Goal: Task Accomplishment & Management: Complete application form

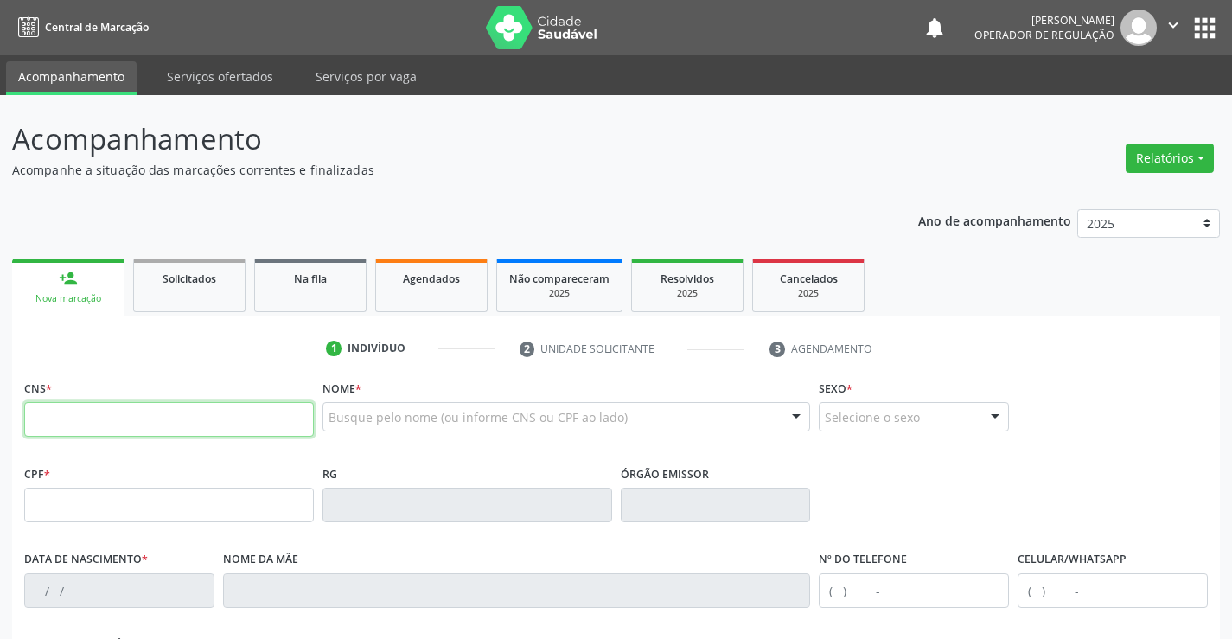
click at [145, 427] on input "text" at bounding box center [169, 419] width 290 height 35
type input "701 4066 3563 8333"
type input "0725245883"
type input "[DATE]"
type input "[PHONE_NUMBER]"
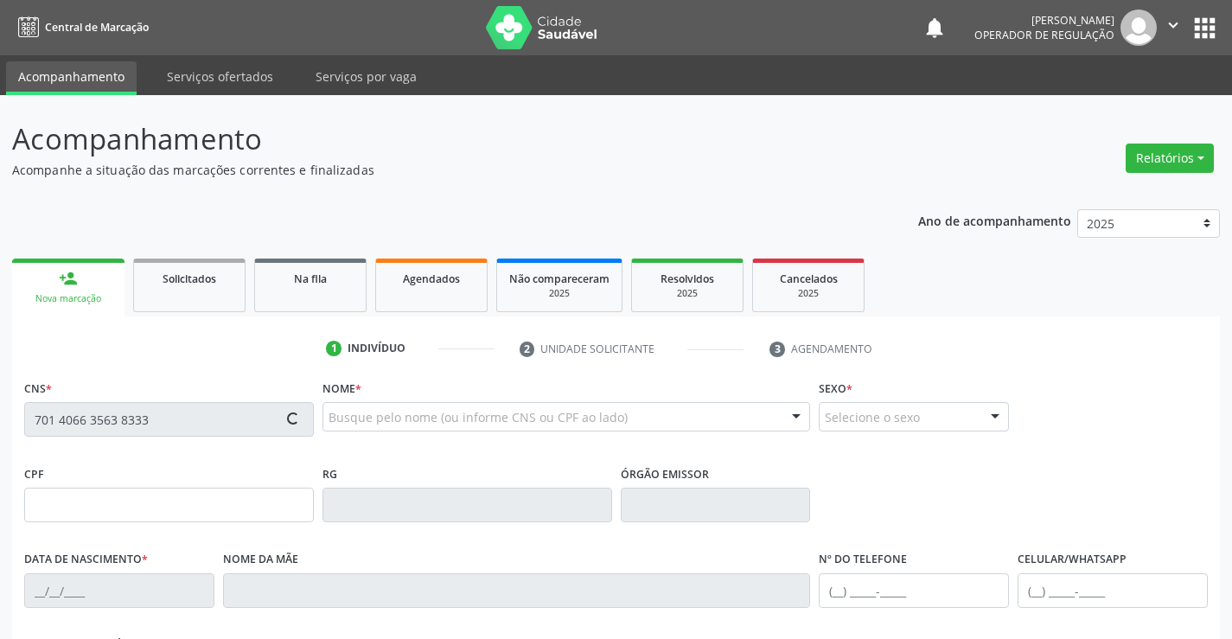
type input "[PHONE_NUMBER]"
type input "445.044.545-72"
type input "SN"
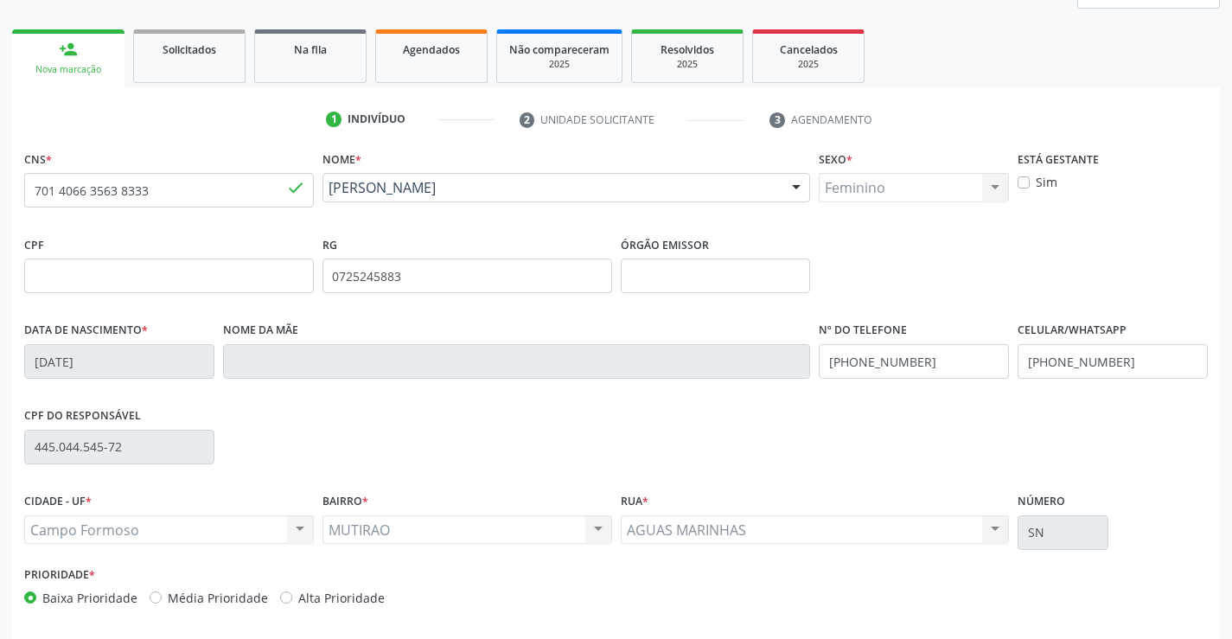
scroll to position [298, 0]
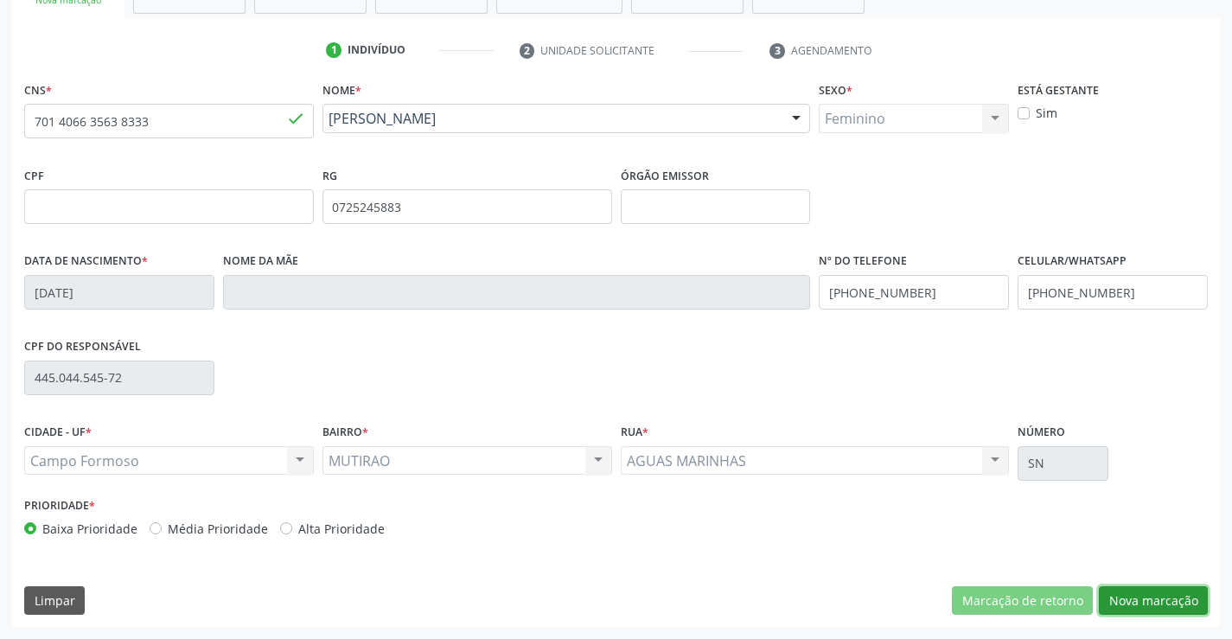
click at [1147, 590] on button "Nova marcação" at bounding box center [1152, 600] width 109 height 29
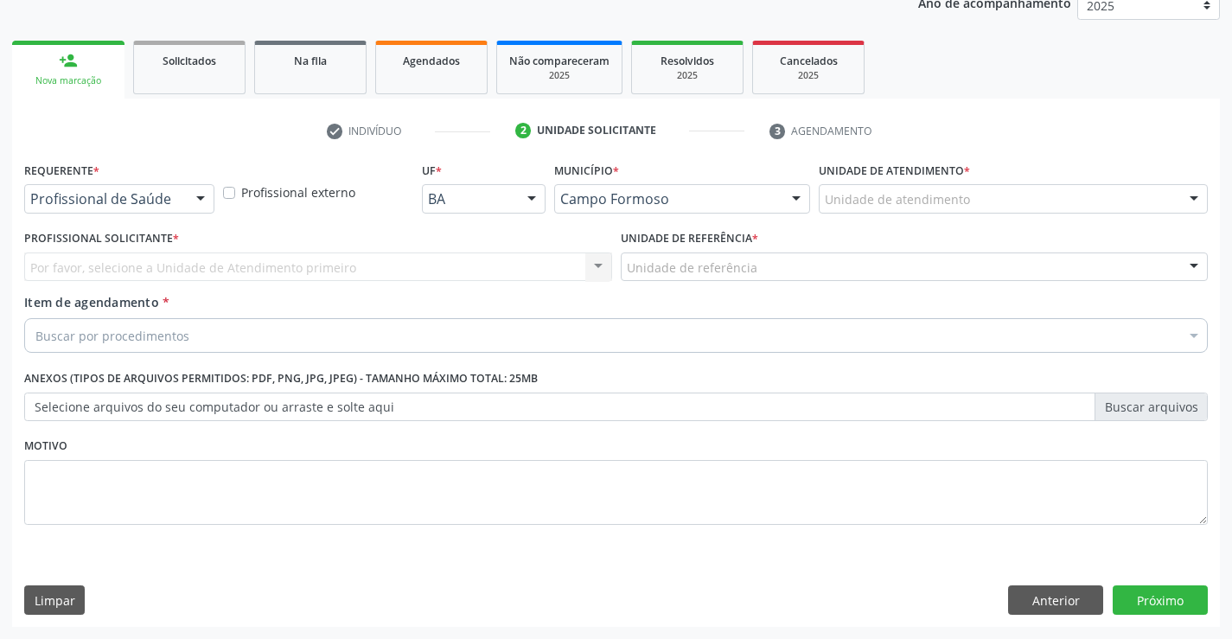
scroll to position [218, 0]
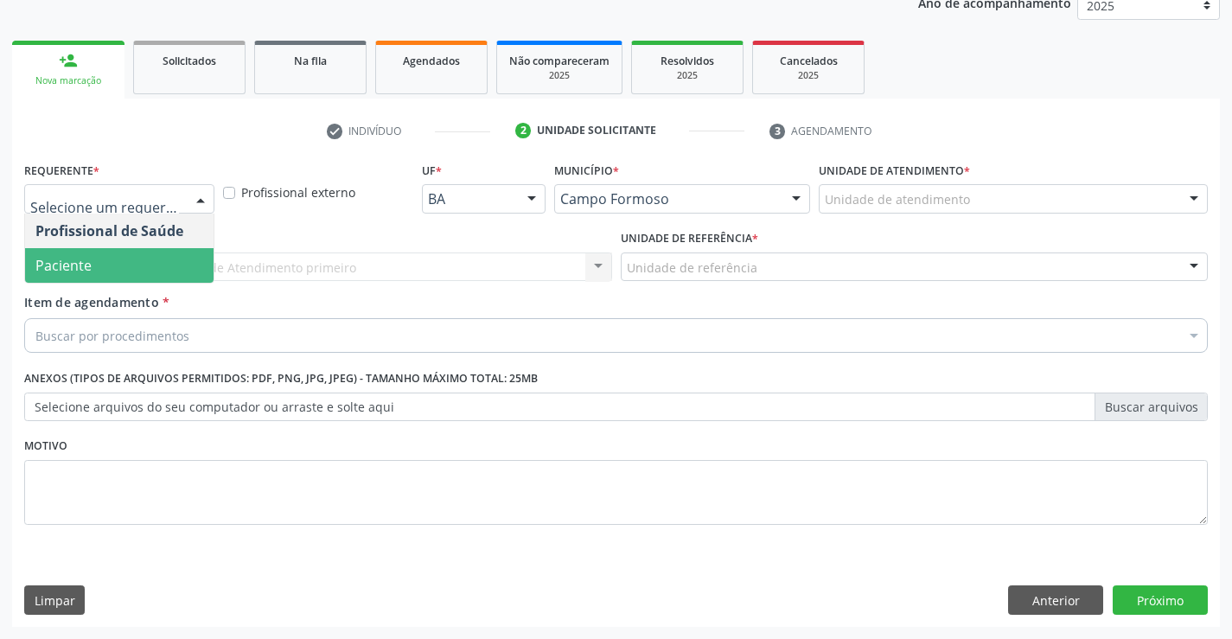
click at [60, 271] on span "Paciente" at bounding box center [63, 265] width 56 height 19
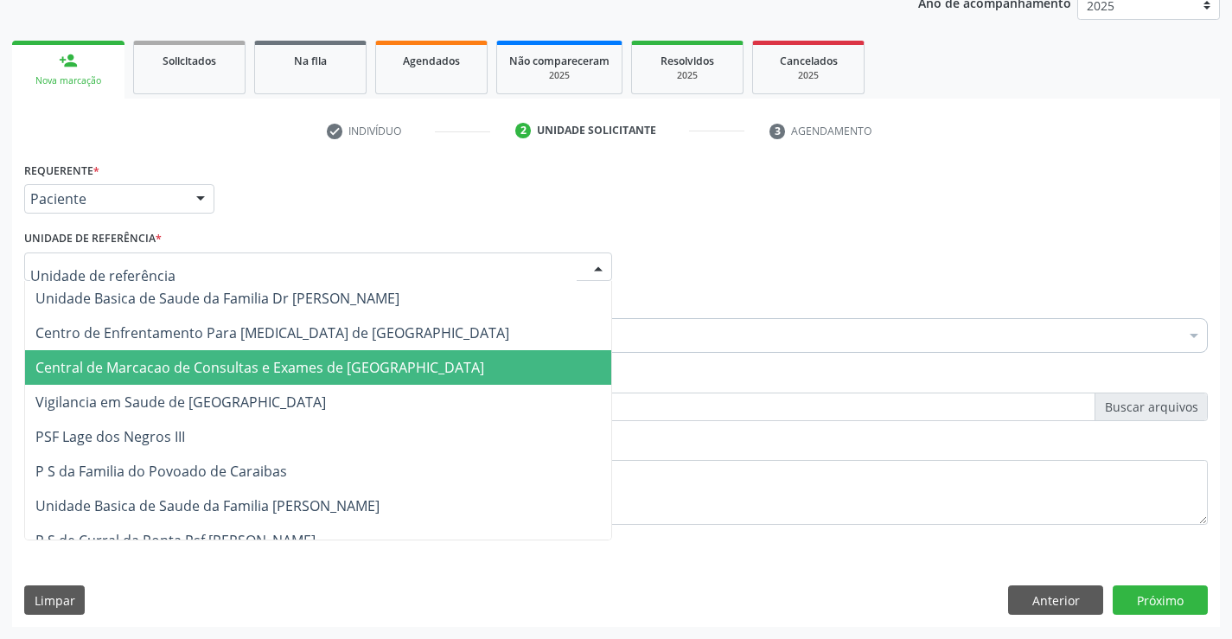
click at [119, 352] on span "Central de Marcacao de Consultas e Exames de [GEOGRAPHIC_DATA]" at bounding box center [318, 367] width 586 height 35
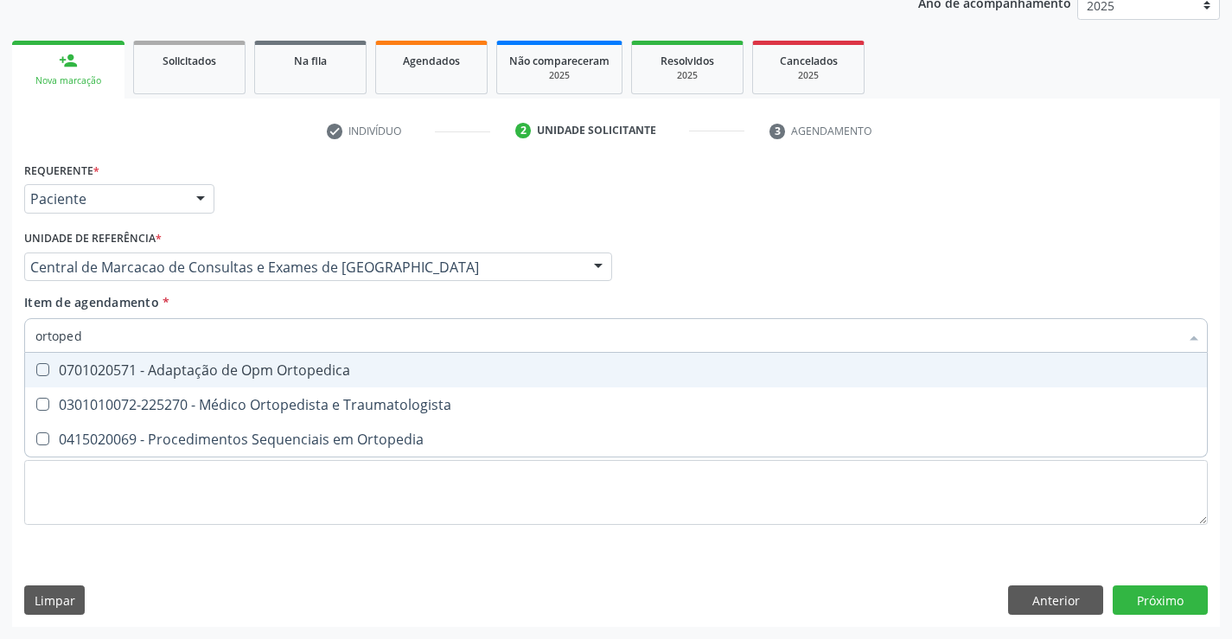
type input "ortopedi"
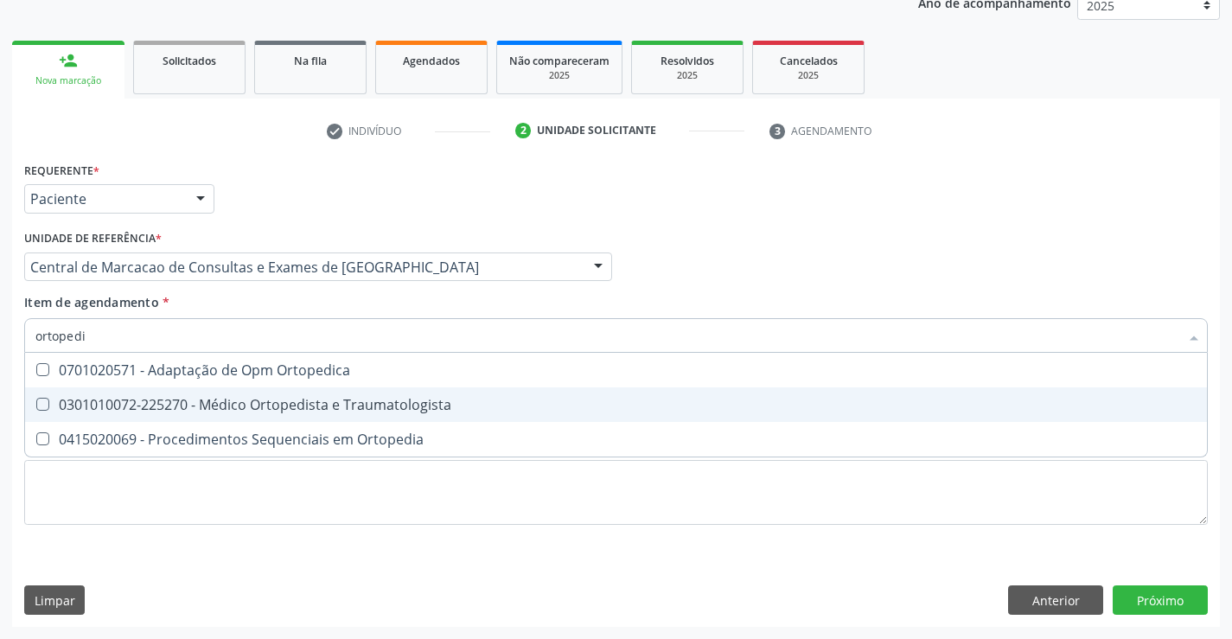
click at [366, 404] on div "0301010072-225270 - Médico Ortopedista e Traumatologista" at bounding box center [615, 405] width 1161 height 14
checkbox Traumatologista "true"
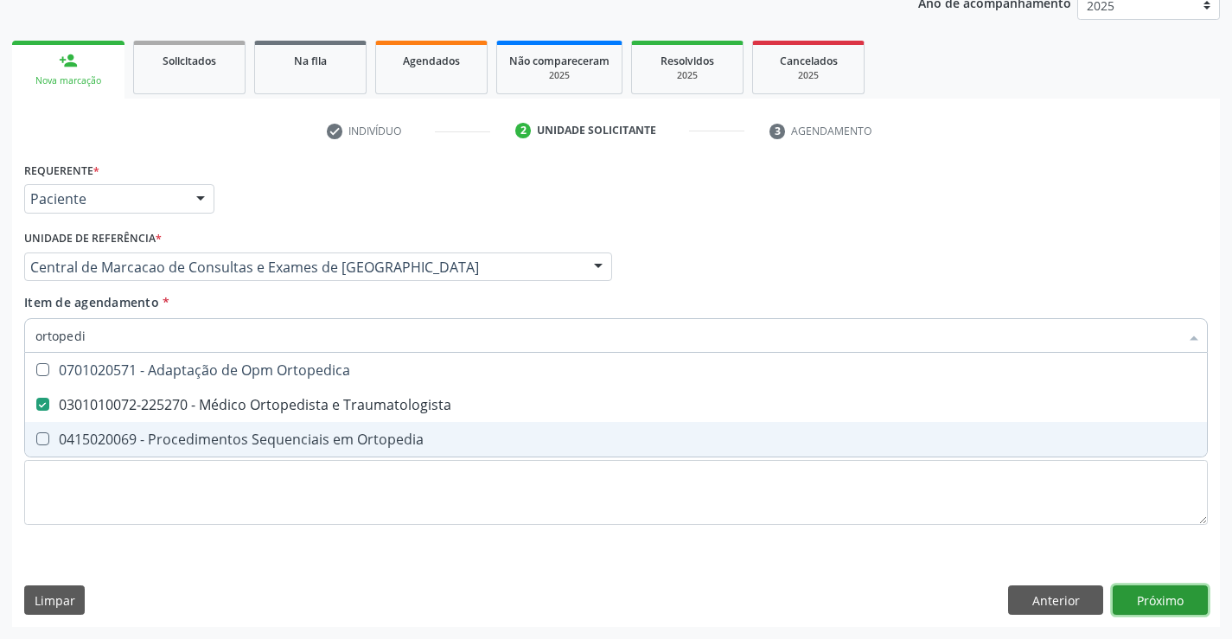
click at [1181, 601] on div "Requerente * Paciente Profissional de Saúde Paciente Nenhum resultado encontrad…" at bounding box center [615, 391] width 1207 height 469
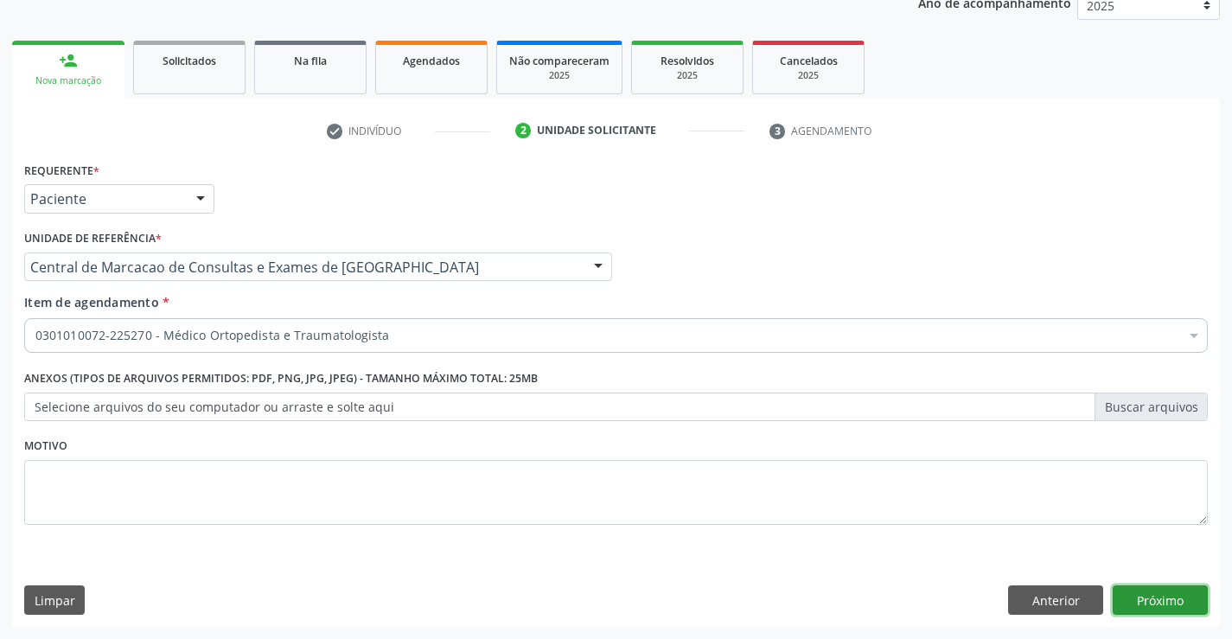
click at [1161, 598] on button "Próximo" at bounding box center [1159, 599] width 95 height 29
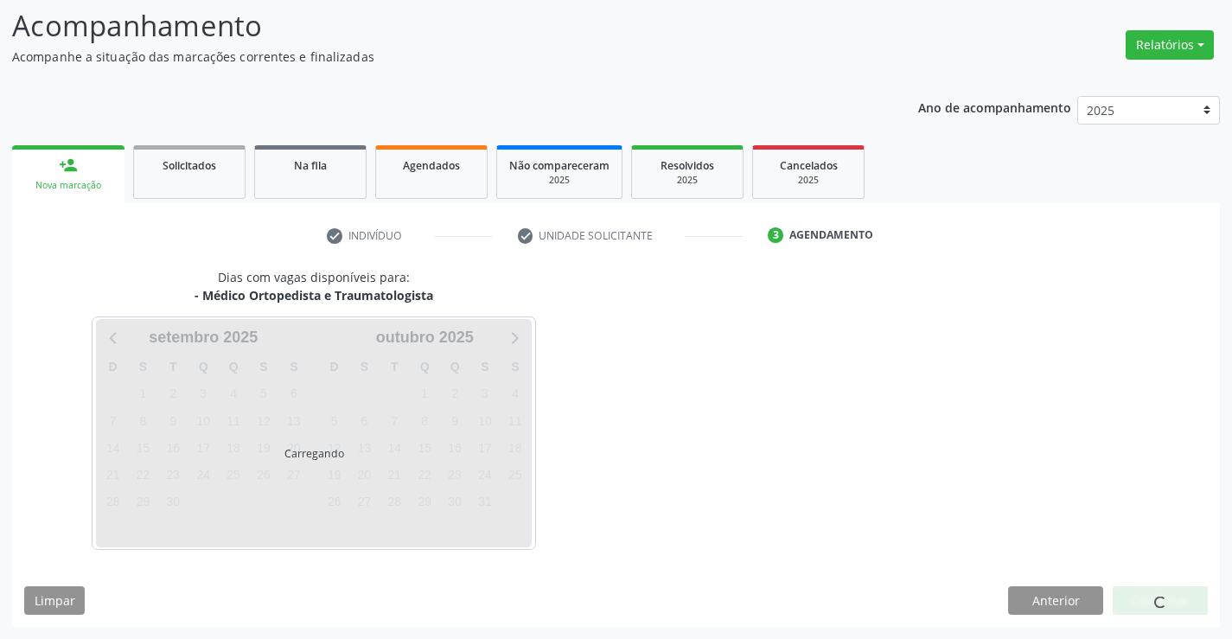
scroll to position [113, 0]
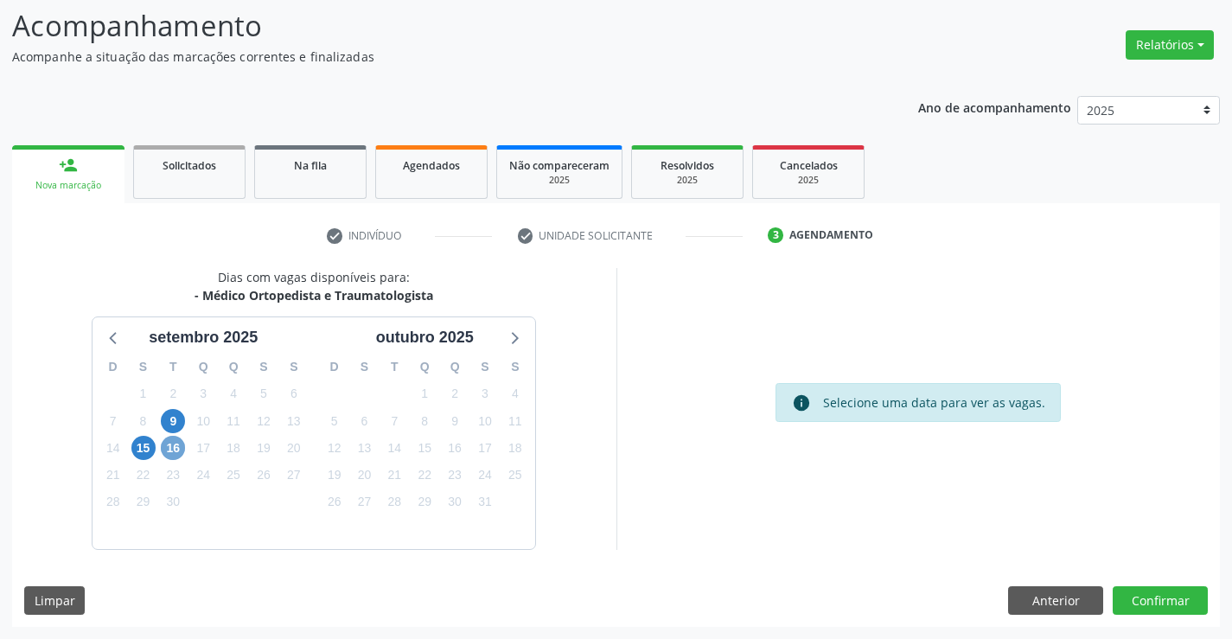
click at [172, 445] on span "16" at bounding box center [173, 448] width 24 height 24
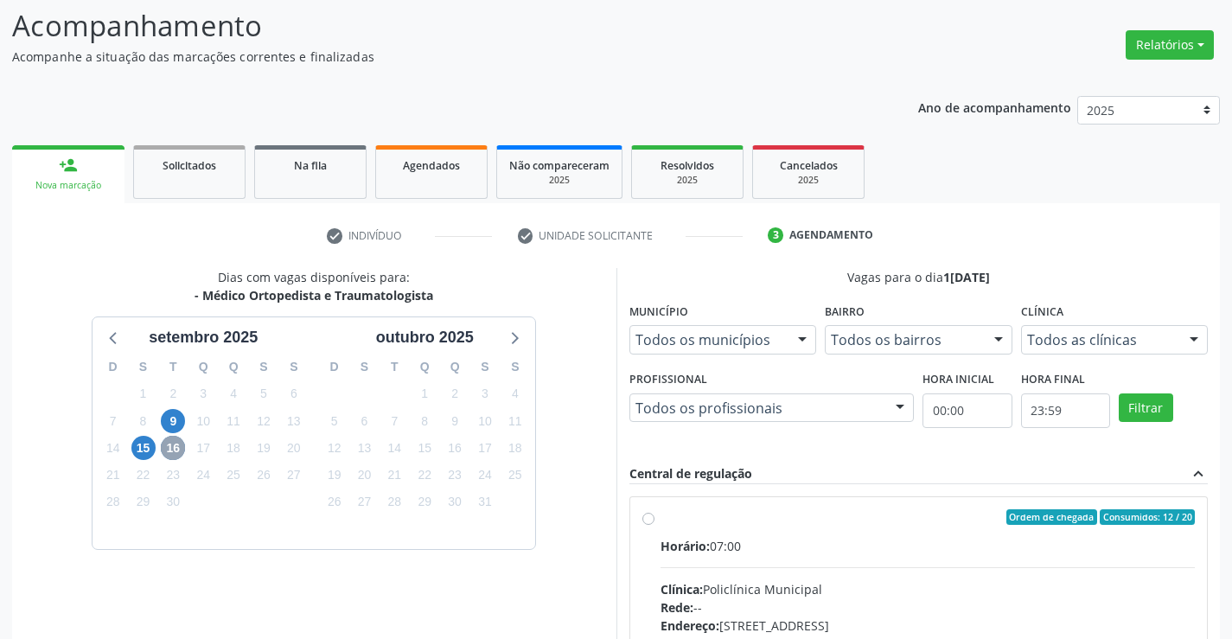
scroll to position [372, 0]
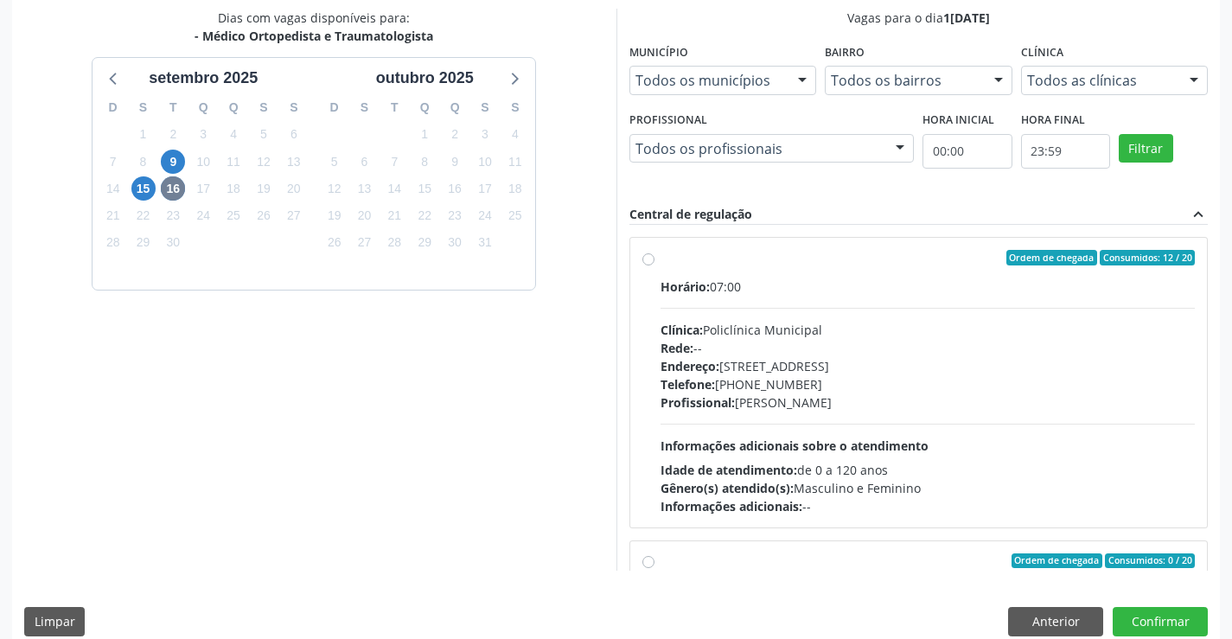
click at [885, 391] on div "Telefone: [PHONE_NUMBER]" at bounding box center [927, 384] width 535 height 18
click at [654, 265] on input "Ordem de chegada Consumidos: 12 / 20 Horário: 07:00 Clínica: Policlínica Munici…" at bounding box center [648, 258] width 12 height 16
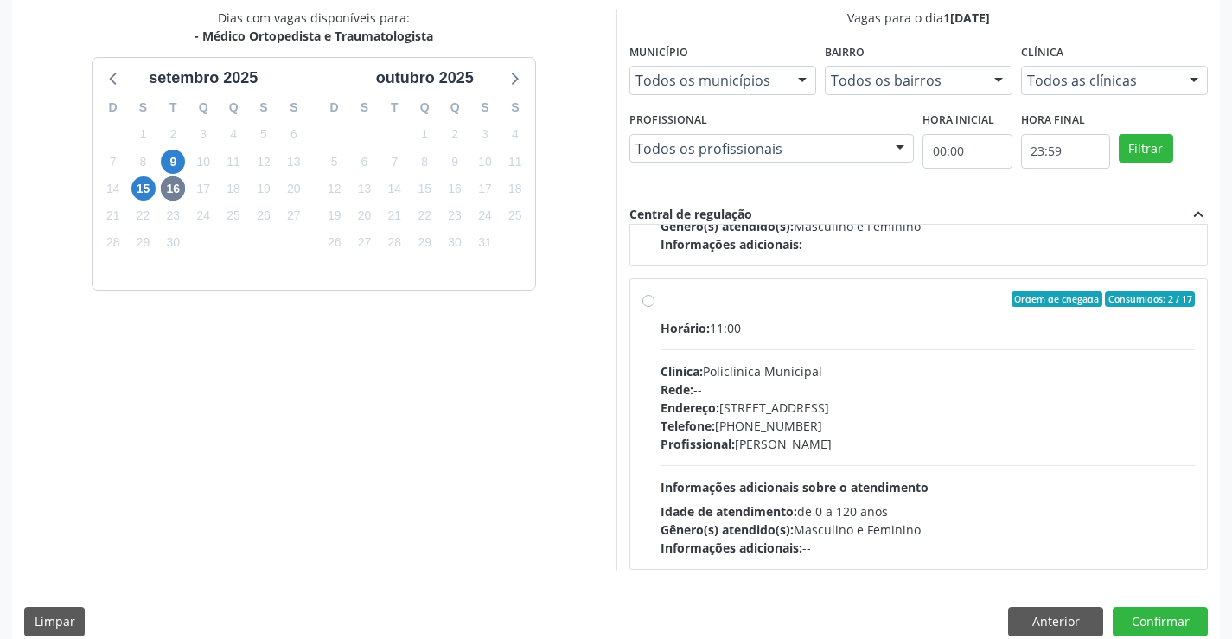
scroll to position [691, 0]
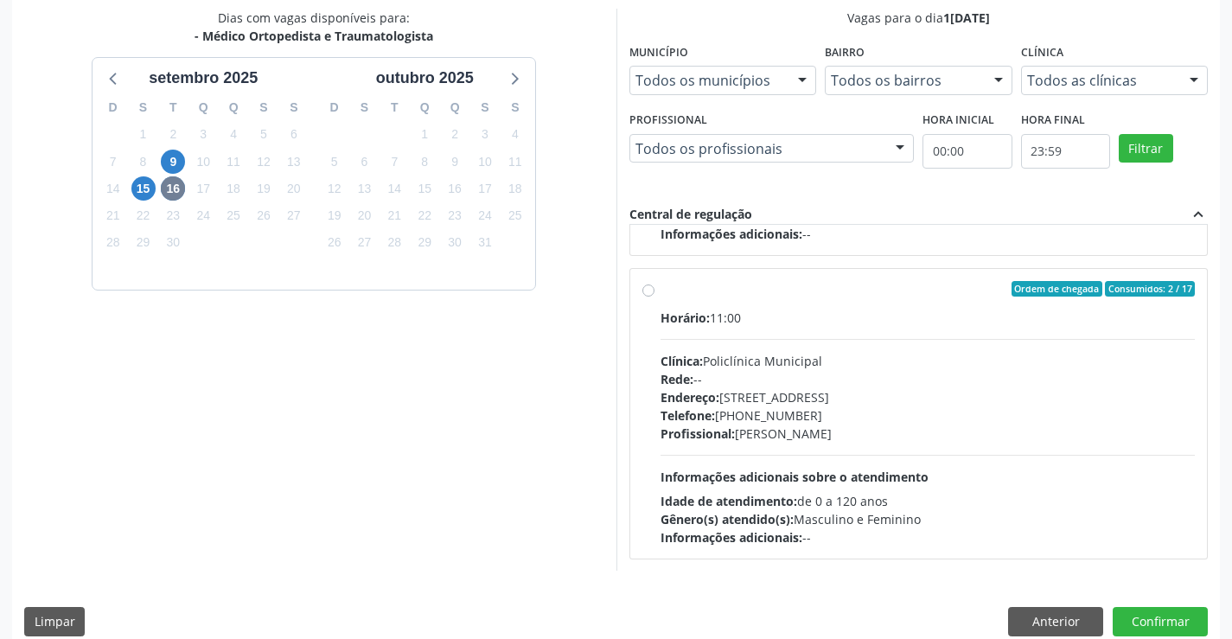
click at [885, 391] on div "Endereço: [STREET_ADDRESS]" at bounding box center [927, 397] width 535 height 18
click at [654, 296] on input "Ordem de chegada Consumidos: 2 / 17 Horário: 11:00 Clínica: Policlínica Municip…" at bounding box center [648, 289] width 12 height 16
radio input "false"
radio input "true"
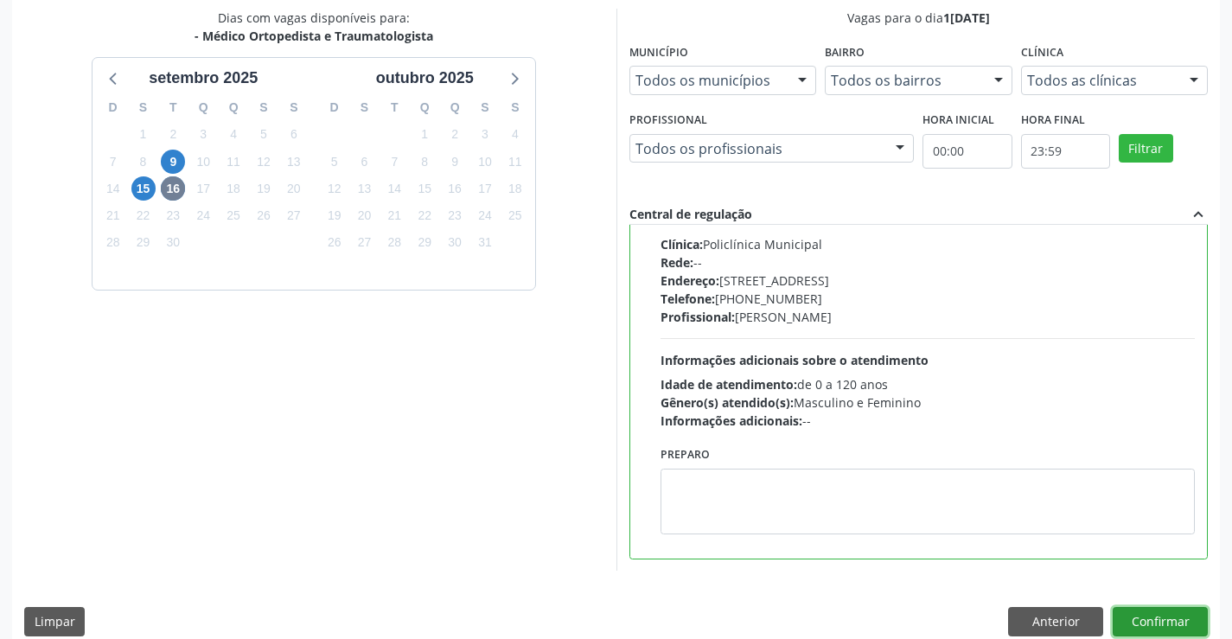
click at [1128, 620] on button "Confirmar" at bounding box center [1159, 621] width 95 height 29
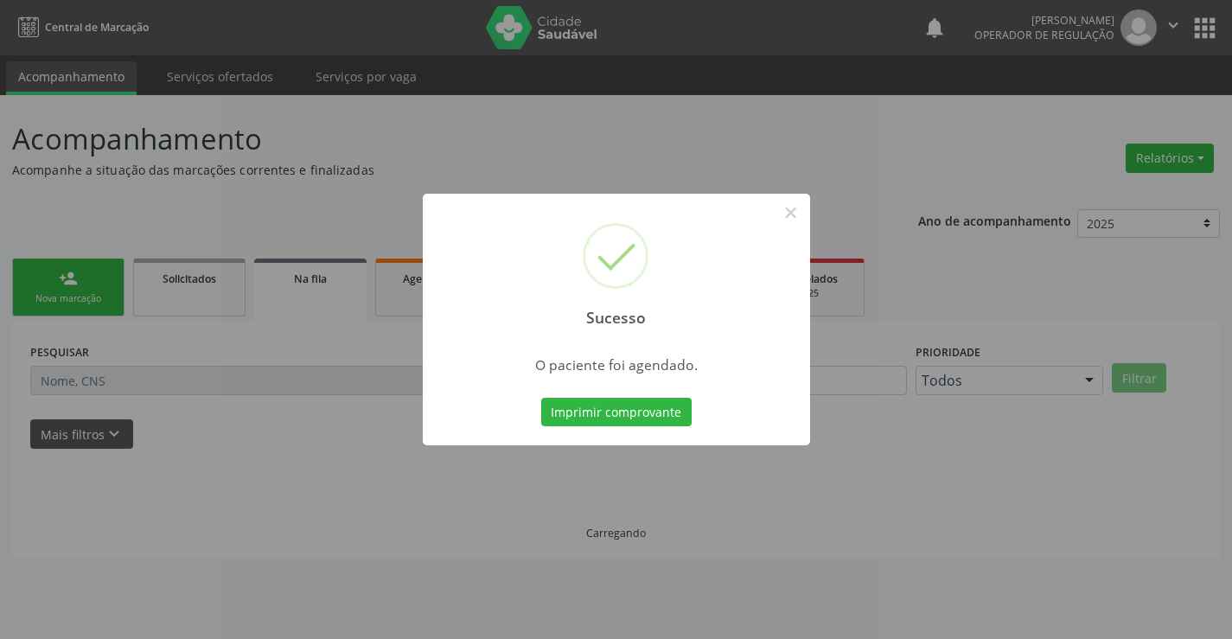
scroll to position [0, 0]
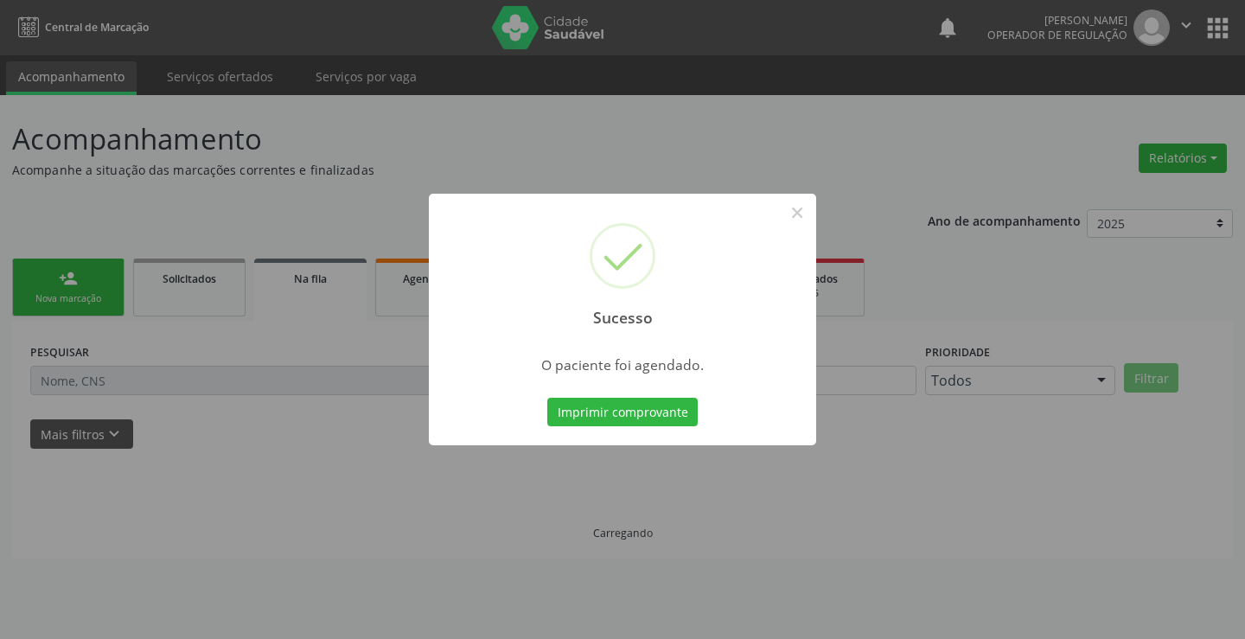
click at [547, 398] on button "Imprimir comprovante" at bounding box center [622, 412] width 150 height 29
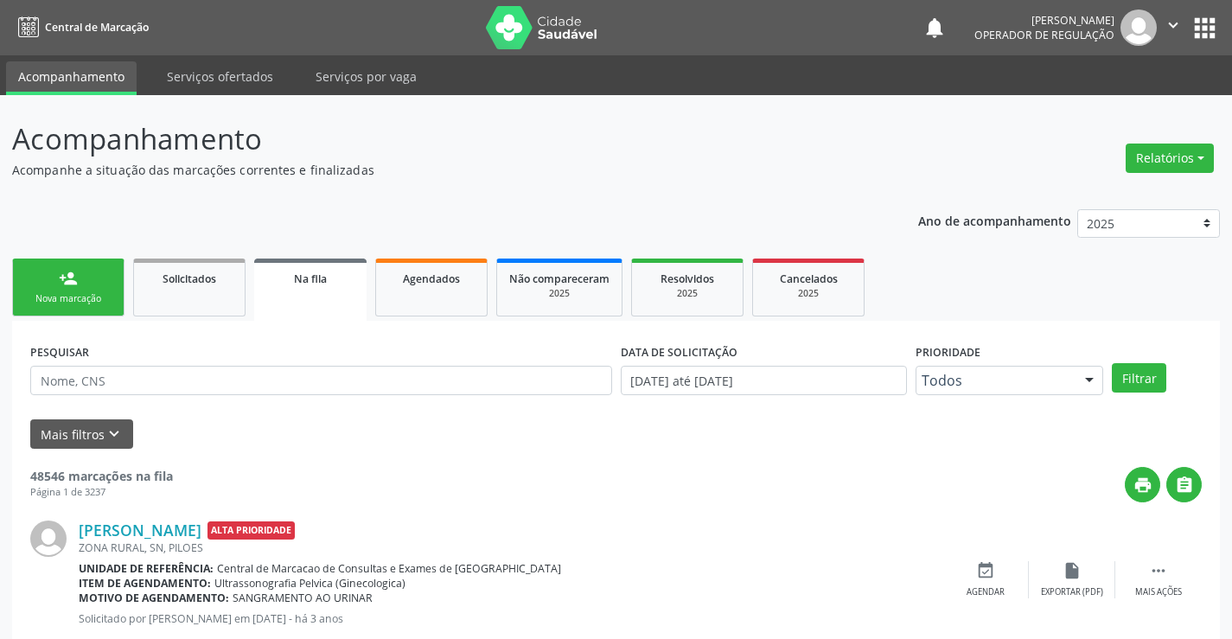
click at [72, 283] on div "person_add" at bounding box center [68, 278] width 19 height 19
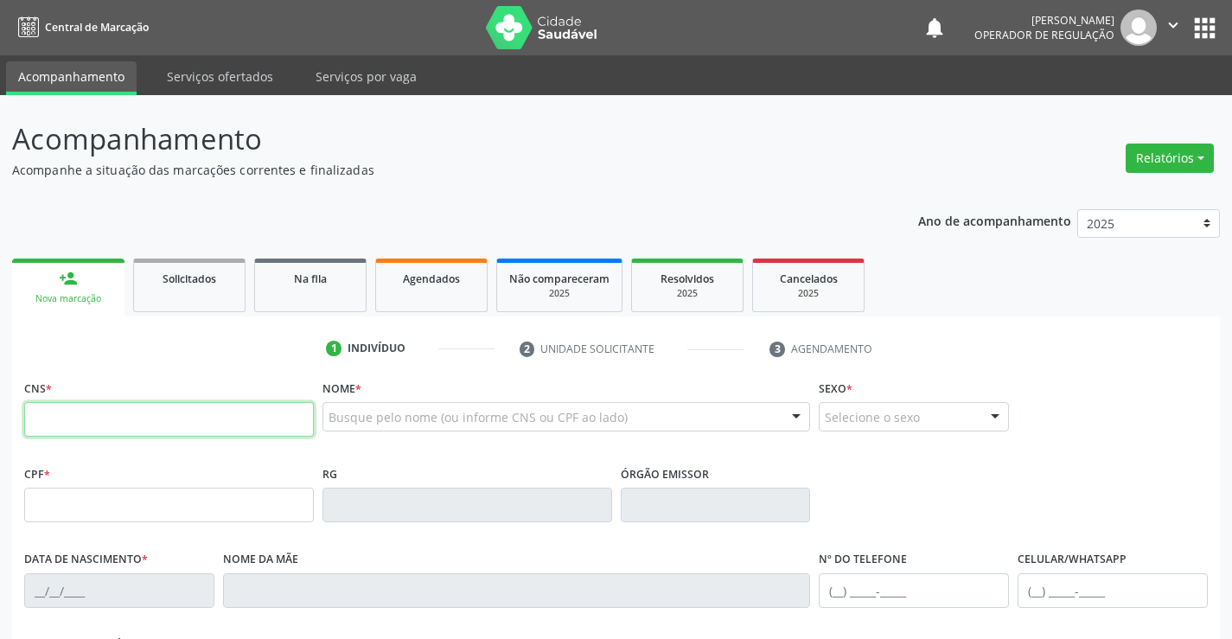
click at [56, 417] on input "text" at bounding box center [169, 419] width 290 height 35
paste input "701 4066 3563 8333"
type input "701 4066 3563 8333"
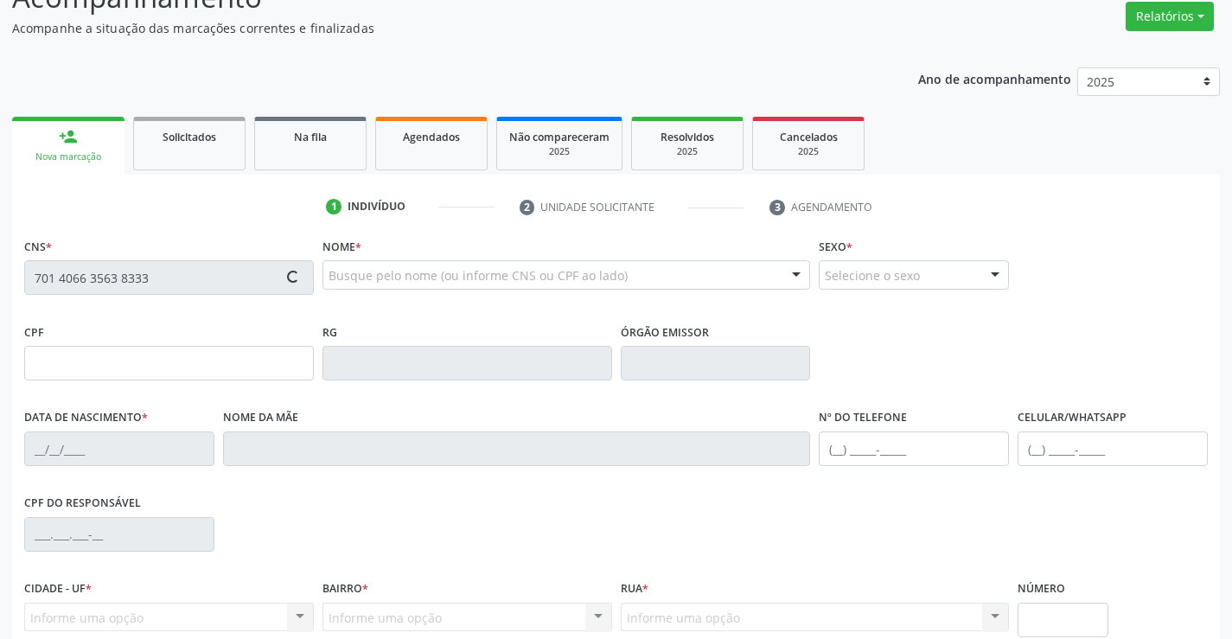
type input "0725245883"
type input "[DATE]"
type input "[PHONE_NUMBER]"
type input "445.044.545-72"
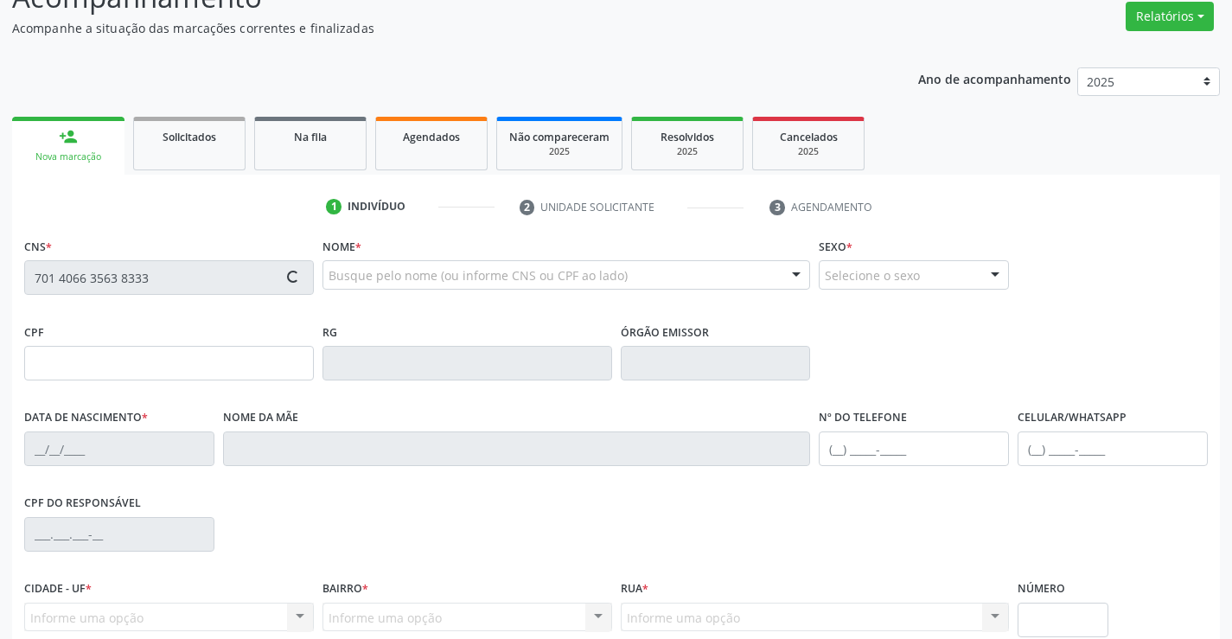
type input "SN"
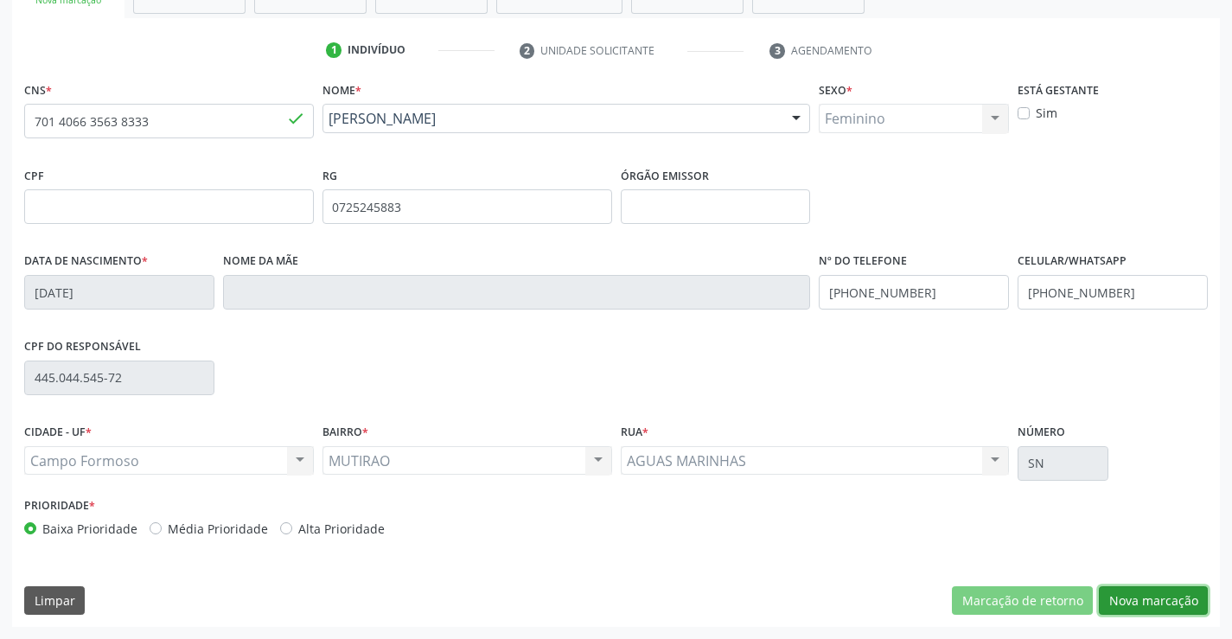
click at [1136, 610] on button "Nova marcação" at bounding box center [1152, 600] width 109 height 29
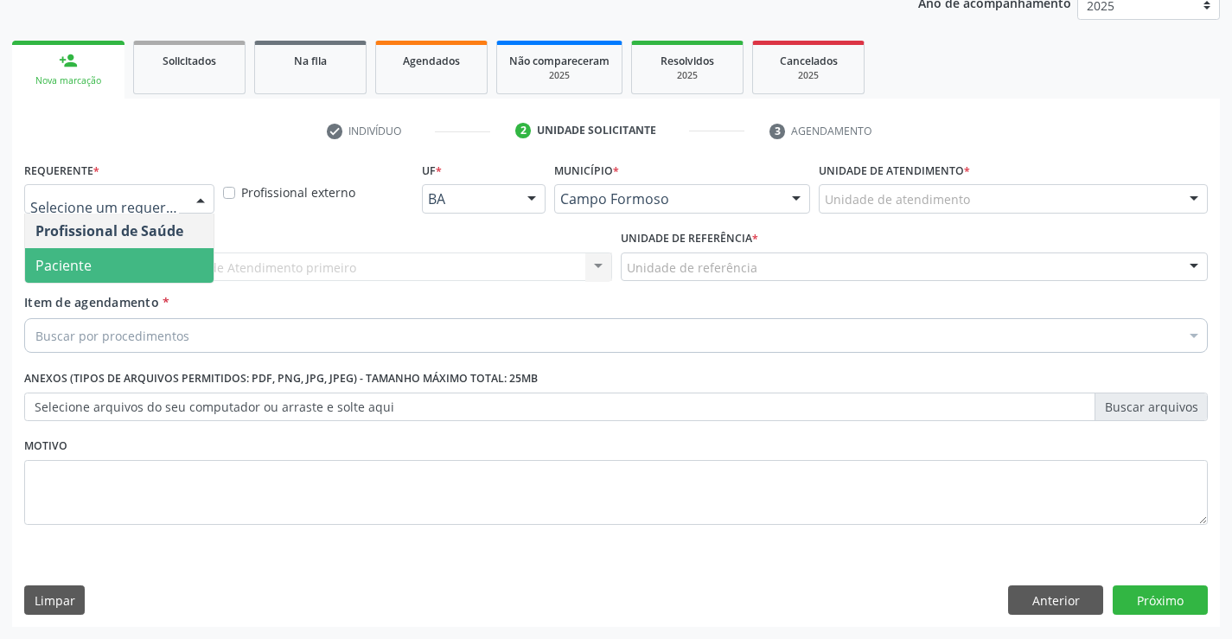
click at [131, 275] on span "Paciente" at bounding box center [119, 265] width 188 height 35
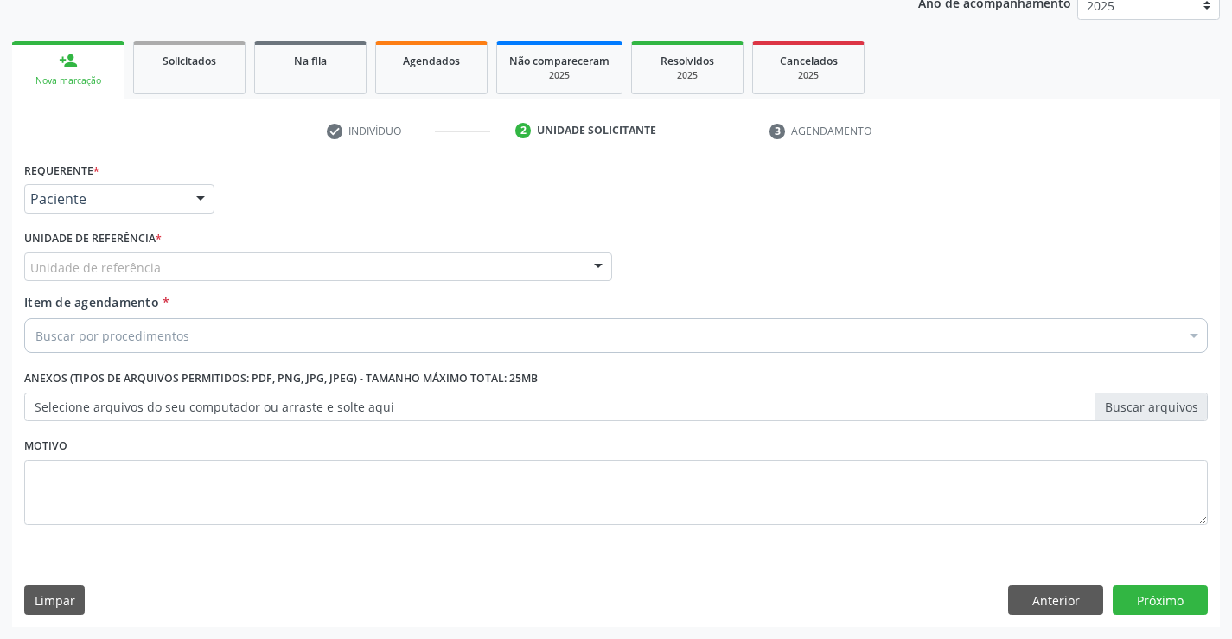
click at [193, 250] on div "Unidade de referência * Unidade de referência Unidade Basica de Saude da Famili…" at bounding box center [318, 253] width 588 height 55
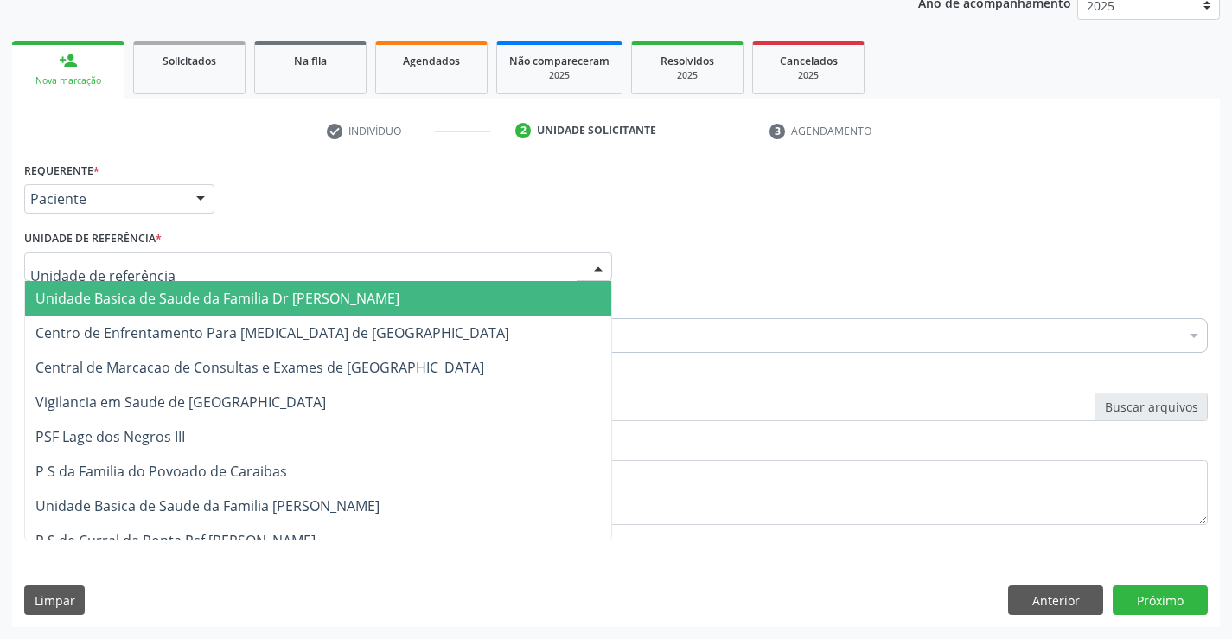
click at [194, 266] on div at bounding box center [318, 266] width 588 height 29
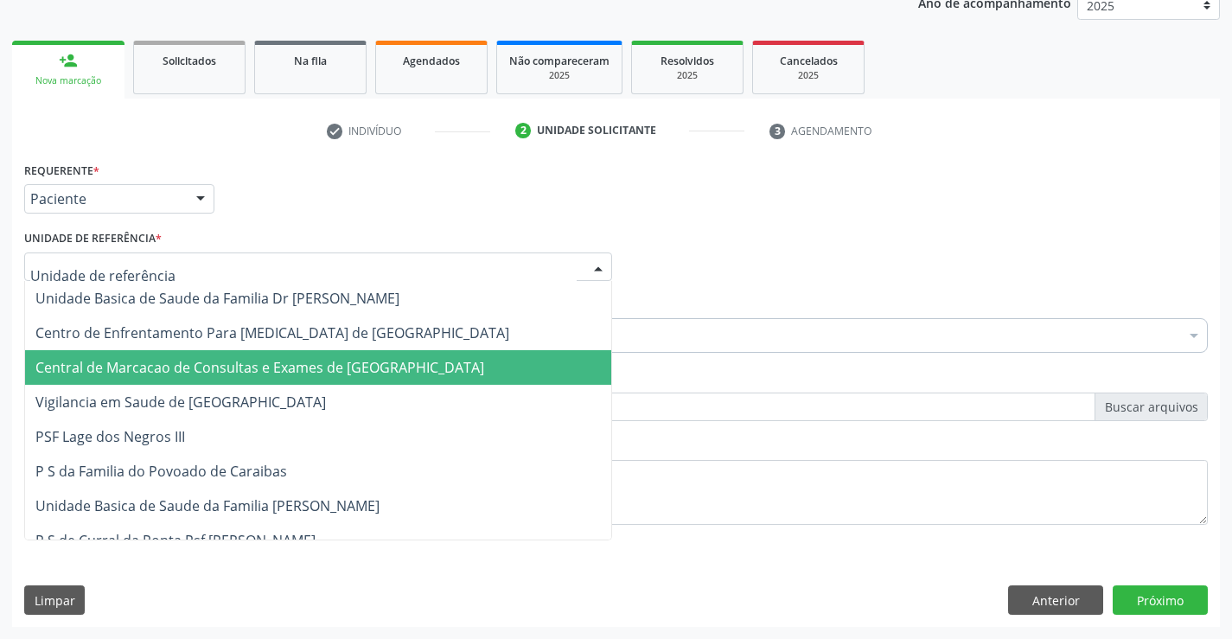
click at [194, 354] on span "Central de Marcacao de Consultas e Exames de [GEOGRAPHIC_DATA]" at bounding box center [318, 367] width 586 height 35
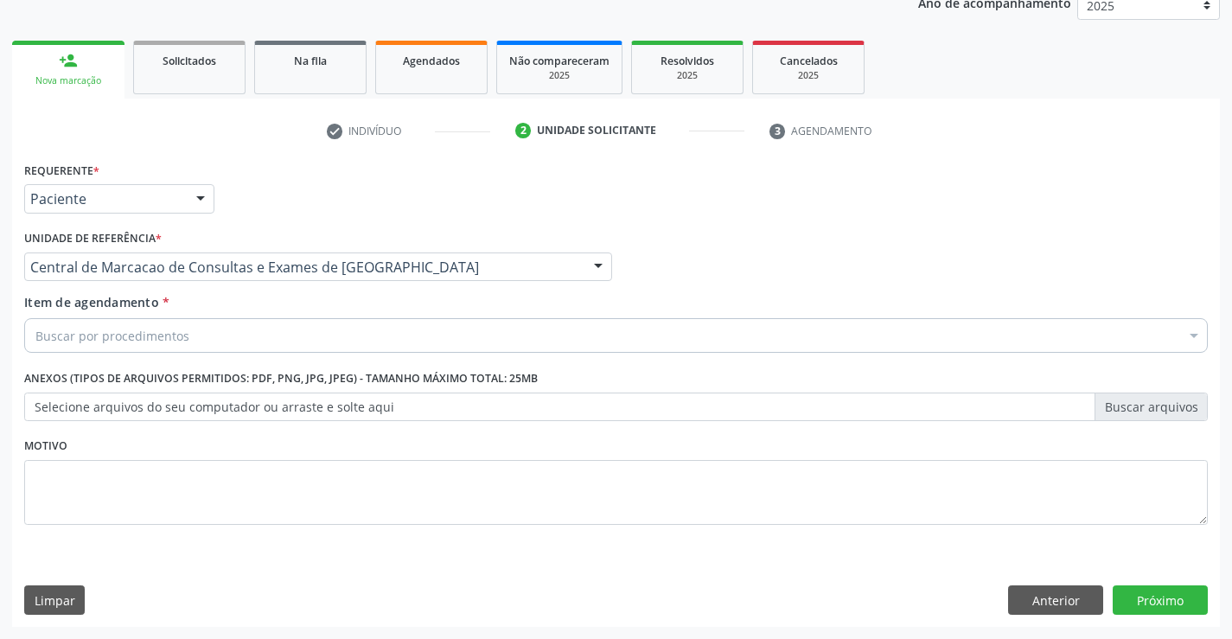
click at [196, 336] on div "Buscar por procedimentos" at bounding box center [615, 335] width 1183 height 35
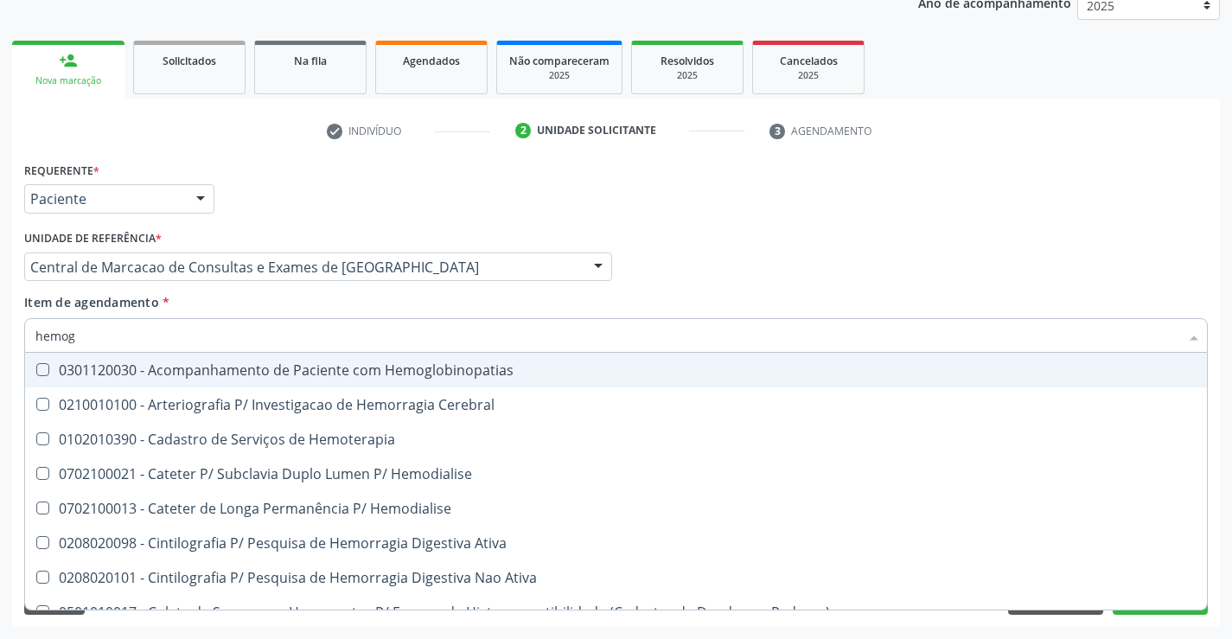
type input "hemogr"
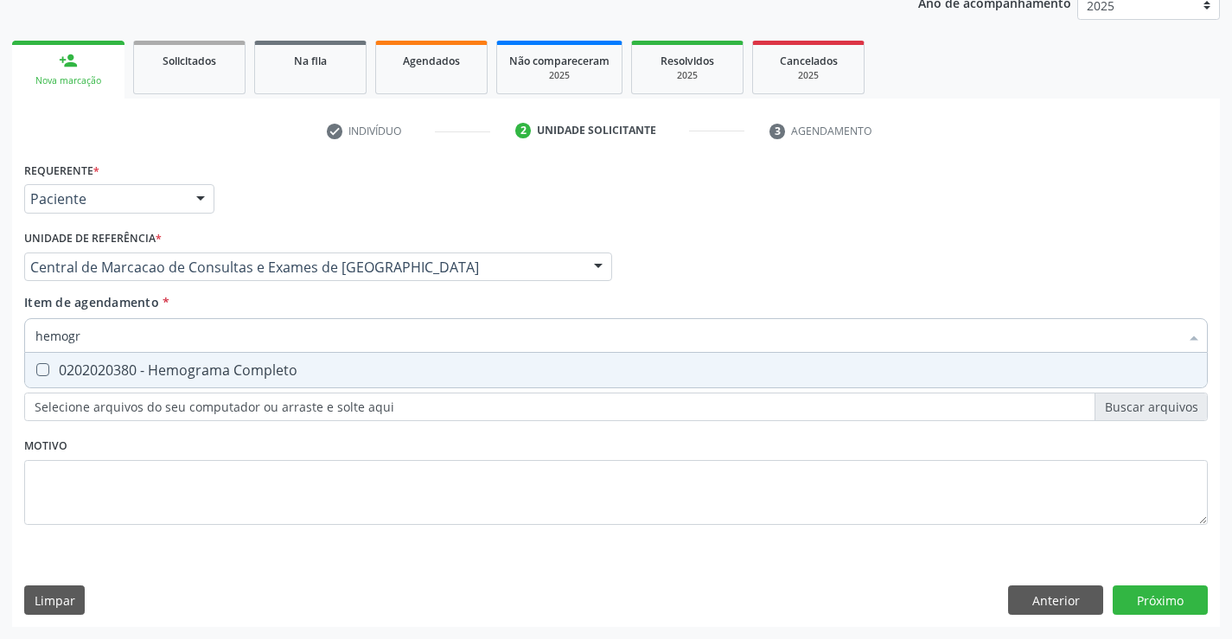
drag, startPoint x: 188, startPoint y: 372, endPoint x: 200, endPoint y: 341, distance: 34.2
click at [188, 368] on div "0202020380 - Hemograma Completo" at bounding box center [615, 370] width 1161 height 14
checkbox Completo "true"
click at [200, 339] on input "hemogr" at bounding box center [606, 335] width 1143 height 35
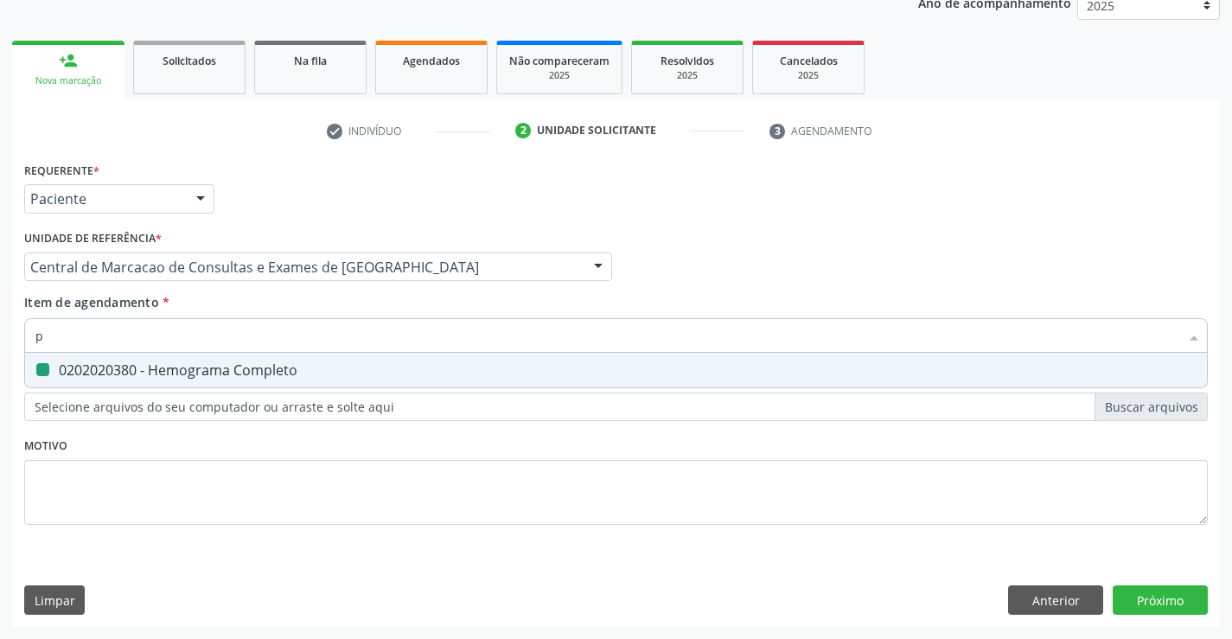
type input "pl"
checkbox Completo "false"
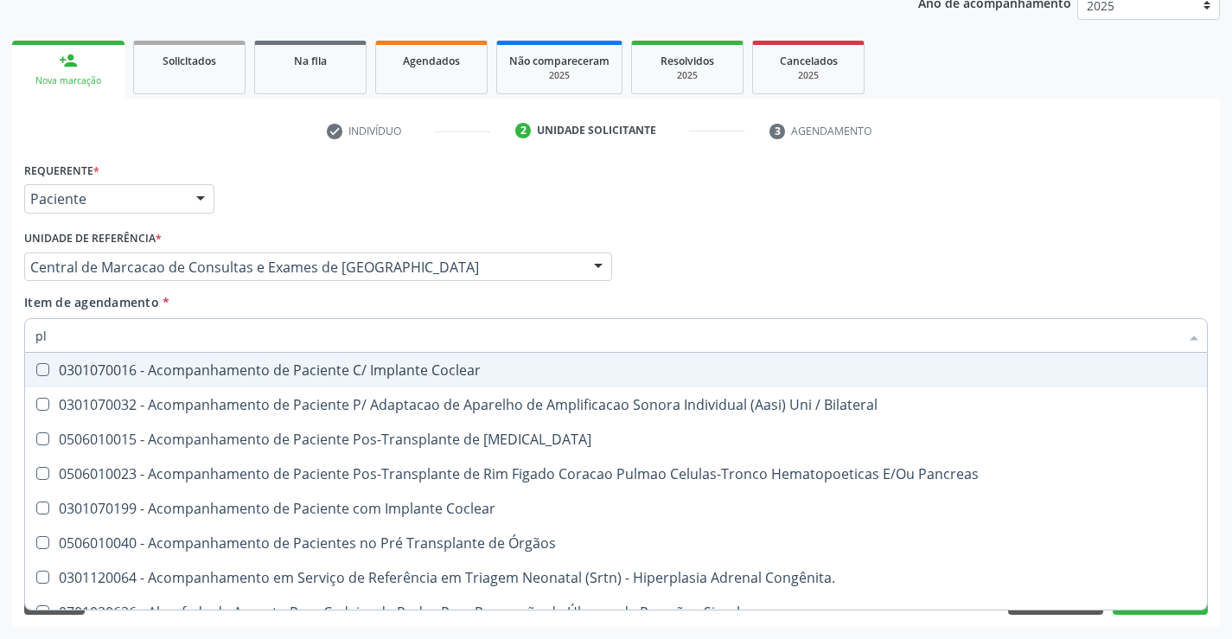
type input "pla"
checkbox Completo "false"
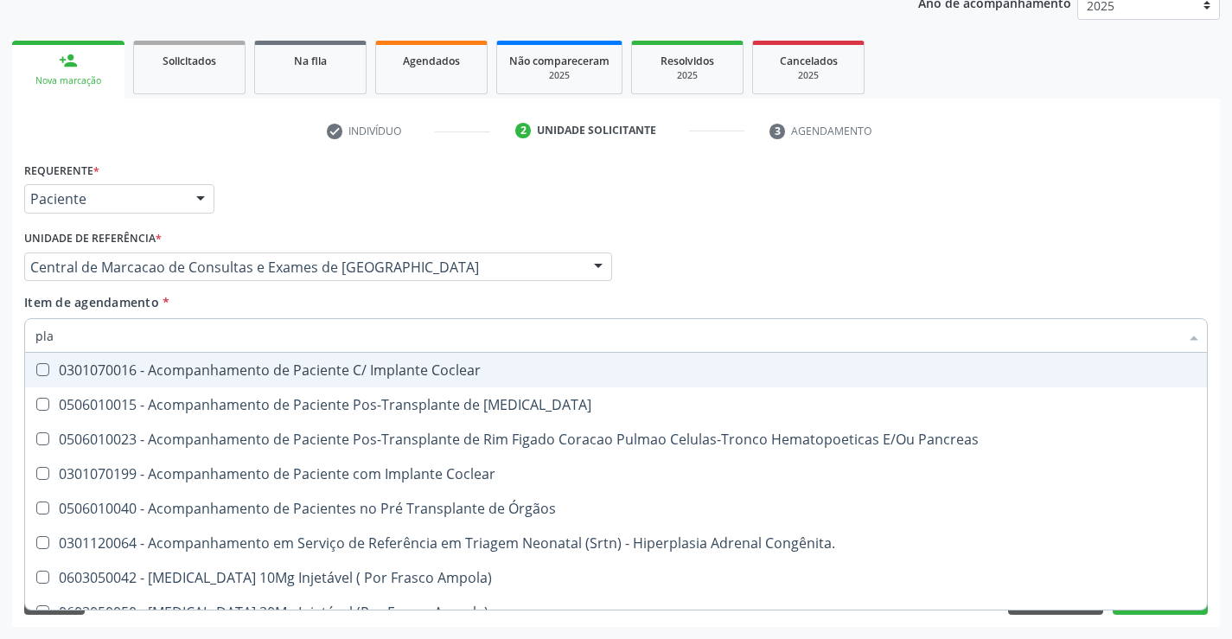
type input "plaq"
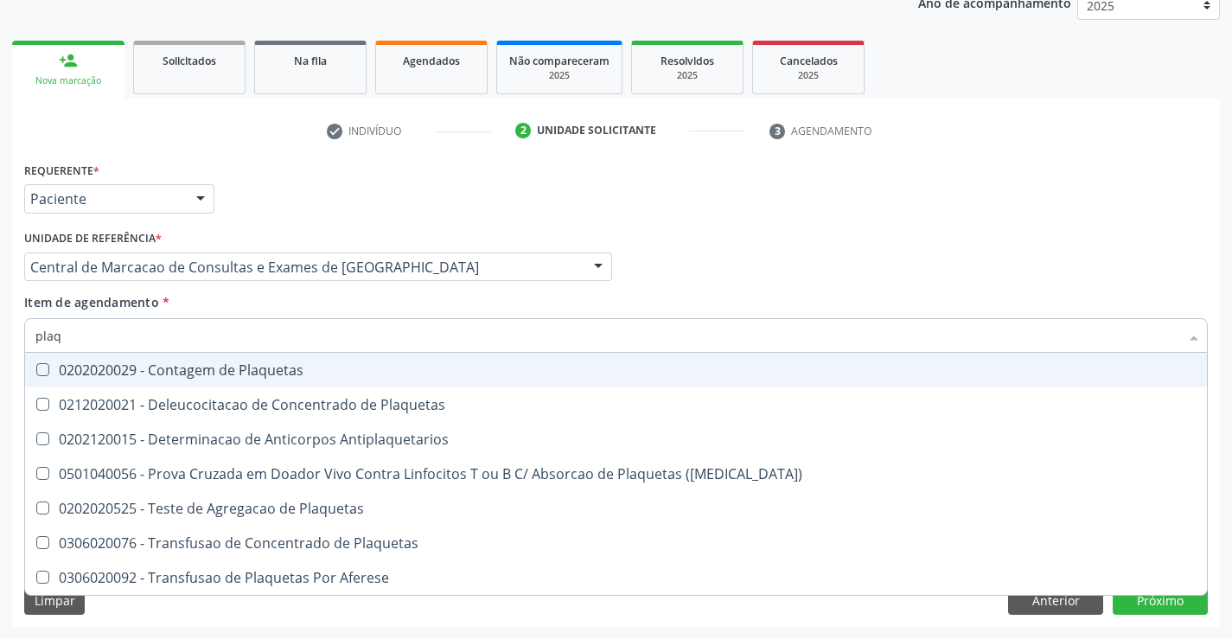
click at [199, 370] on div "0202020029 - Contagem de Plaquetas" at bounding box center [615, 370] width 1161 height 14
checkbox Plaquetas "true"
click at [213, 334] on input "plaq" at bounding box center [606, 335] width 1143 height 35
type input "gl"
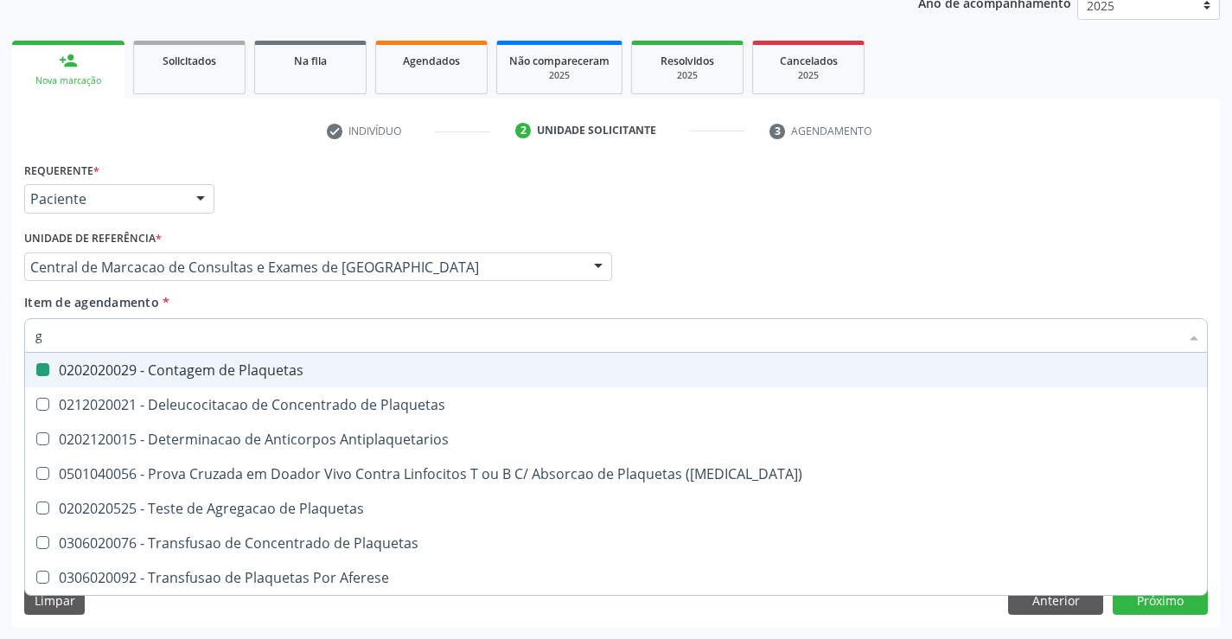
checkbox Plaquetas "false"
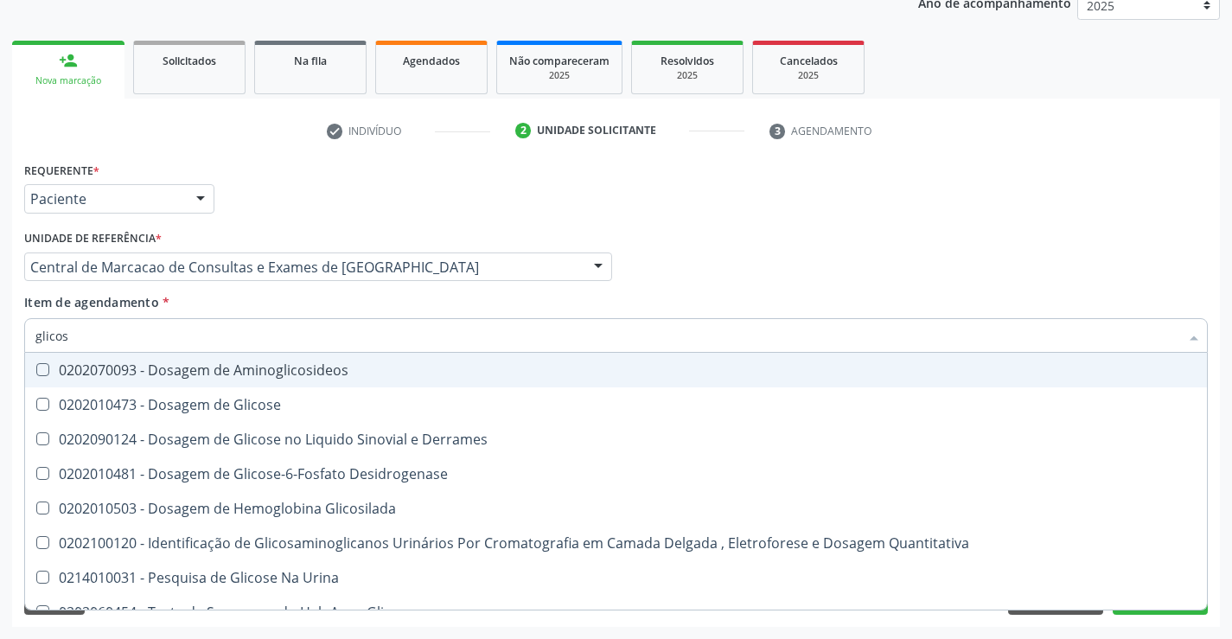
type input "glicose"
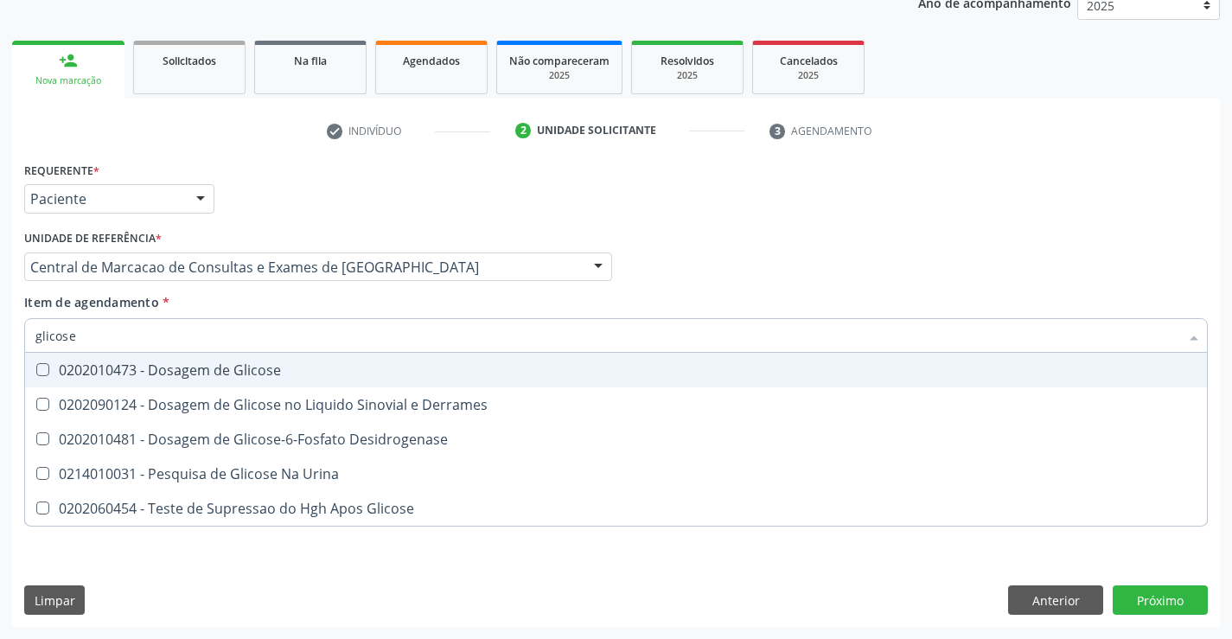
click at [212, 371] on div "0202010473 - Dosagem de Glicose" at bounding box center [615, 370] width 1161 height 14
checkbox Glicose "true"
click at [230, 334] on input "glicose" at bounding box center [606, 335] width 1143 height 35
type input "co"
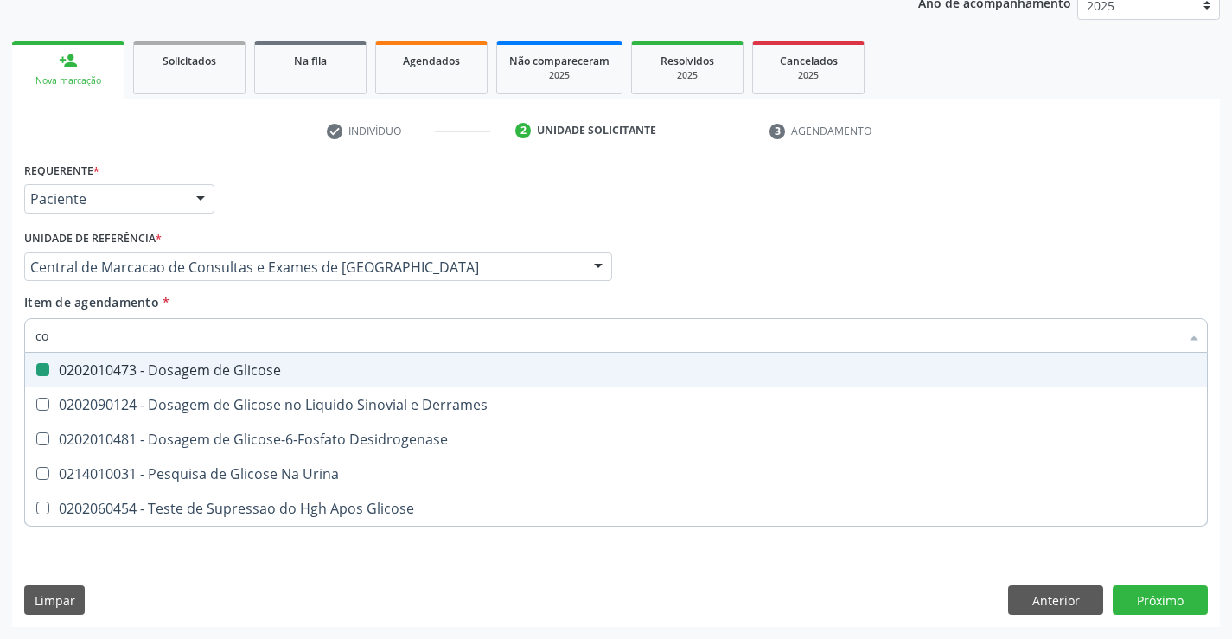
checkbox Glicose "false"
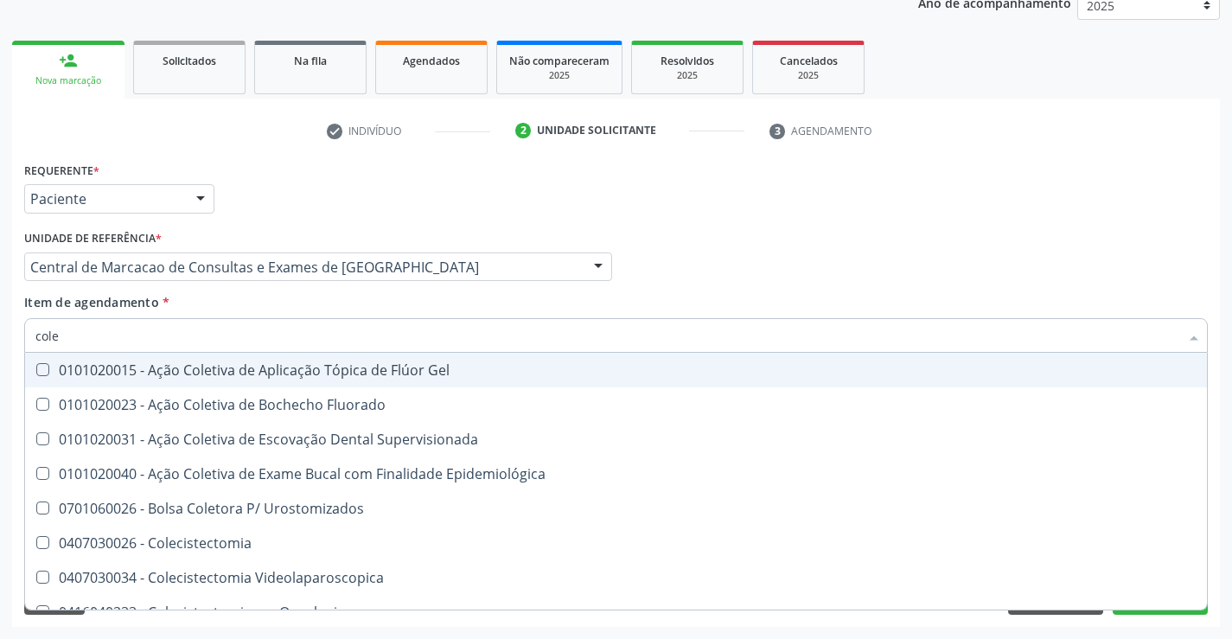
type input "coles"
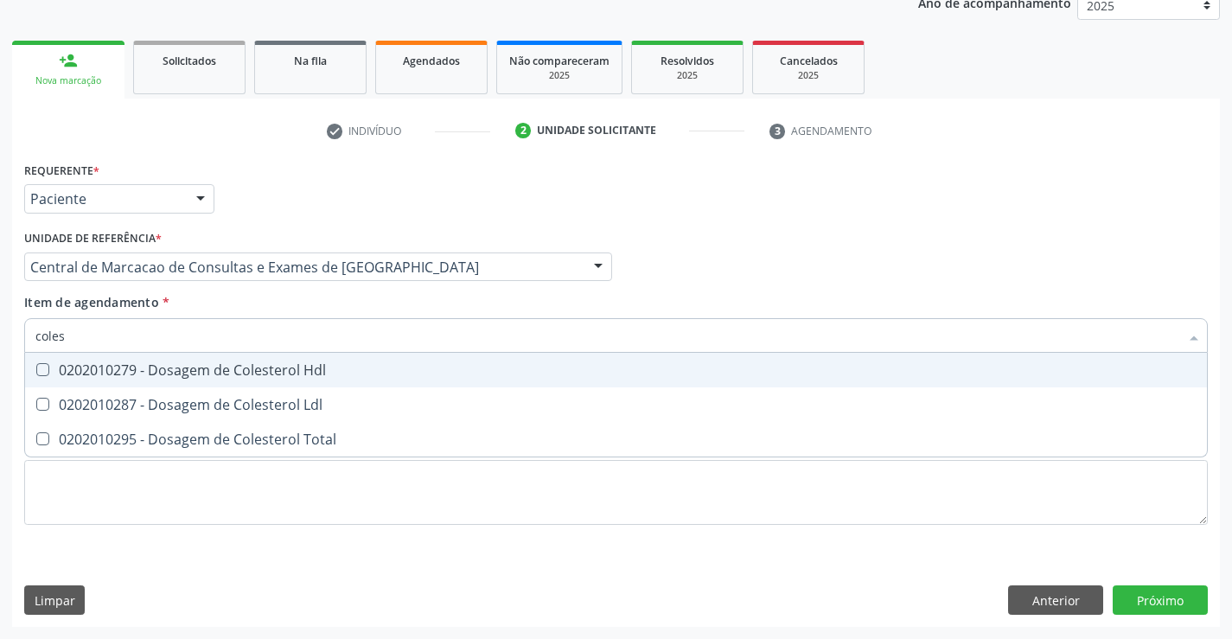
click at [201, 371] on div "0202010279 - Dosagem de Colesterol Hdl" at bounding box center [615, 370] width 1161 height 14
checkbox Hdl "true"
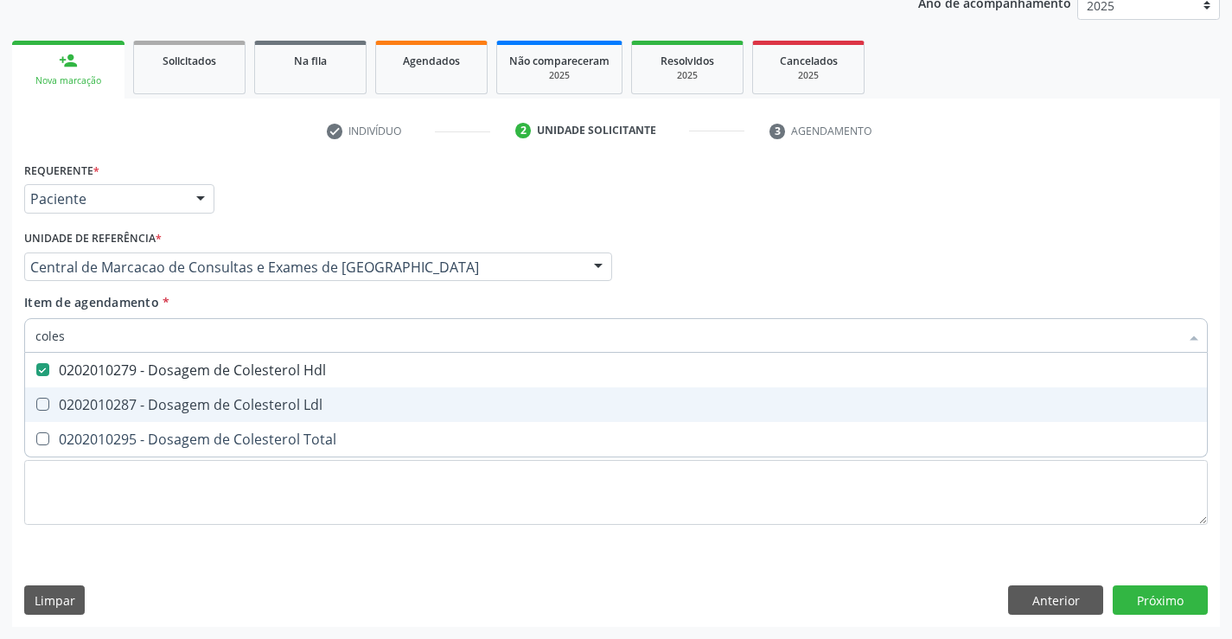
click at [201, 405] on div "0202010287 - Dosagem de Colesterol Ldl" at bounding box center [615, 405] width 1161 height 14
checkbox Ldl "true"
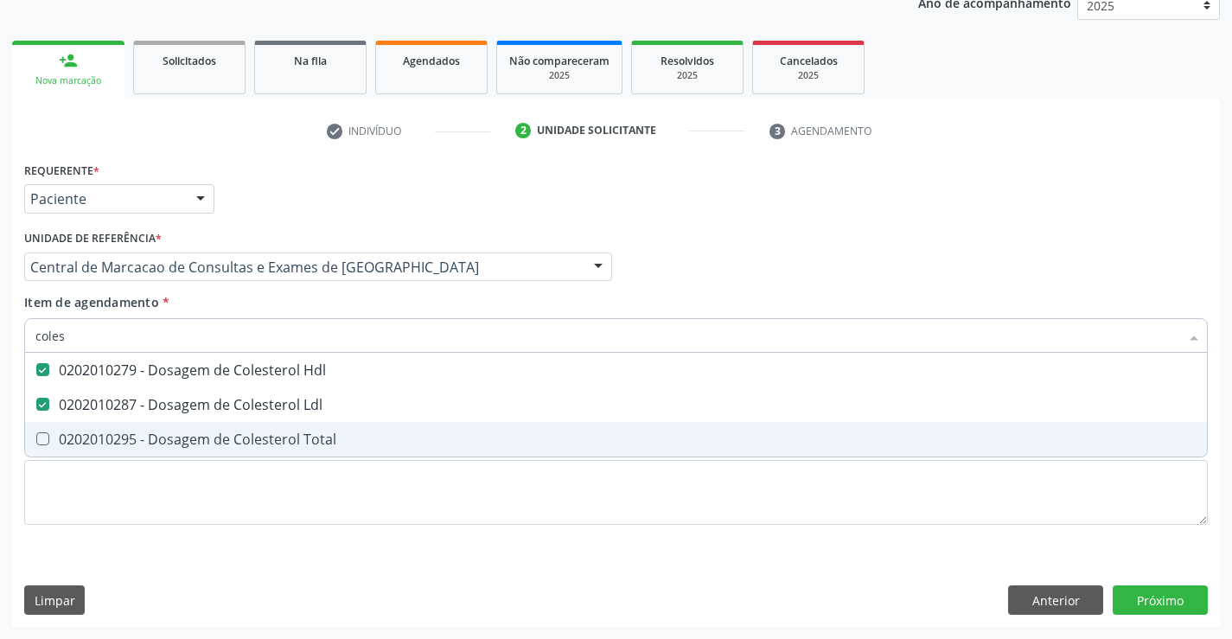
click at [176, 446] on div "0202010295 - Dosagem de Colesterol Total" at bounding box center [615, 439] width 1161 height 14
checkbox Total "true"
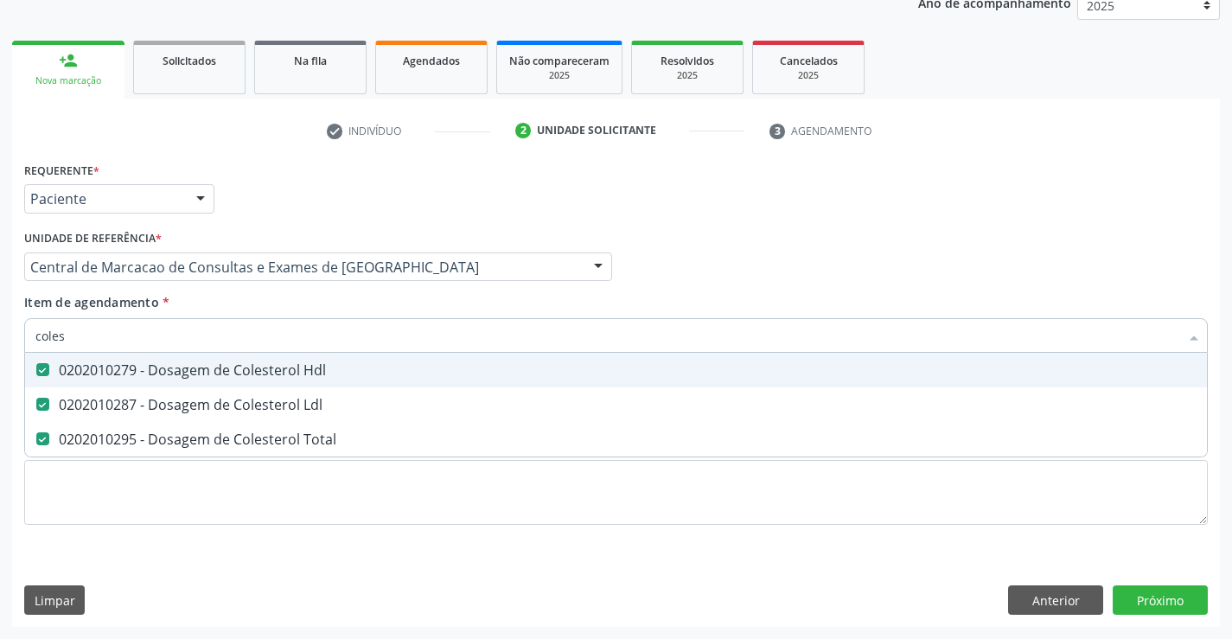
click at [180, 336] on input "coles" at bounding box center [606, 335] width 1143 height 35
click at [172, 339] on input "coles" at bounding box center [606, 335] width 1143 height 35
type input "t"
checkbox Hdl "false"
checkbox Ldl "false"
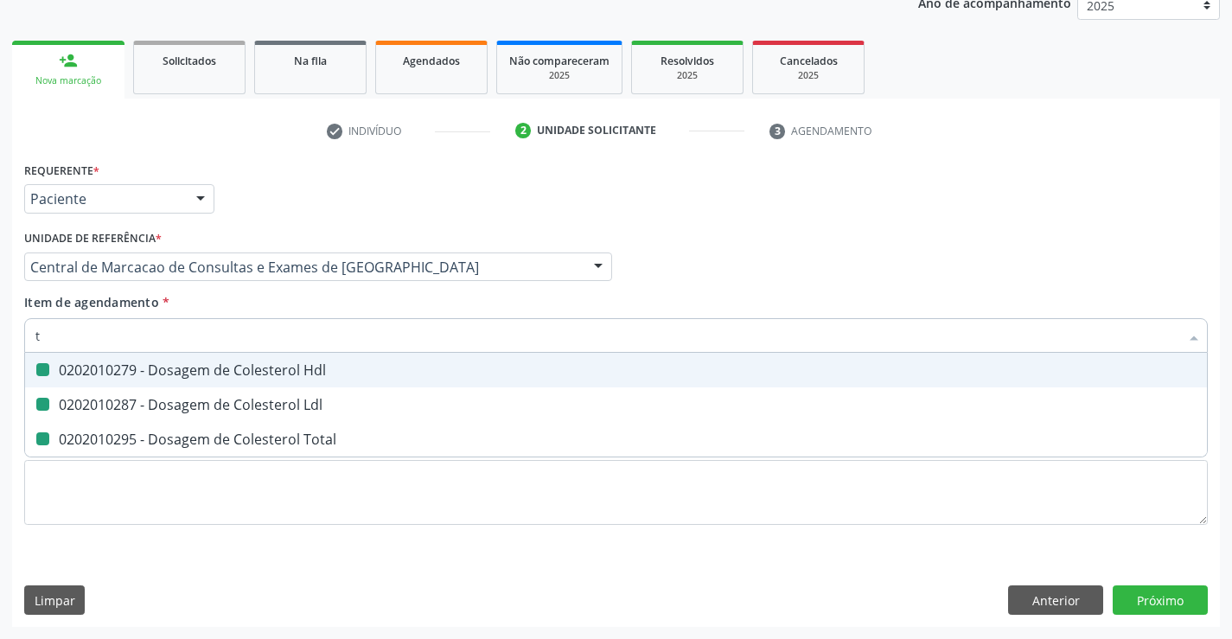
checkbox Total "false"
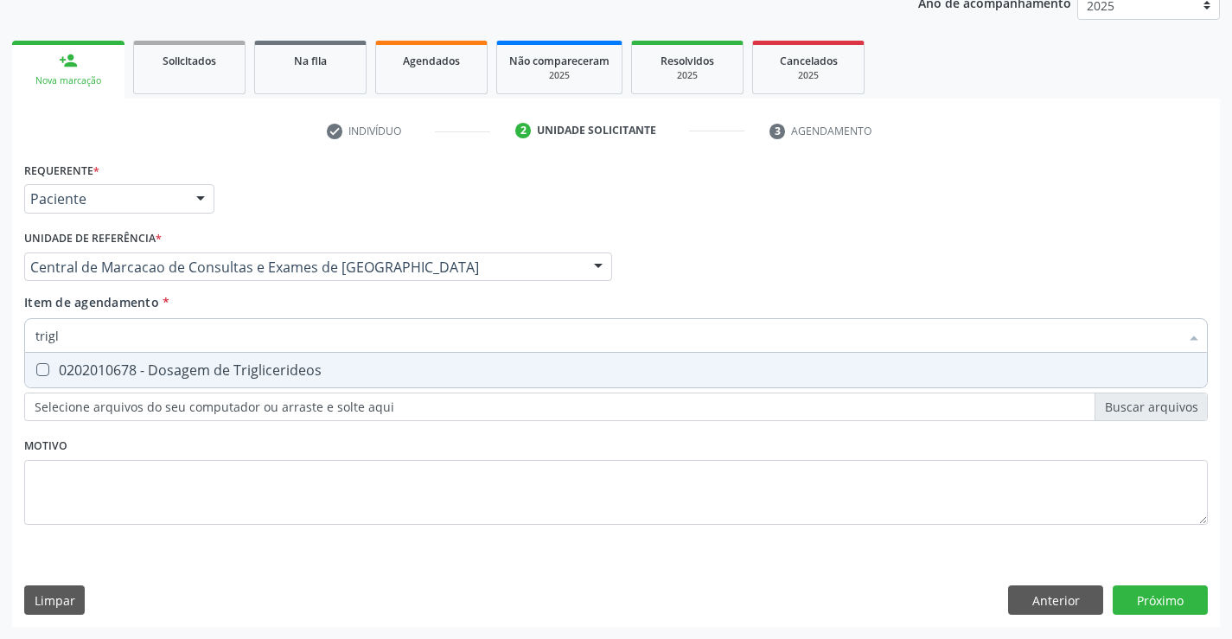
type input "trigli"
click at [169, 377] on div "0202010678 - Dosagem de Triglicerideos" at bounding box center [615, 370] width 1161 height 14
checkbox Triglicerideos "true"
click at [190, 334] on input "trigli" at bounding box center [606, 335] width 1143 height 35
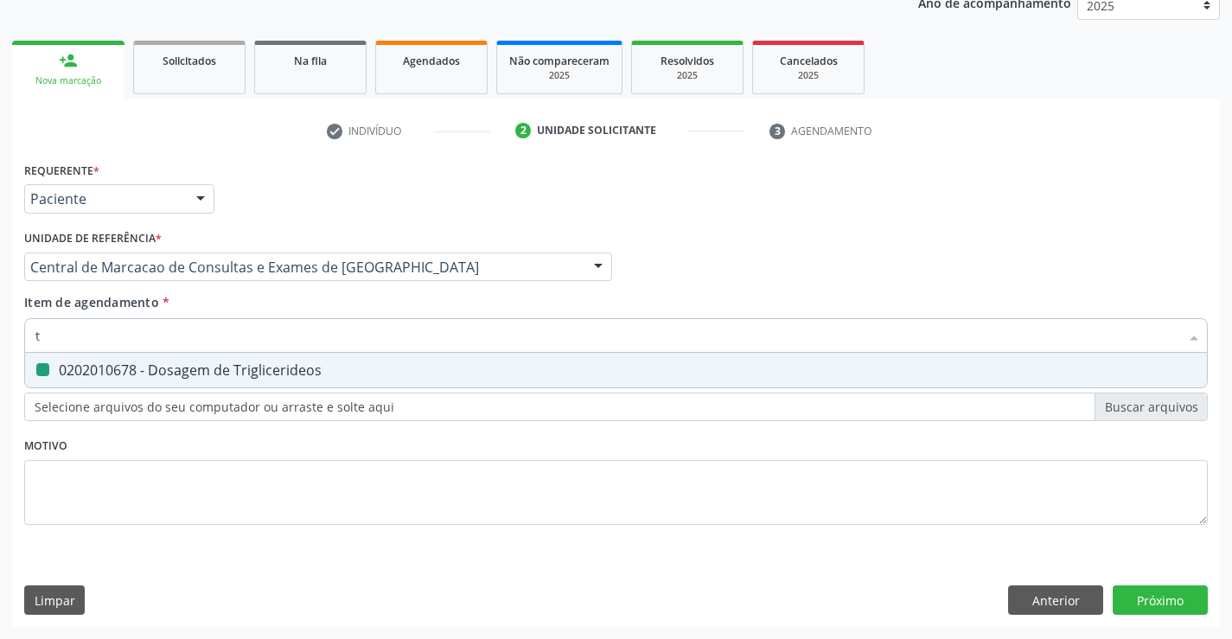
type input "tg"
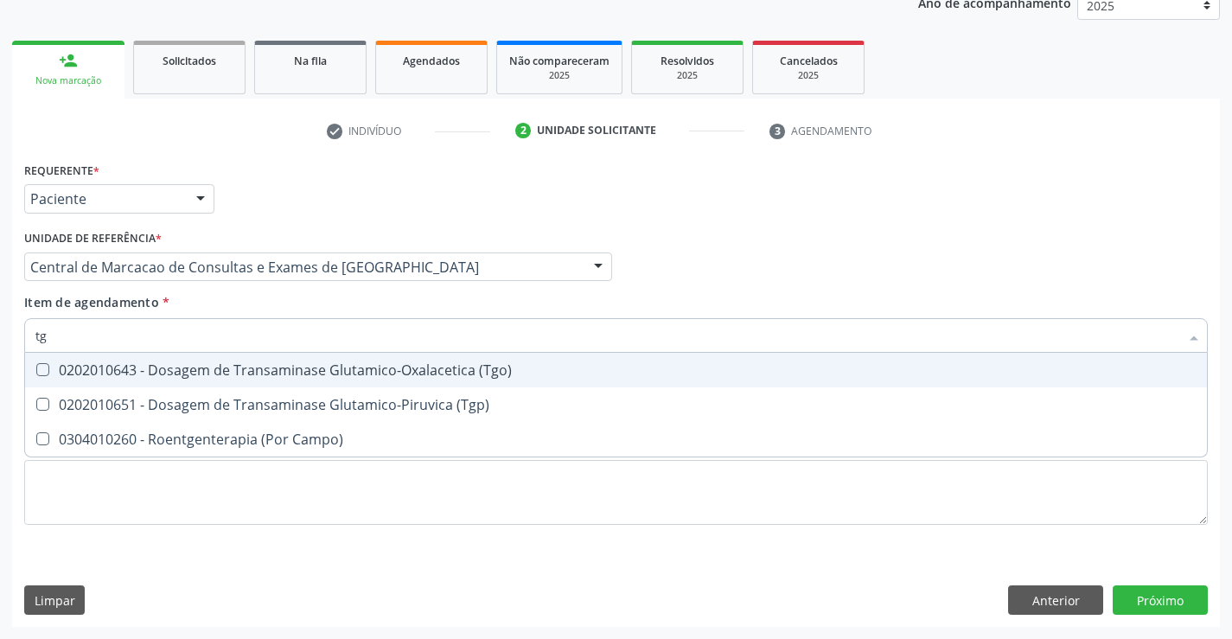
click at [169, 370] on div "0202010643 - Dosagem de Transaminase Glutamico-Oxalacetica (Tgo)" at bounding box center [615, 370] width 1161 height 14
checkbox \(Tgo\) "true"
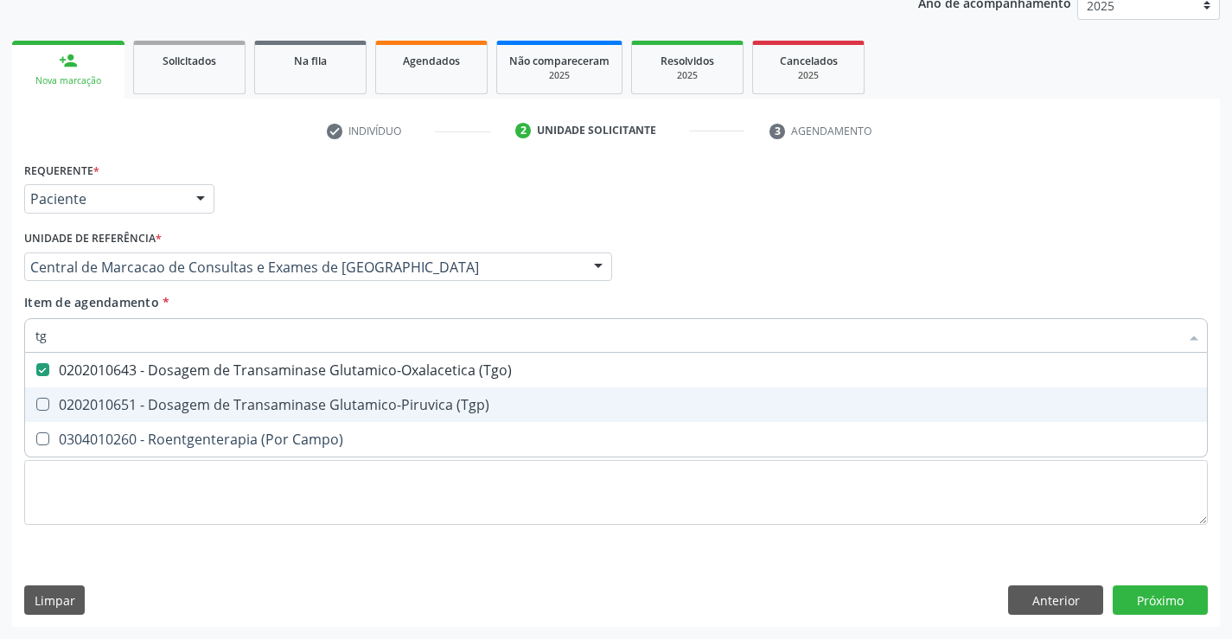
click at [165, 398] on div "0202010651 - Dosagem de Transaminase Glutamico-Piruvica (Tgp)" at bounding box center [615, 405] width 1161 height 14
checkbox \(Tgp\) "true"
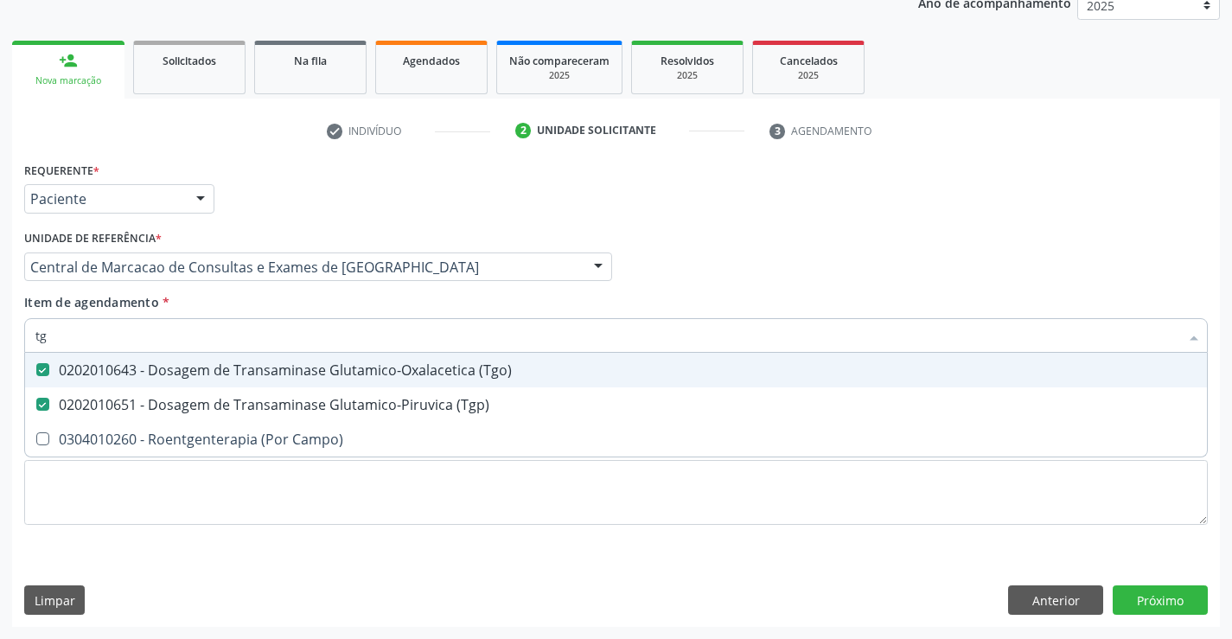
click at [181, 341] on input "tg" at bounding box center [606, 335] width 1143 height 35
type input "ur"
checkbox \(Tgo\) "false"
checkbox \(Tgp\) "false"
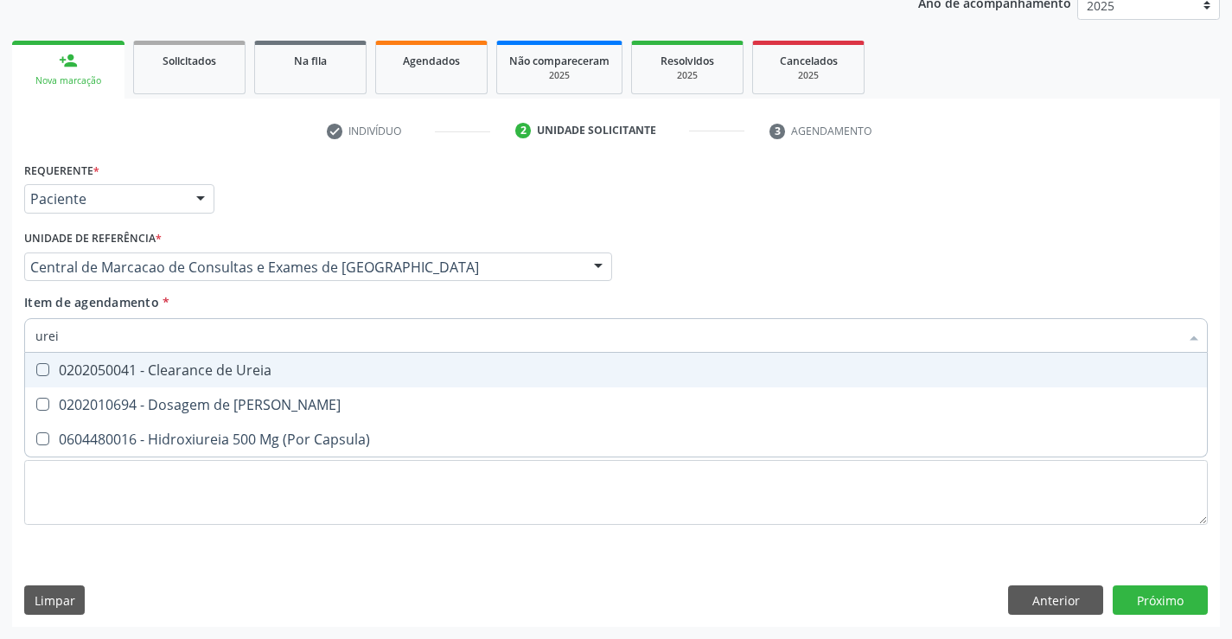
type input "ureia"
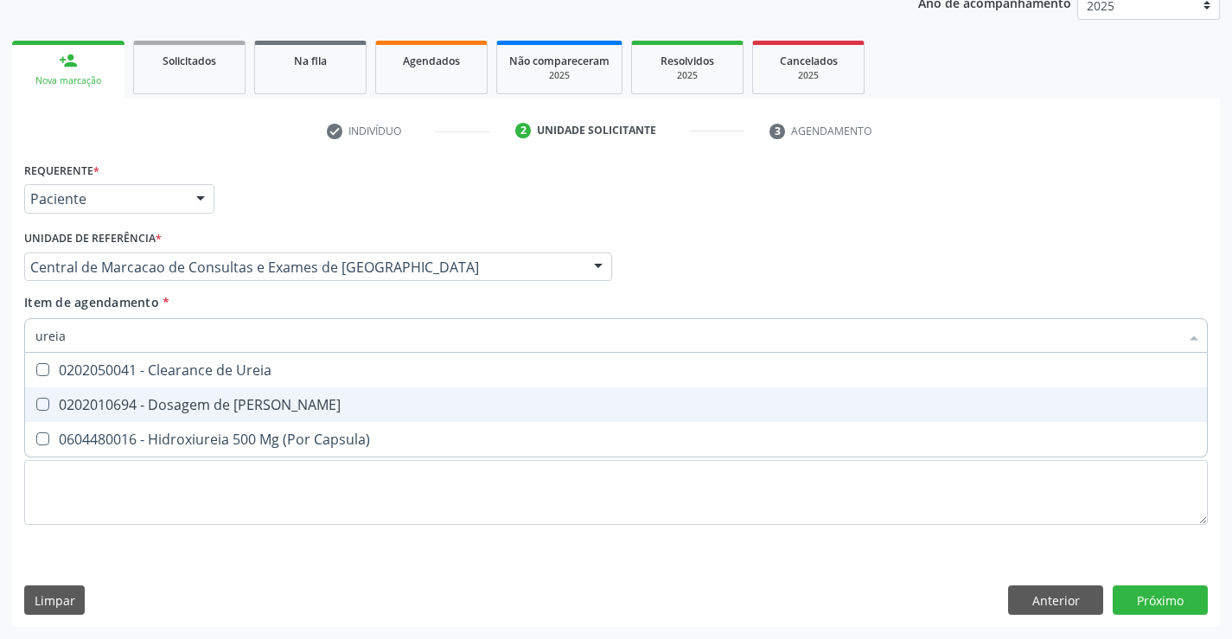
click at [196, 419] on span "0202010694 - Dosagem de [PERSON_NAME]" at bounding box center [615, 404] width 1181 height 35
checkbox Ureia "true"
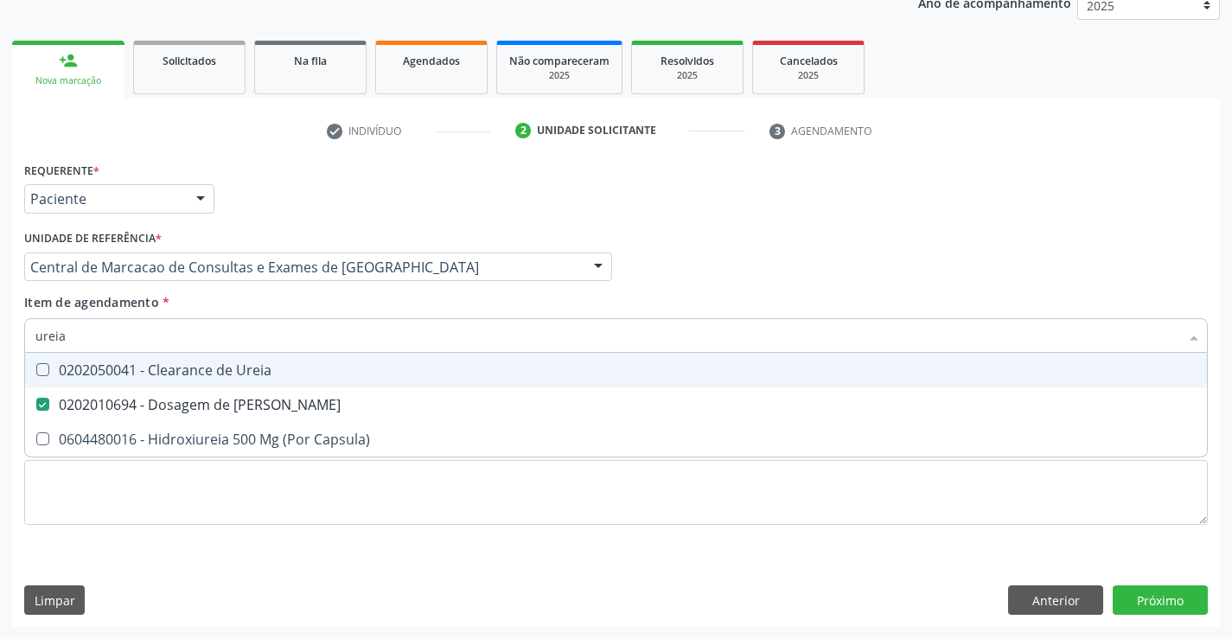
click at [199, 339] on input "ureia" at bounding box center [606, 335] width 1143 height 35
type input "c"
checkbox Ureia "false"
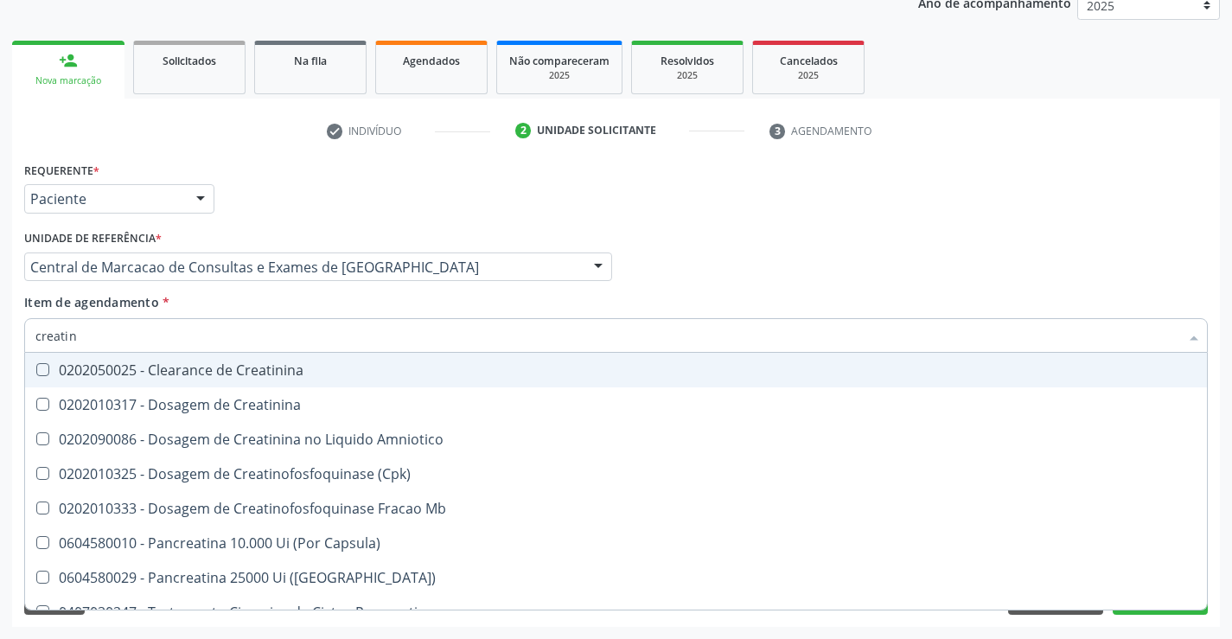
type input "creatini"
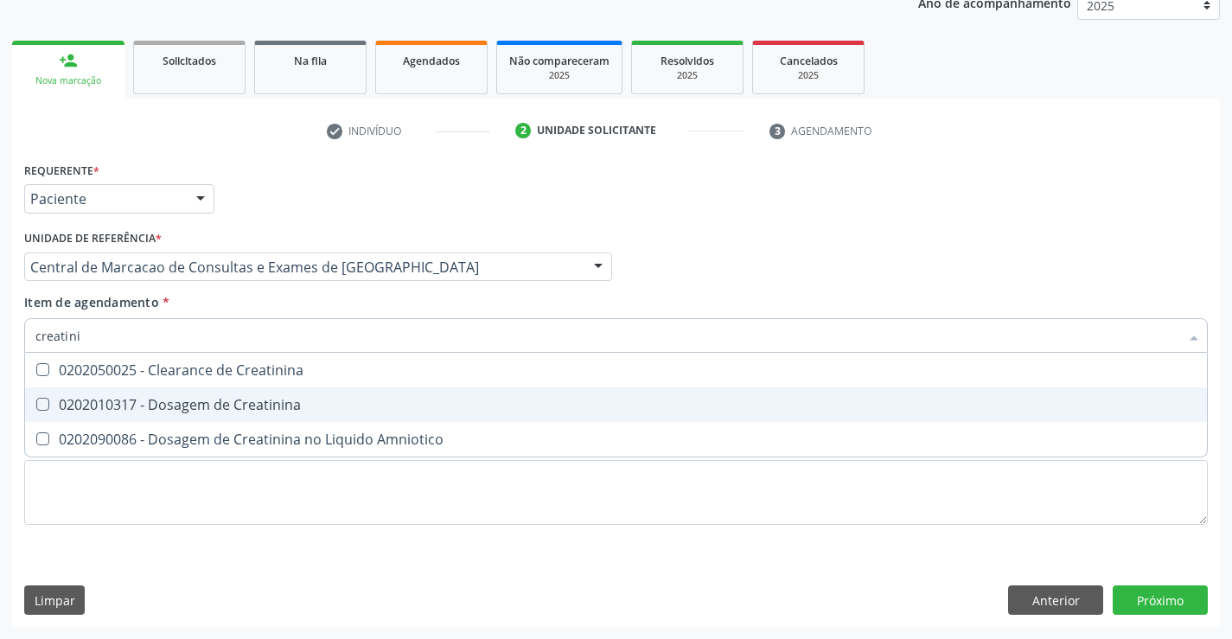
click at [202, 399] on div "0202010317 - Dosagem de Creatinina" at bounding box center [615, 405] width 1161 height 14
checkbox Creatinina "true"
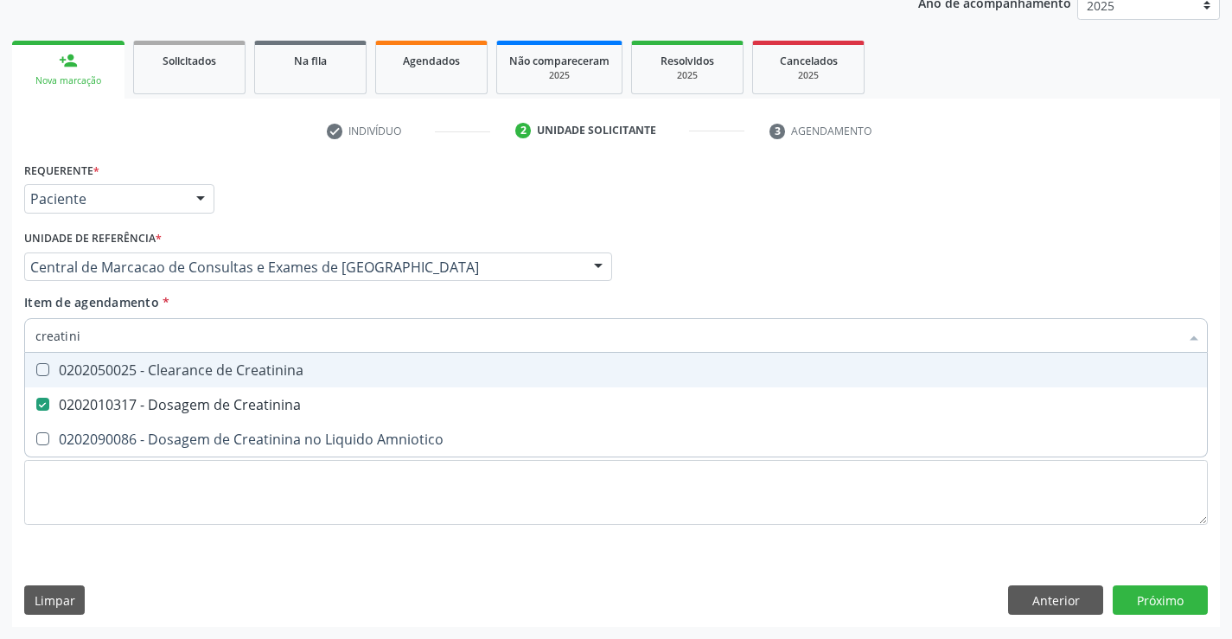
click at [212, 330] on input "creatini" at bounding box center [606, 335] width 1143 height 35
type input "ur"
checkbox Creatinina "false"
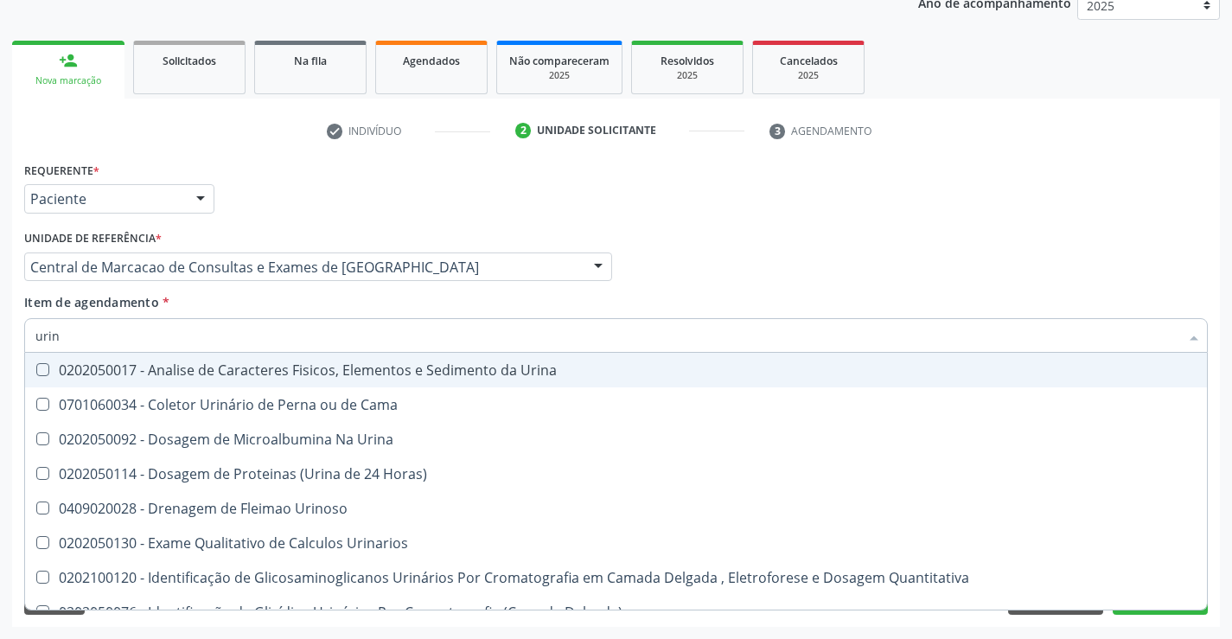
type input "urina"
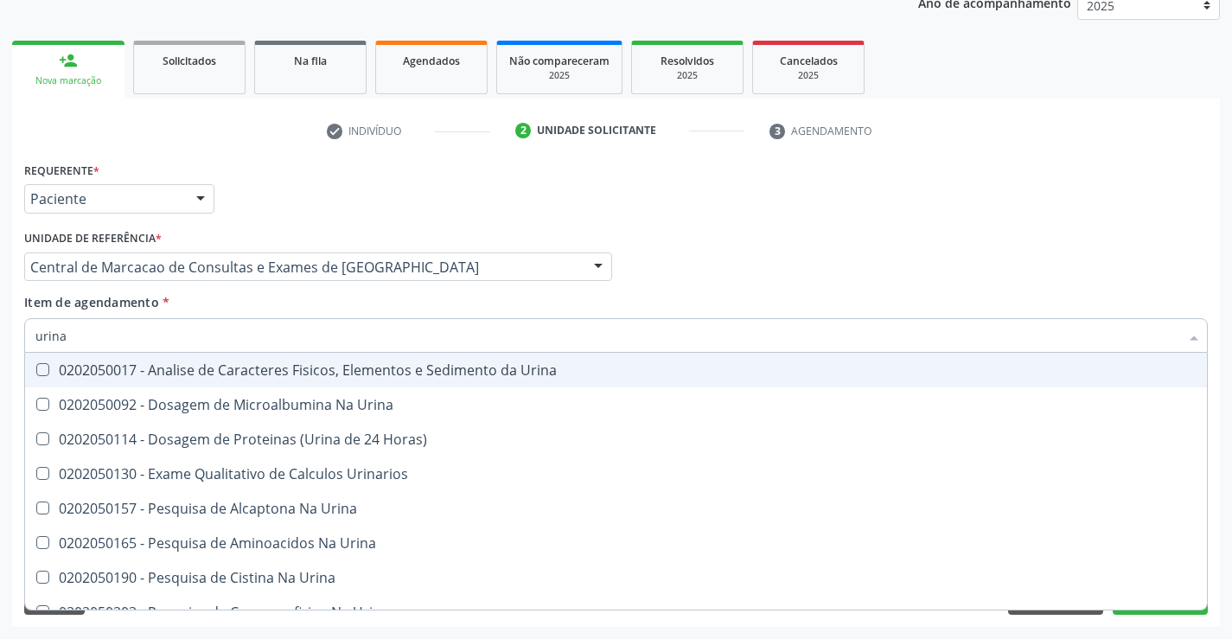
click at [213, 373] on div "0202050017 - Analise de Caracteres Fisicos, Elementos e Sedimento da Urina" at bounding box center [615, 370] width 1161 height 14
checkbox Urina "true"
click at [207, 335] on input "urina" at bounding box center [606, 335] width 1143 height 35
type input "f"
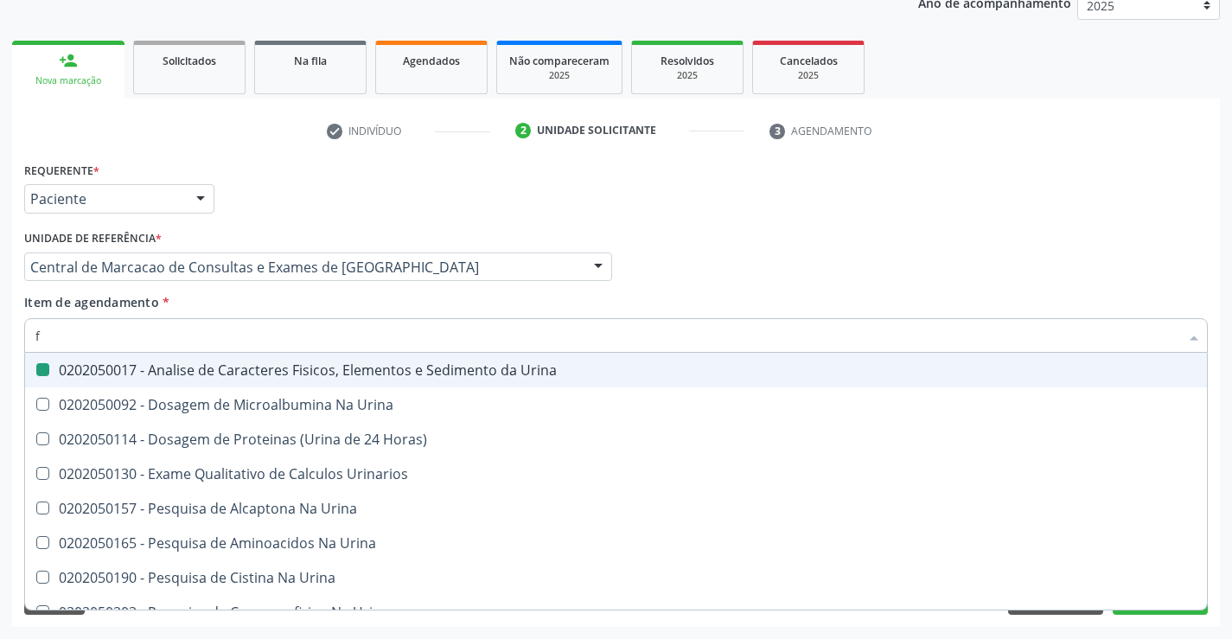
checkbox Urina "false"
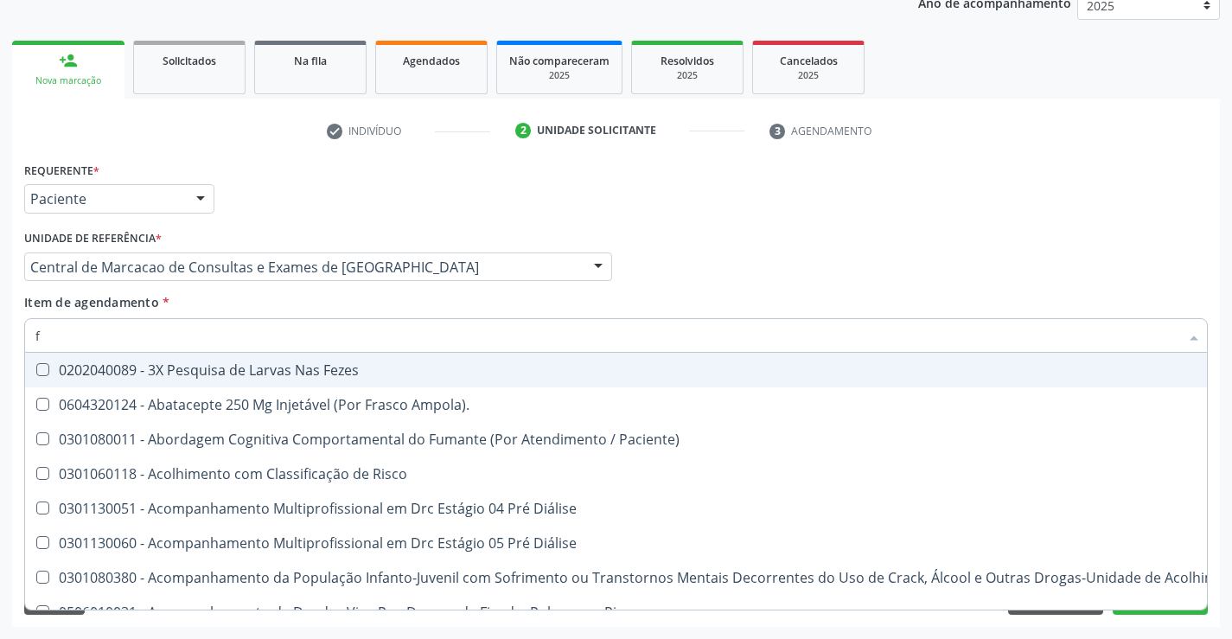
type input "fe"
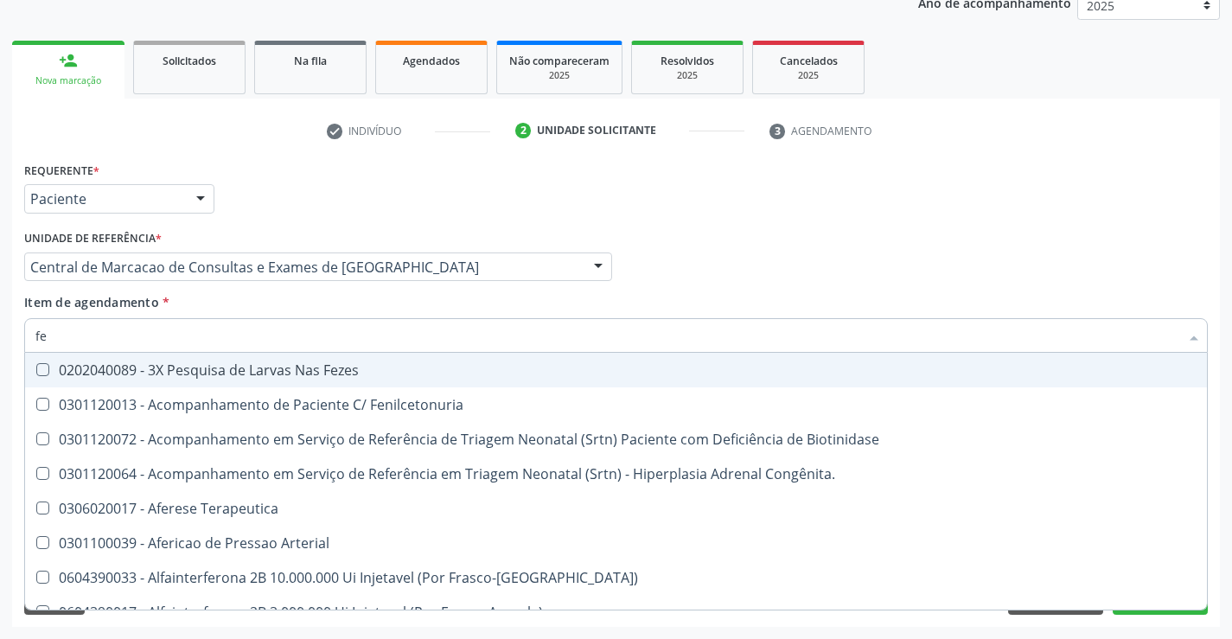
checkbox Comprimido\) "false"
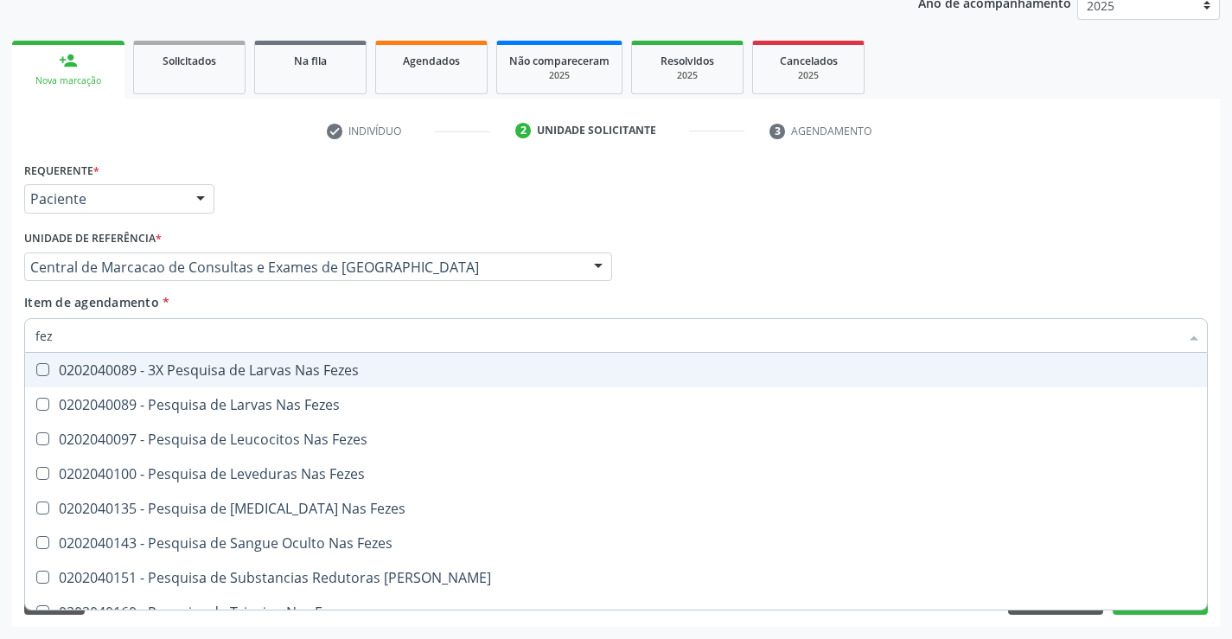
type input "feze"
click at [211, 382] on span "0202040089 - 3X Pesquisa de Larvas Nas Fezes" at bounding box center [615, 370] width 1181 height 35
checkbox Fezes "true"
click at [218, 336] on input "feze" at bounding box center [606, 335] width 1143 height 35
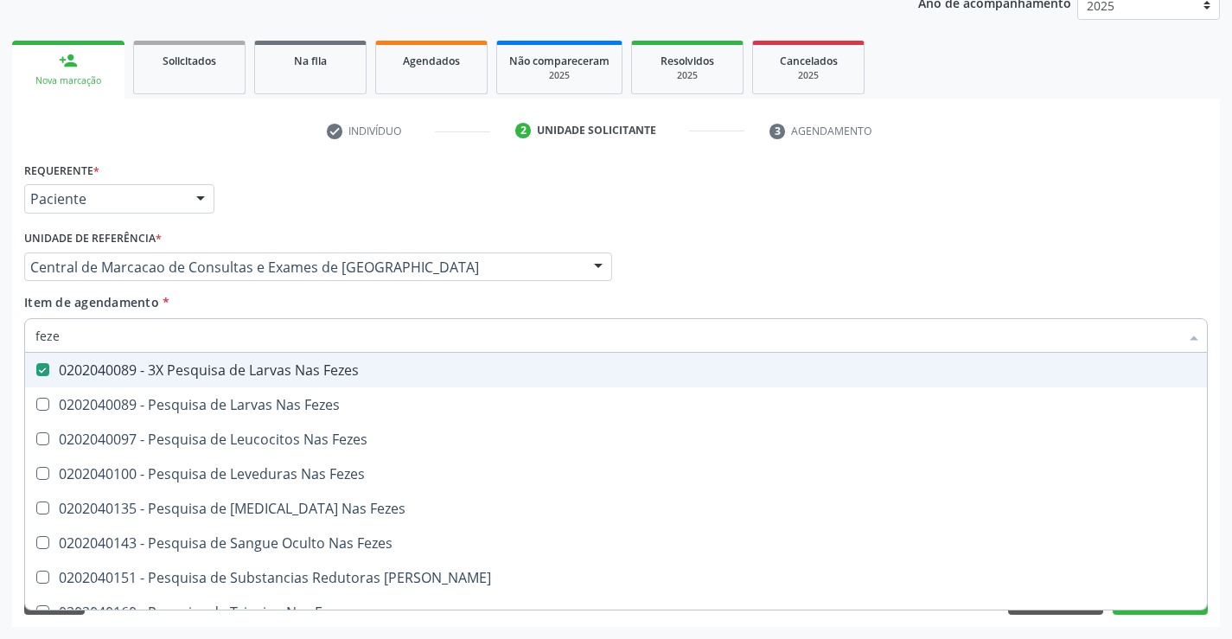
type input "d"
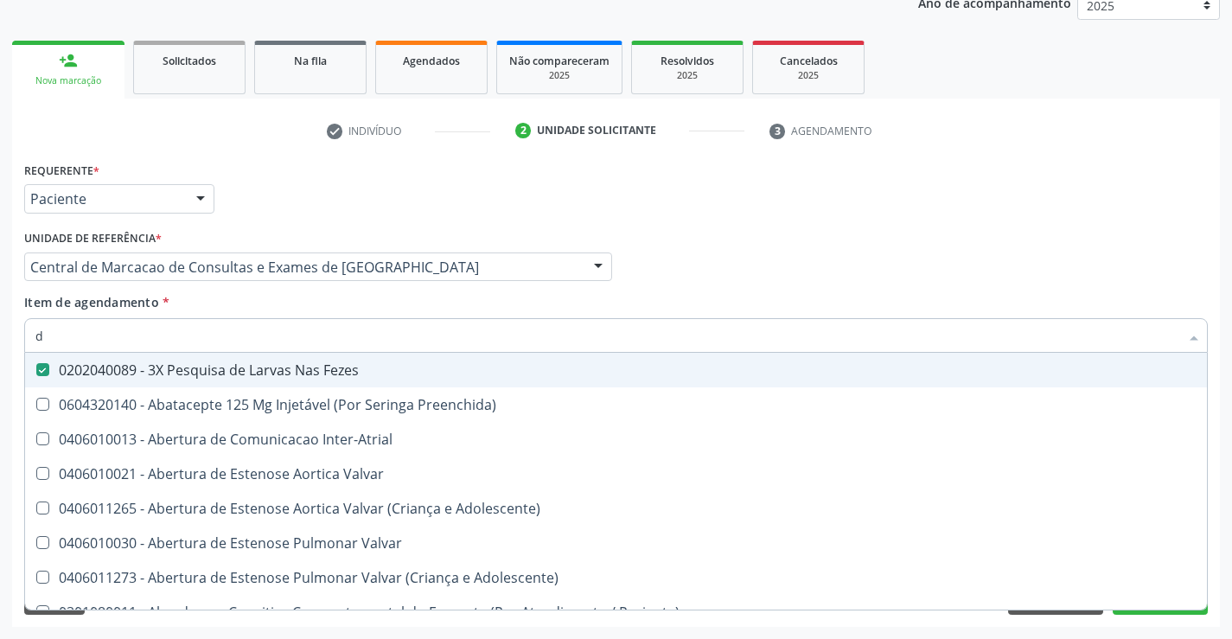
checkbox Urina "false"
checkbox Recoberto\) "true"
checkbox Plaquetas "false"
checkbox Rt-Pcr "true"
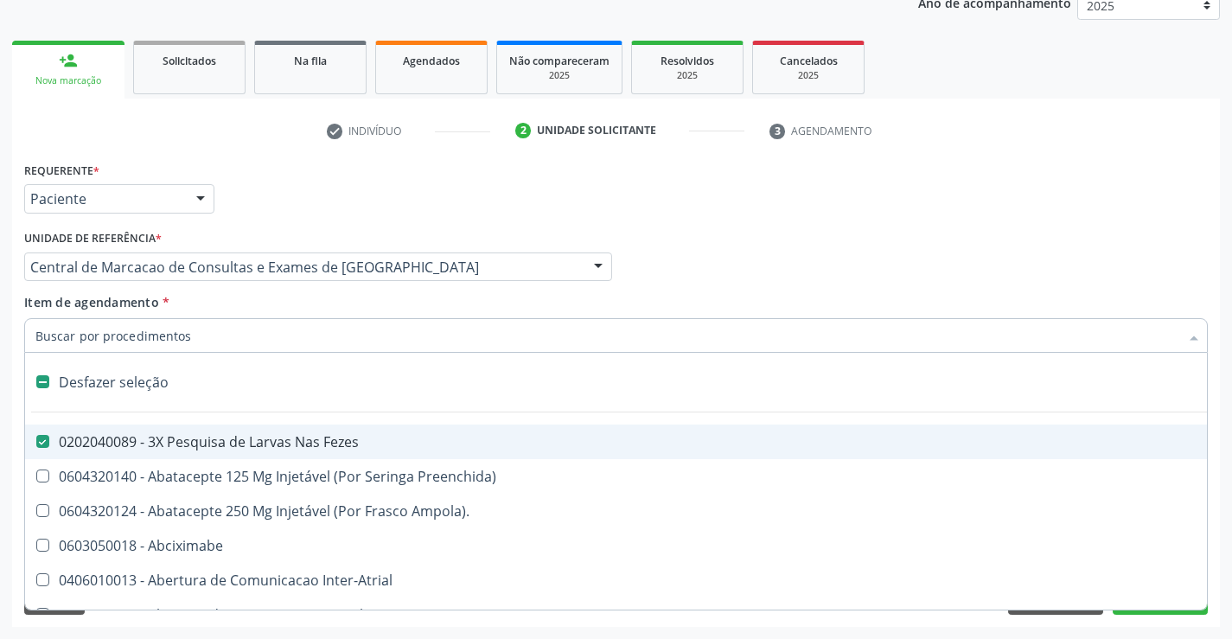
type input "s"
checkbox Revestido\) "true"
checkbox Urina "false"
checkbox Vesical\) "true"
checkbox Plaquetas "false"
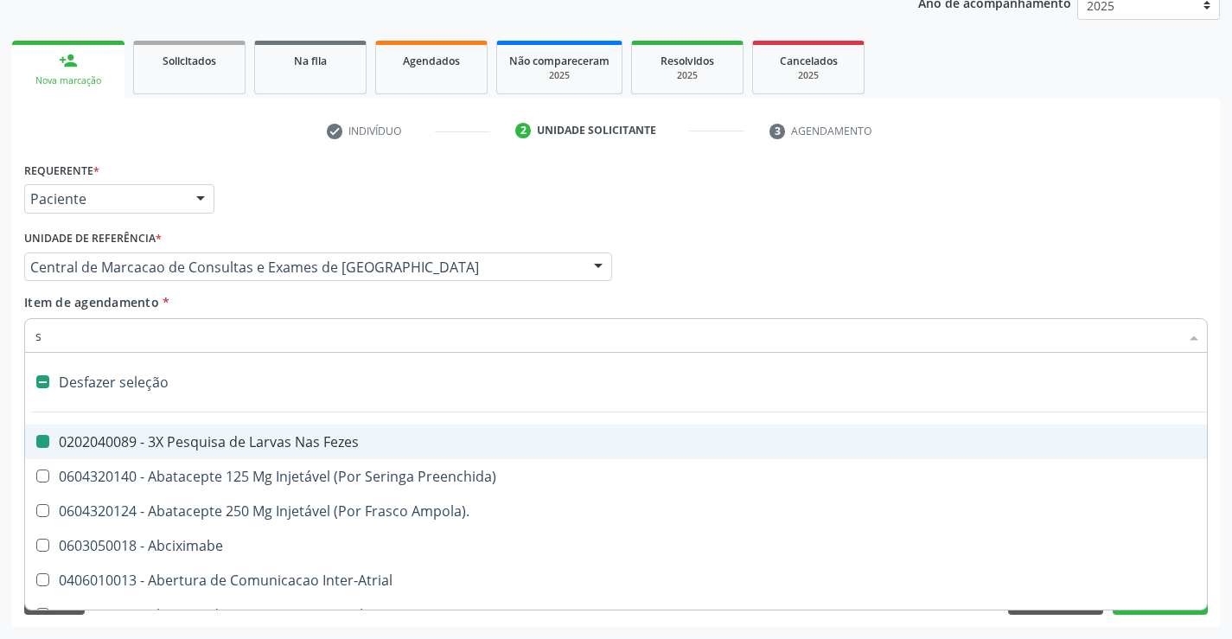
type input "so"
checkbox Fezes "false"
checkbox Revestido\) "false"
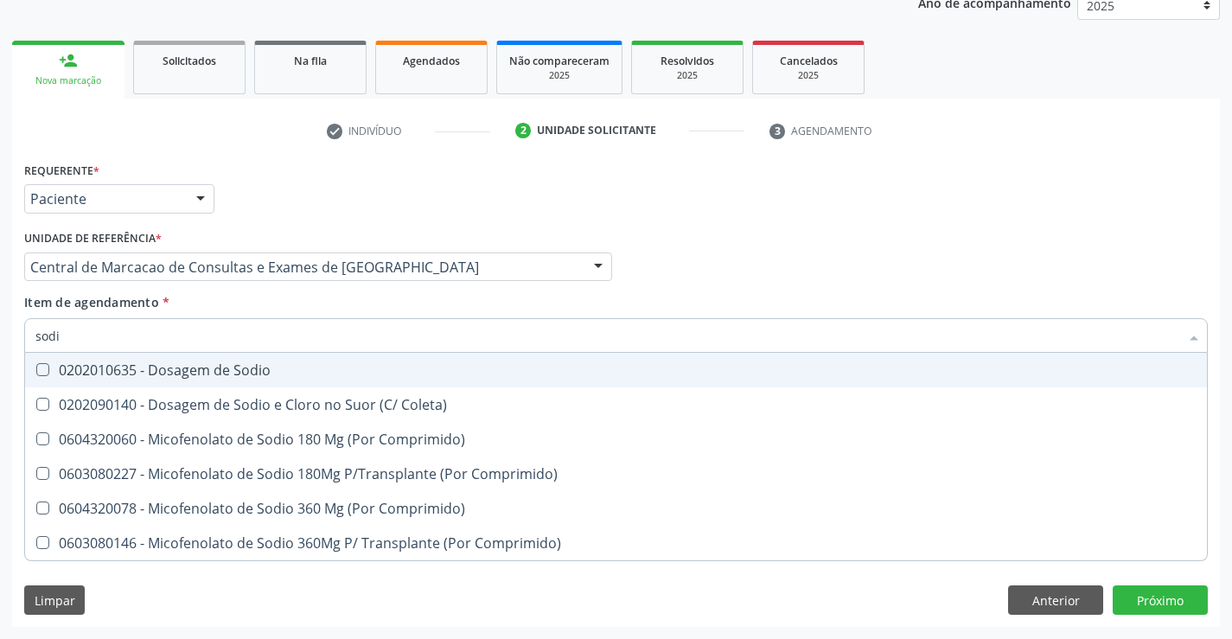
type input "sodio"
drag, startPoint x: 206, startPoint y: 368, endPoint x: 204, endPoint y: 345, distance: 23.4
click at [205, 363] on div "0202010635 - Dosagem de Sodio" at bounding box center [615, 370] width 1161 height 14
checkbox Sodio "true"
click at [201, 308] on div "Item de agendamento * sodio Desfazer seleção 0202010635 - Dosagem de Sodio 0202…" at bounding box center [615, 320] width 1183 height 54
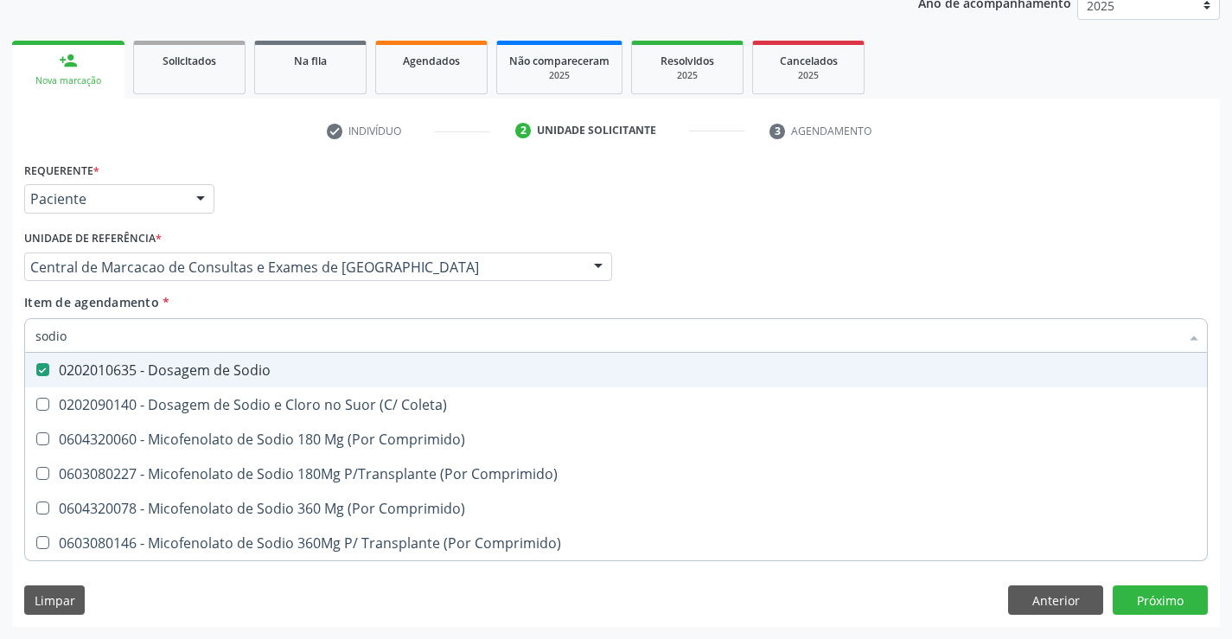
checkbox Coleta\) "true"
checkbox Comprimido\) "true"
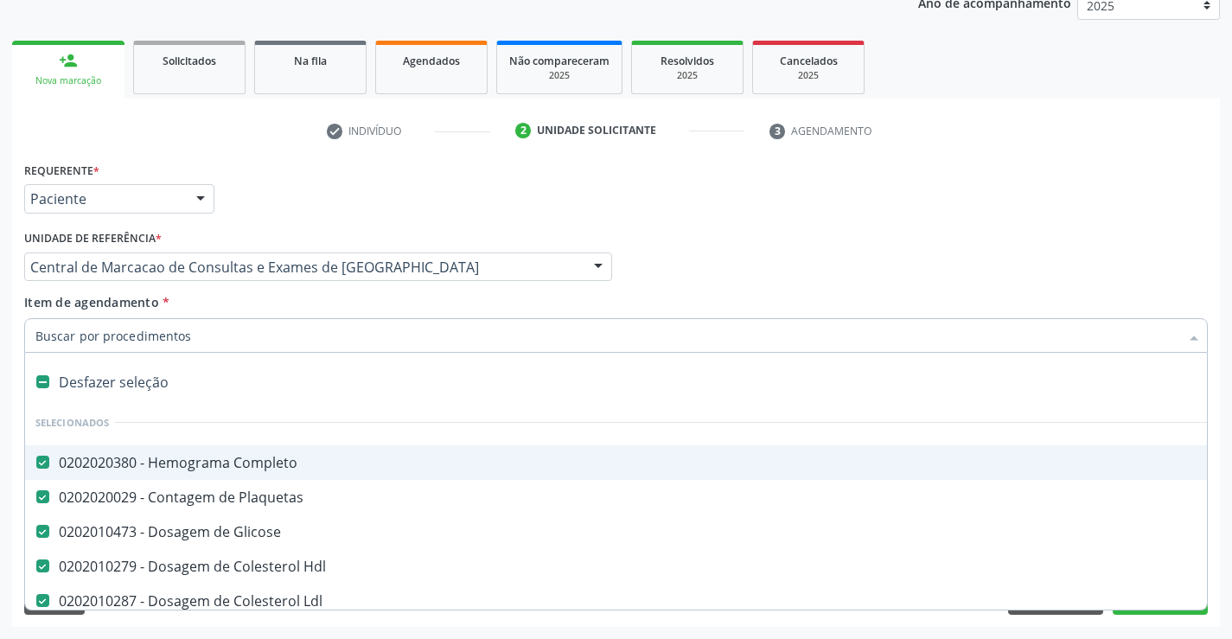
type input "c"
checkbox Fezes "false"
checkbox Sodio "false"
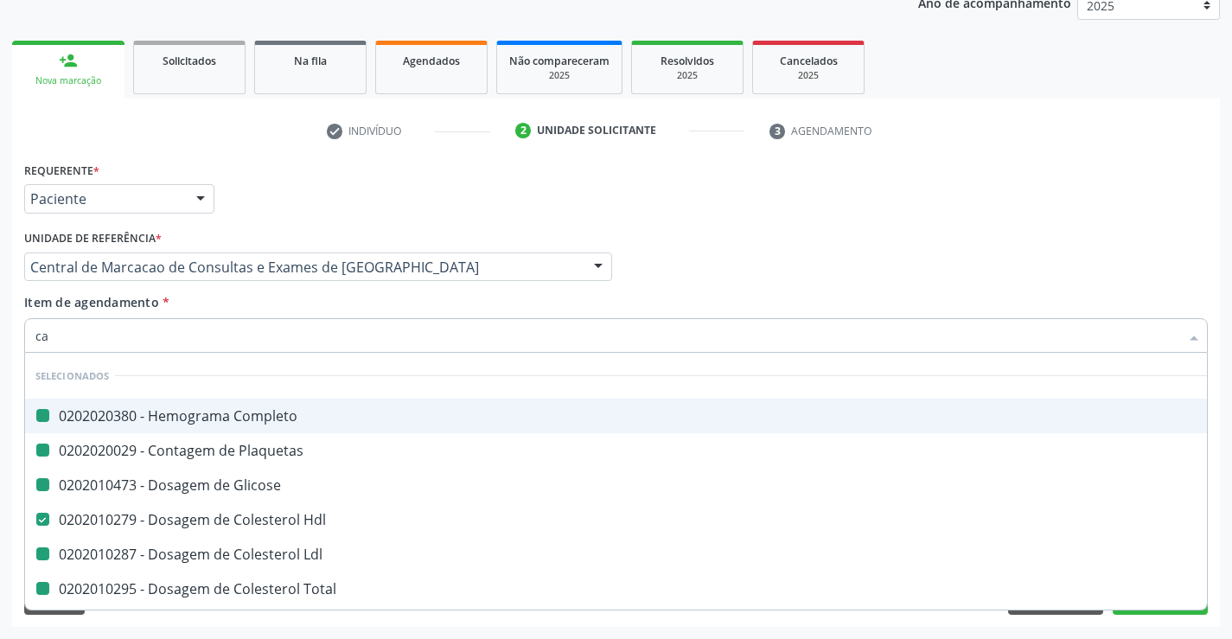
type input "cal"
checkbox Completo "false"
checkbox Plaquetas "false"
checkbox Glicose "false"
checkbox Ldl "false"
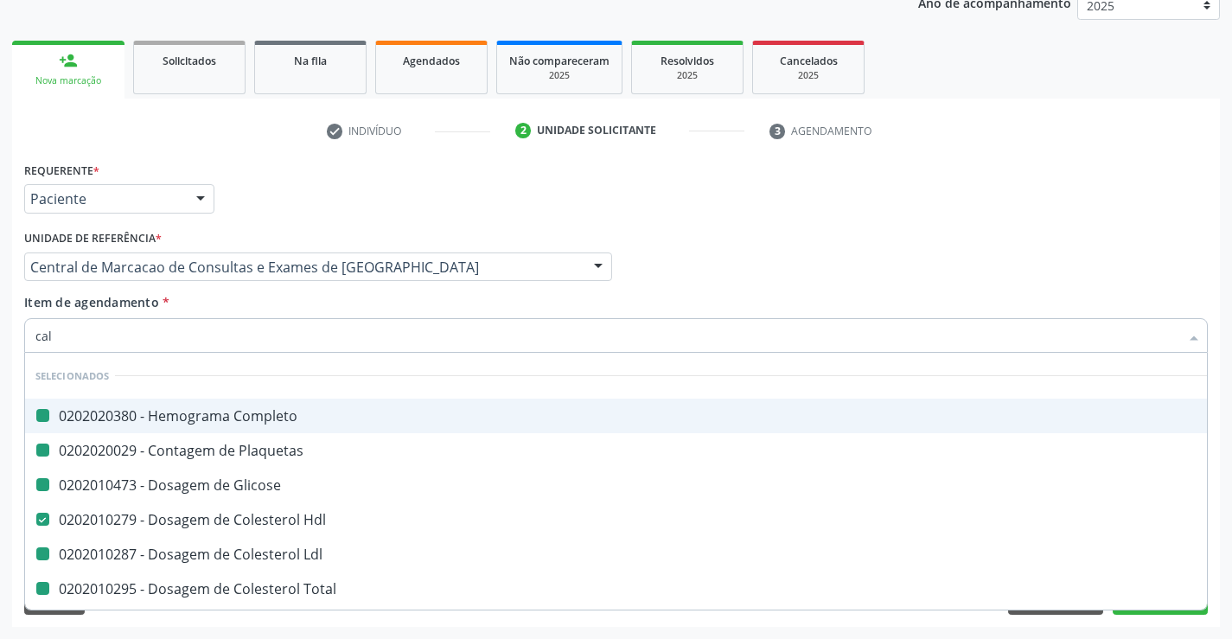
checkbox Total "false"
checkbox Triglicerideos "false"
checkbox \(Tgo\) "false"
checkbox \(Tgp\) "false"
checkbox Creatinina "false"
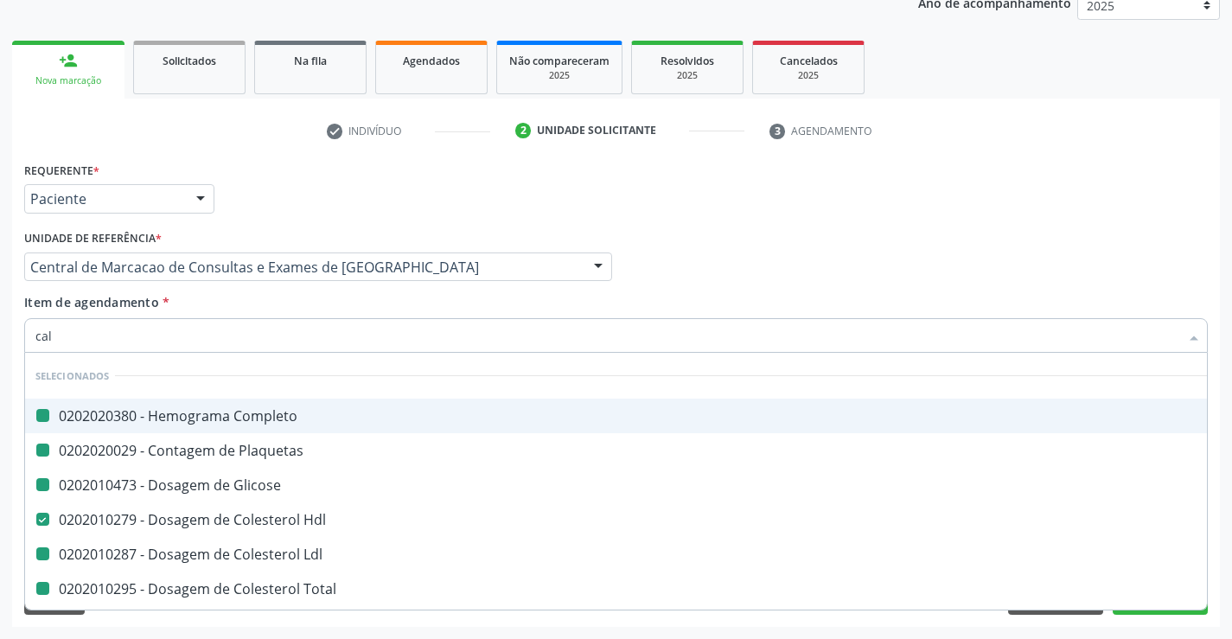
checkbox Urina "false"
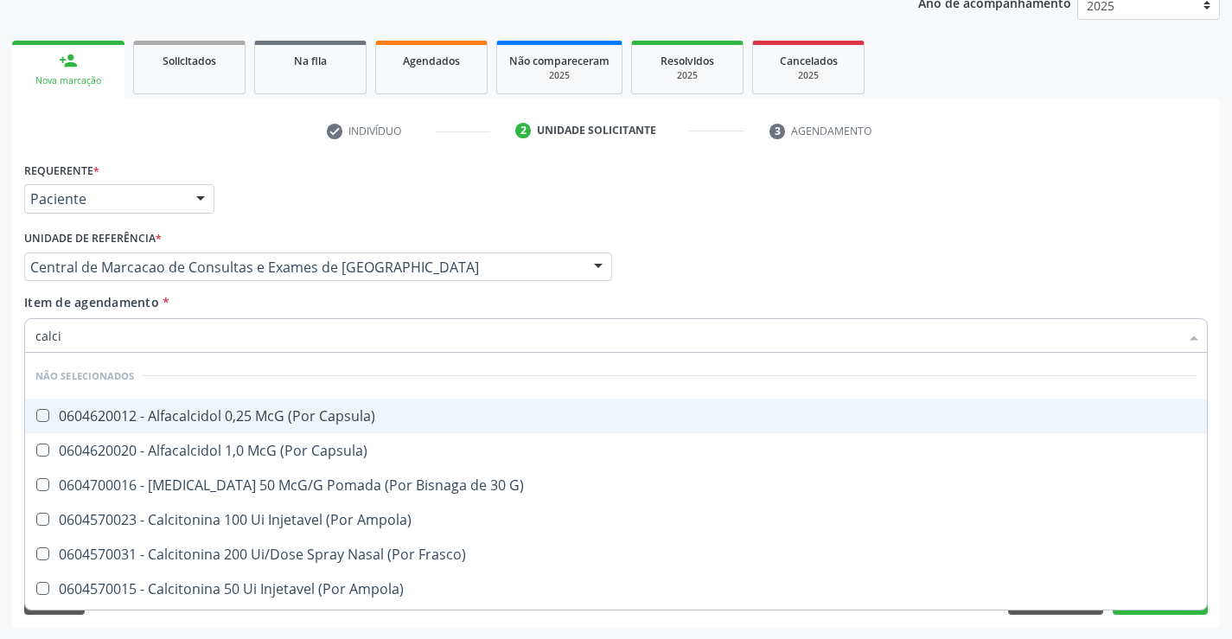
type input "calcio"
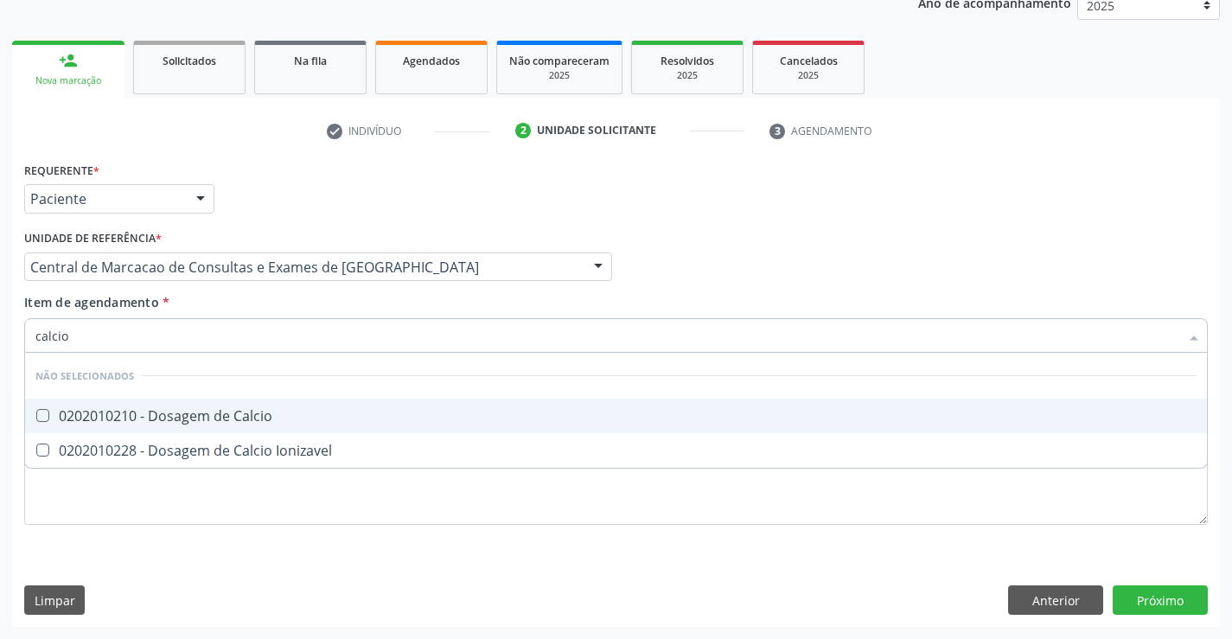
click at [180, 412] on div "0202010210 - Dosagem de Calcio" at bounding box center [615, 416] width 1161 height 14
checkbox Calcio "true"
click at [186, 334] on input "calcio" at bounding box center [606, 335] width 1143 height 35
type input "po"
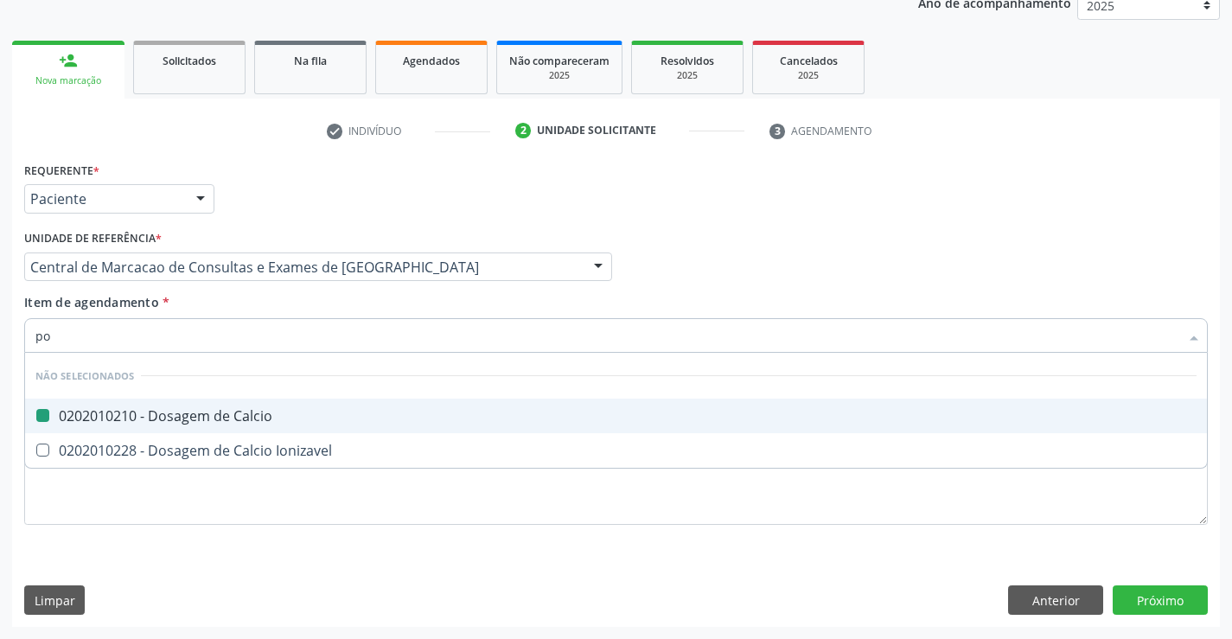
checkbox Calcio "false"
checkbox Ionizavel "false"
type input "potassi"
click at [183, 414] on div "0202010600 - Dosagem de Potassio" at bounding box center [615, 416] width 1161 height 14
checkbox Potassio "true"
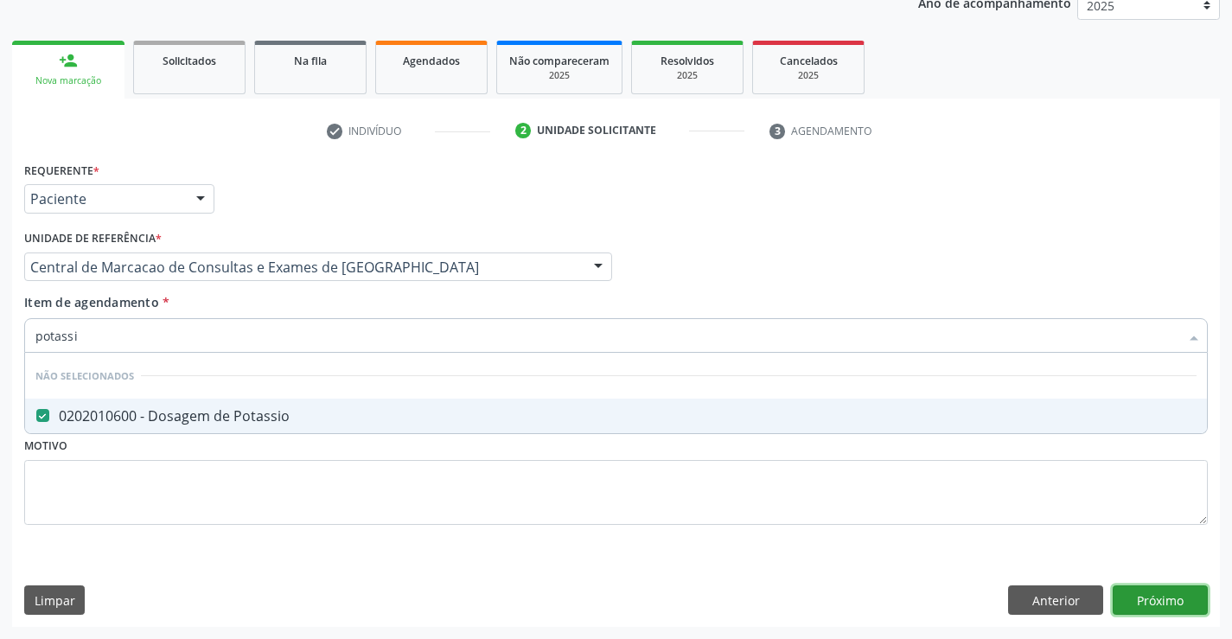
click at [1168, 593] on div "Requerente * Paciente Profissional de Saúde Paciente Nenhum resultado encontrad…" at bounding box center [615, 391] width 1207 height 469
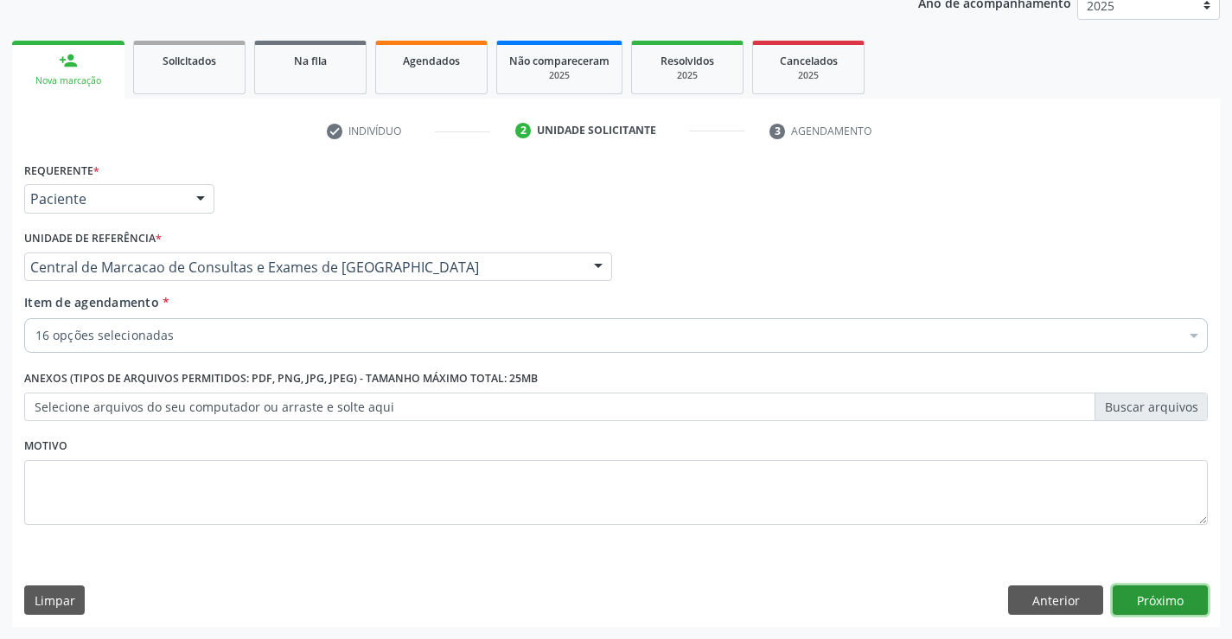
click at [1134, 590] on button "Próximo" at bounding box center [1159, 599] width 95 height 29
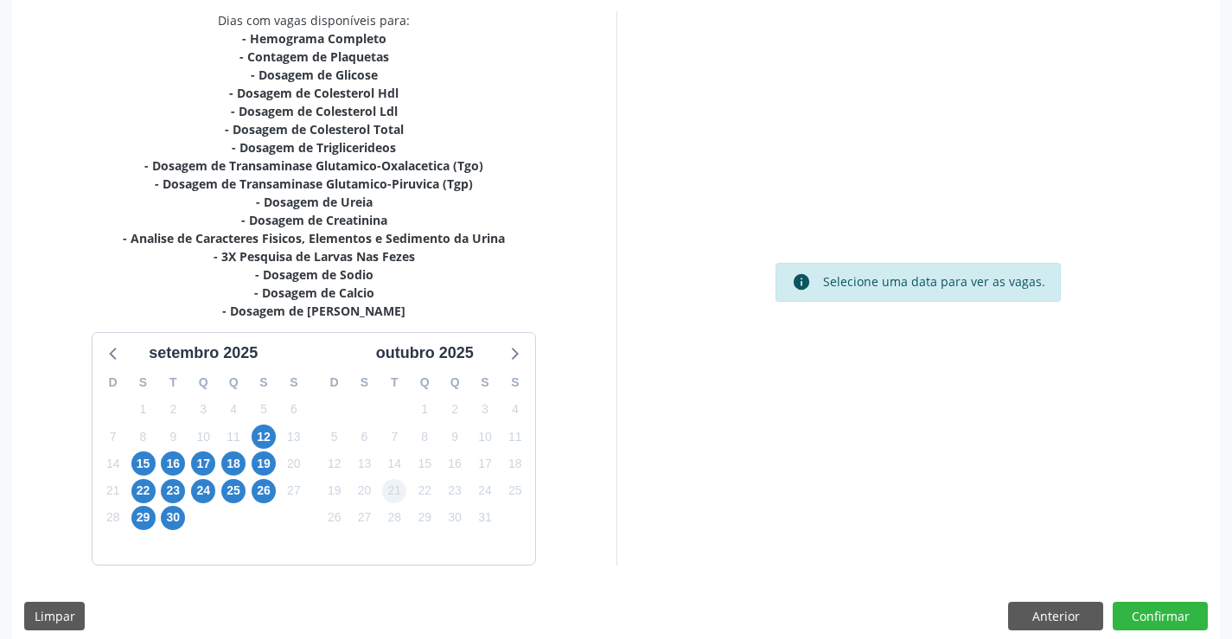
scroll to position [385, 0]
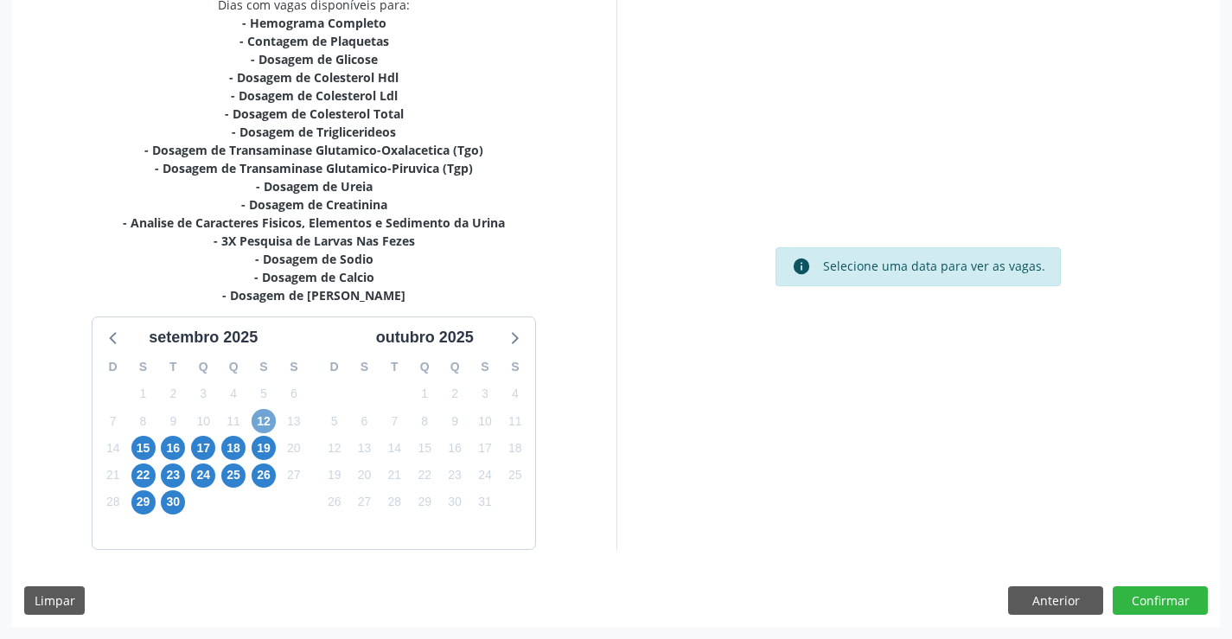
click at [267, 420] on span "12" at bounding box center [263, 421] width 24 height 24
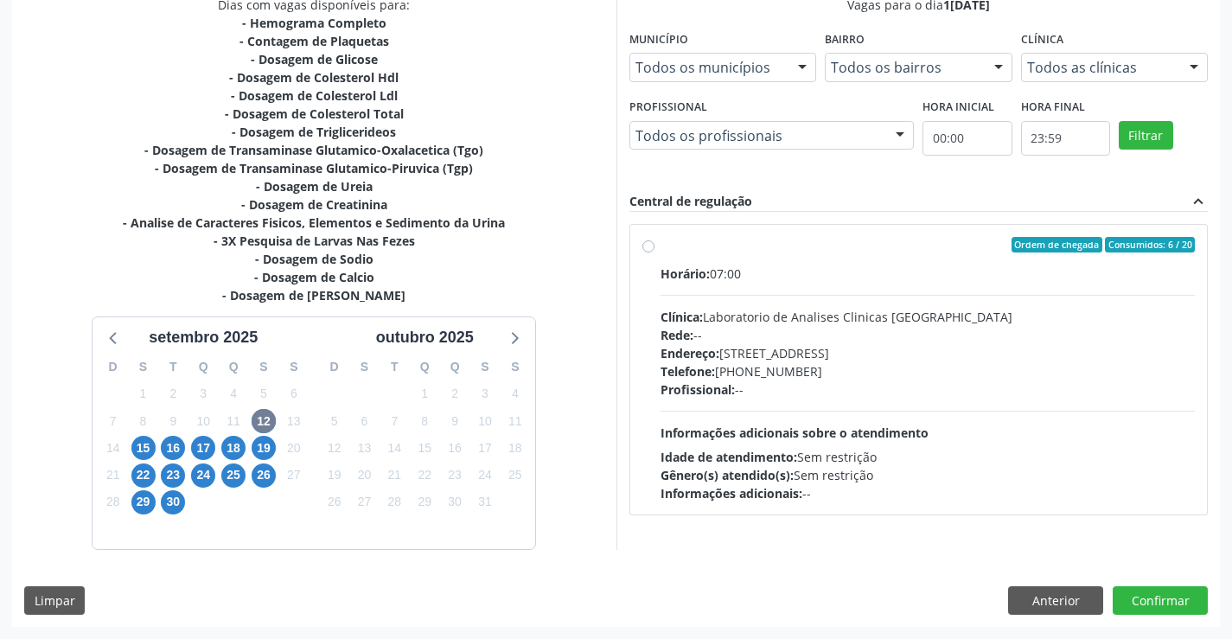
click at [840, 357] on div "Endereço: [STREET_ADDRESS]" at bounding box center [927, 353] width 535 height 18
click at [654, 252] on input "Ordem de chegada Consumidos: 6 / 20 Horário: 07:00 Clínica: Laboratorio de Anal…" at bounding box center [648, 245] width 12 height 16
radio input "true"
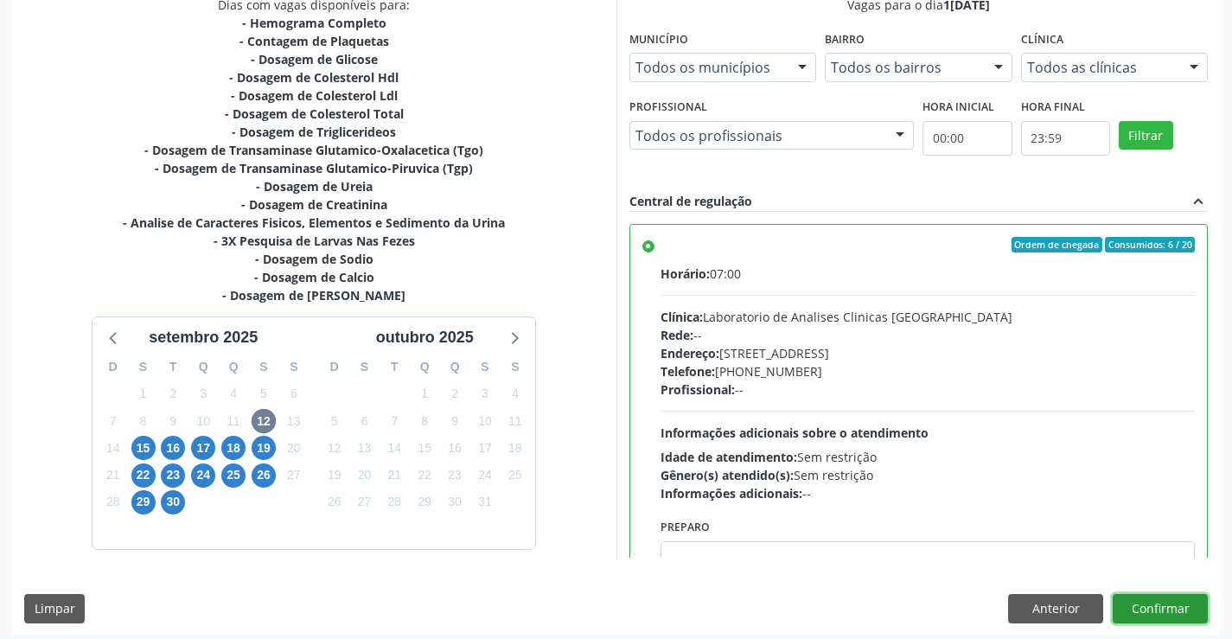
click at [1143, 602] on button "Confirmar" at bounding box center [1159, 608] width 95 height 29
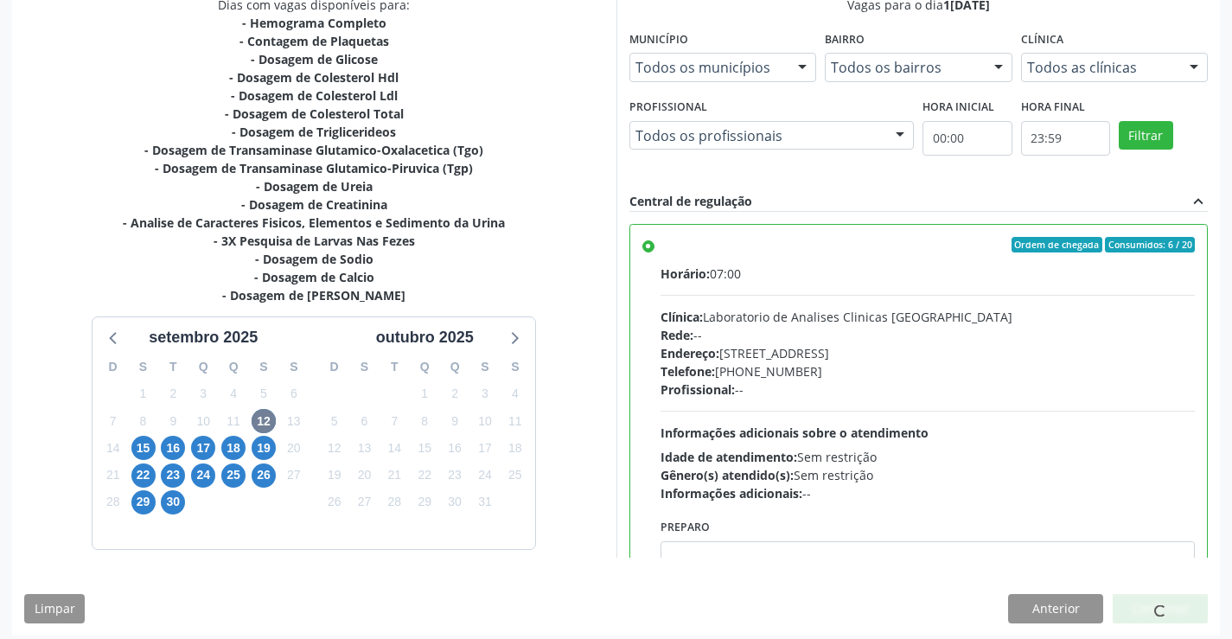
scroll to position [0, 0]
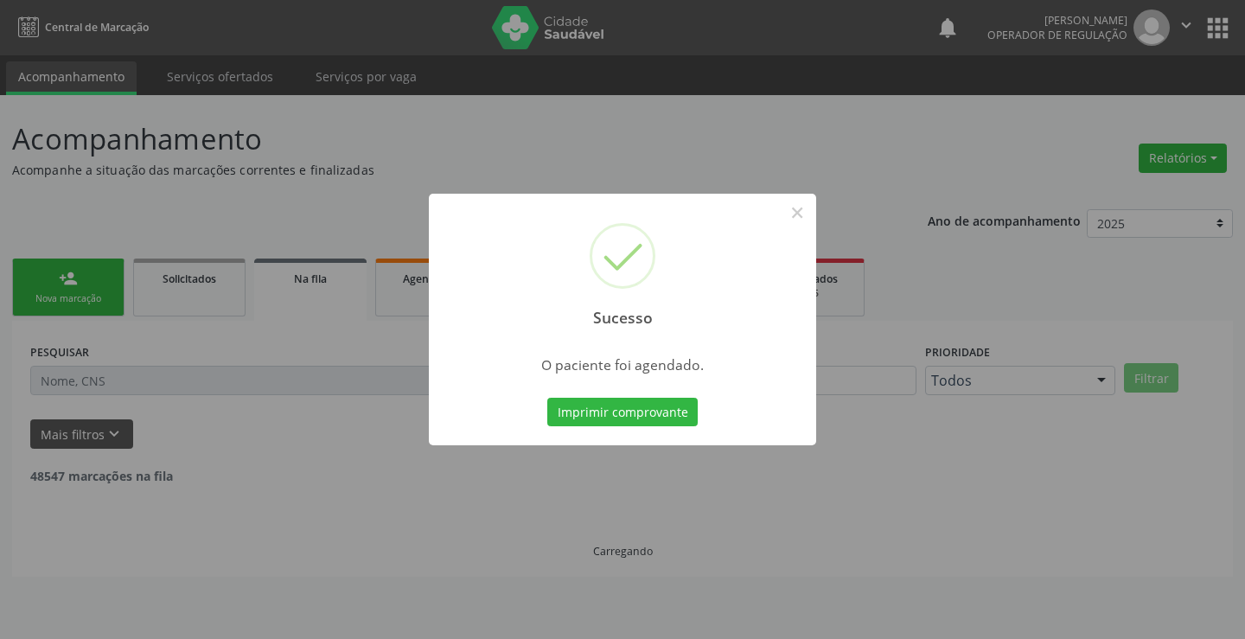
click at [547, 398] on button "Imprimir comprovante" at bounding box center [622, 412] width 150 height 29
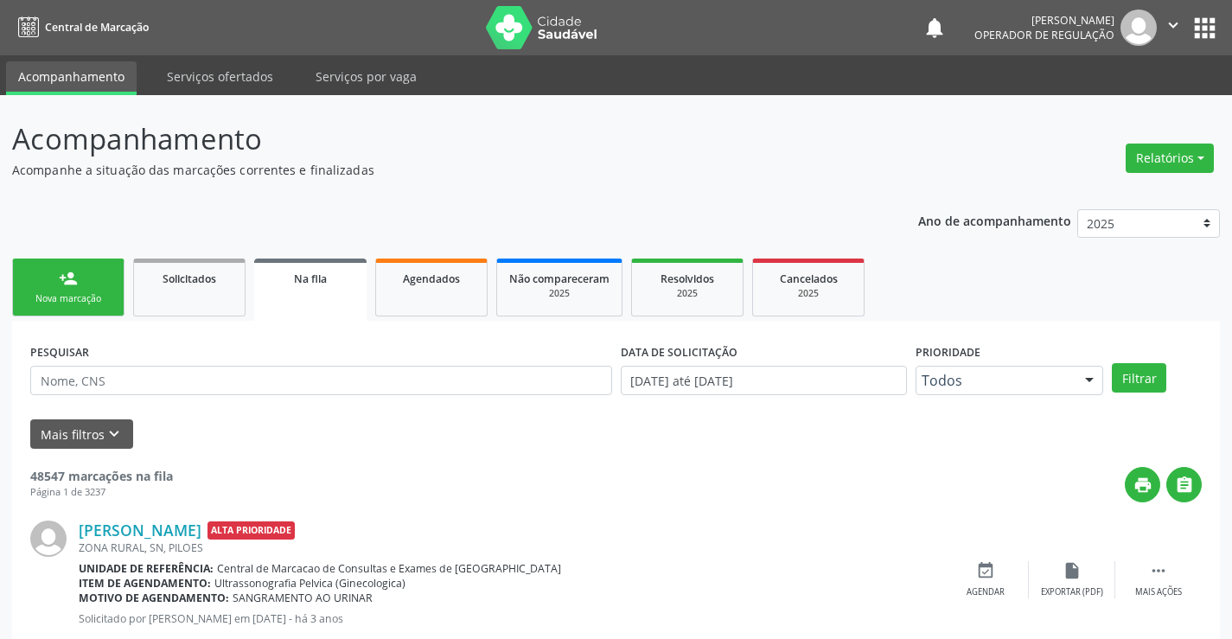
click at [47, 269] on link "person_add Nova marcação" at bounding box center [68, 287] width 112 height 58
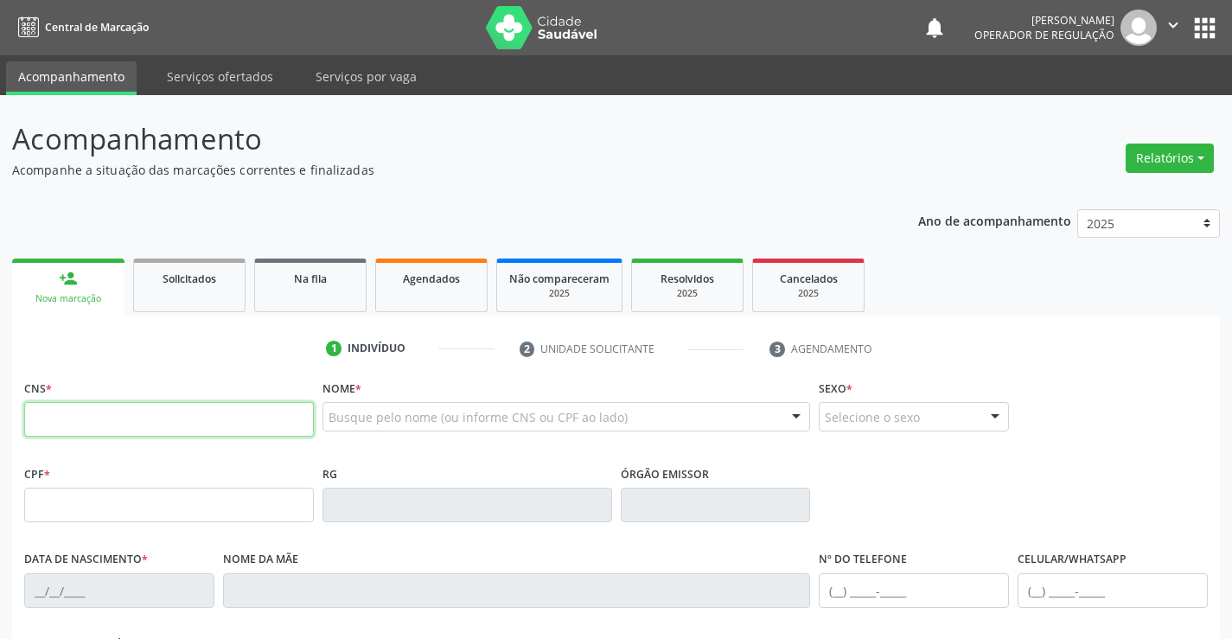
click at [73, 421] on input "text" at bounding box center [169, 419] width 290 height 35
type input "707 8006 2469 7317"
type input "1691595722"
type input "[DATE]"
type input "[PHONE_NUMBER]"
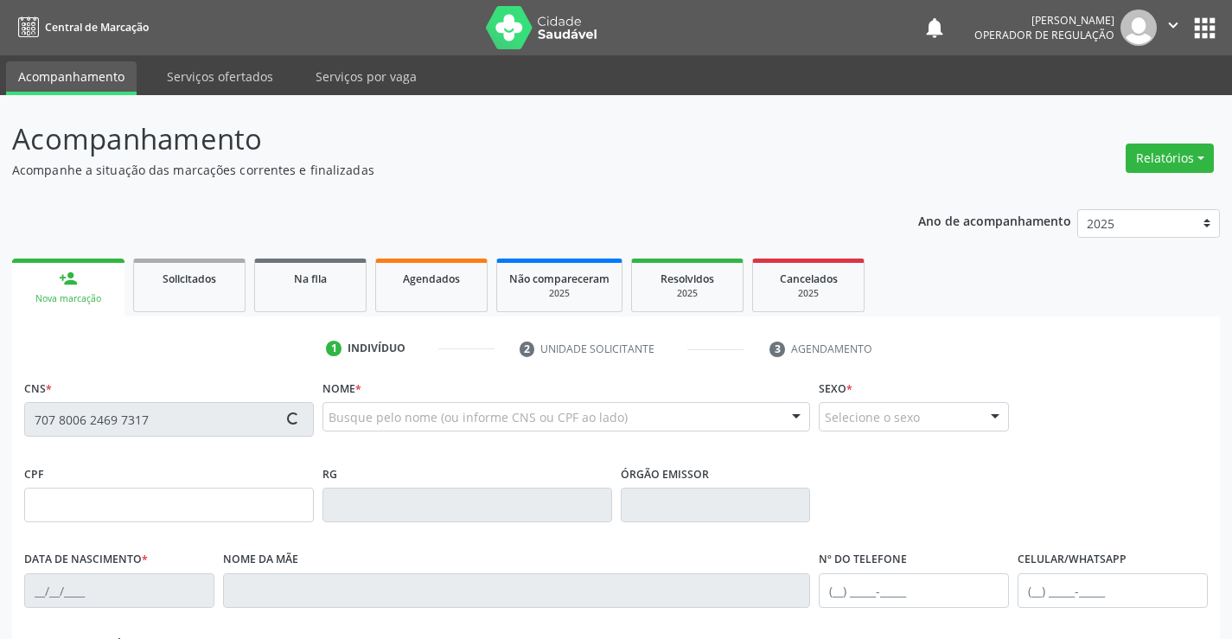
type input "S/N"
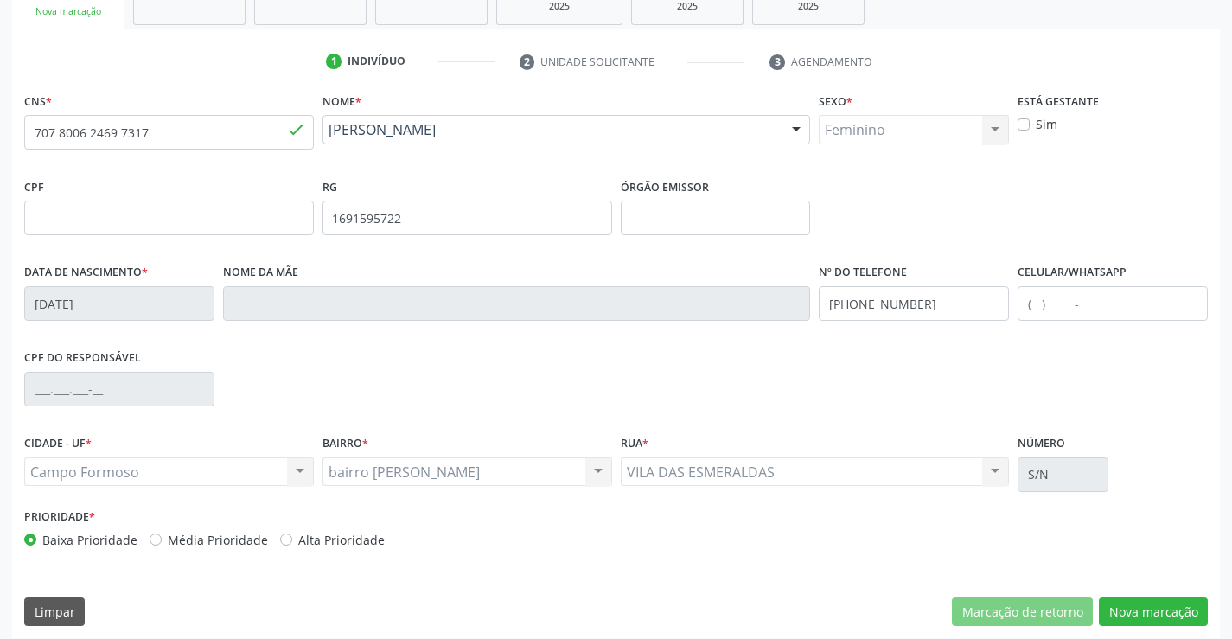
scroll to position [298, 0]
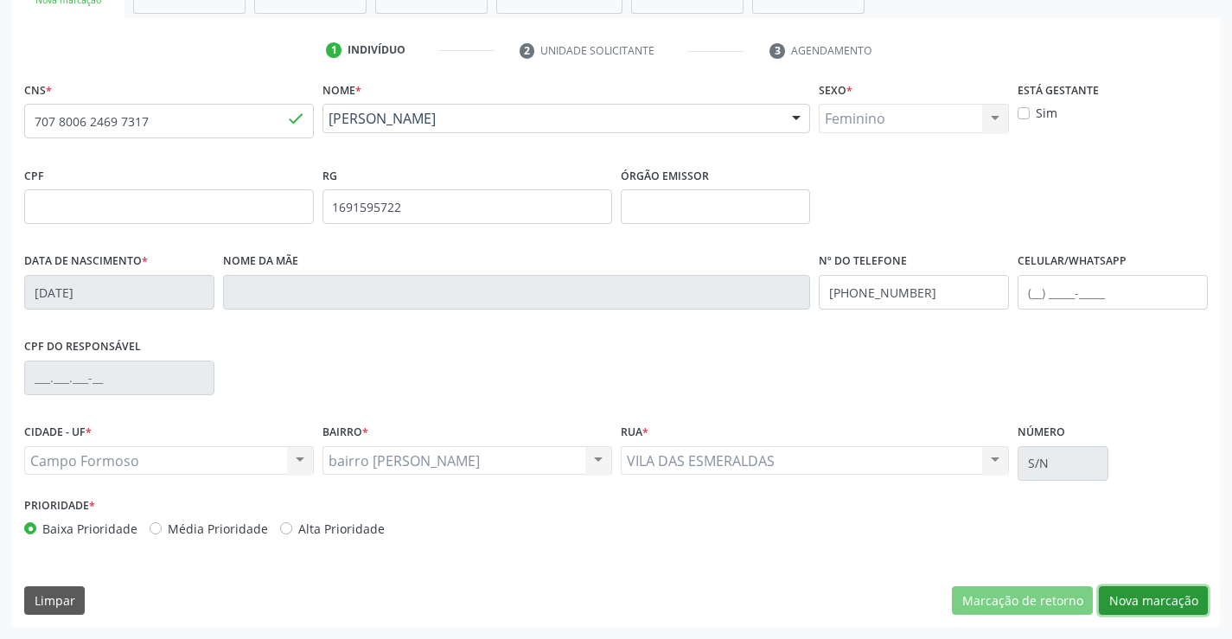
click at [1144, 592] on button "Nova marcação" at bounding box center [1152, 600] width 109 height 29
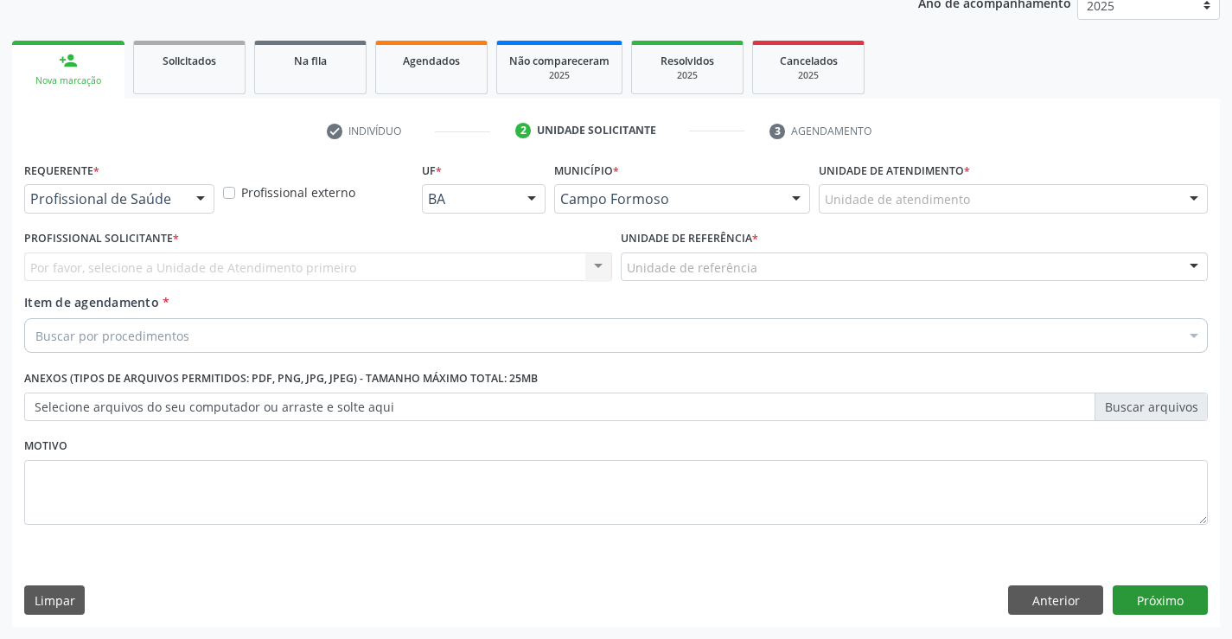
scroll to position [218, 0]
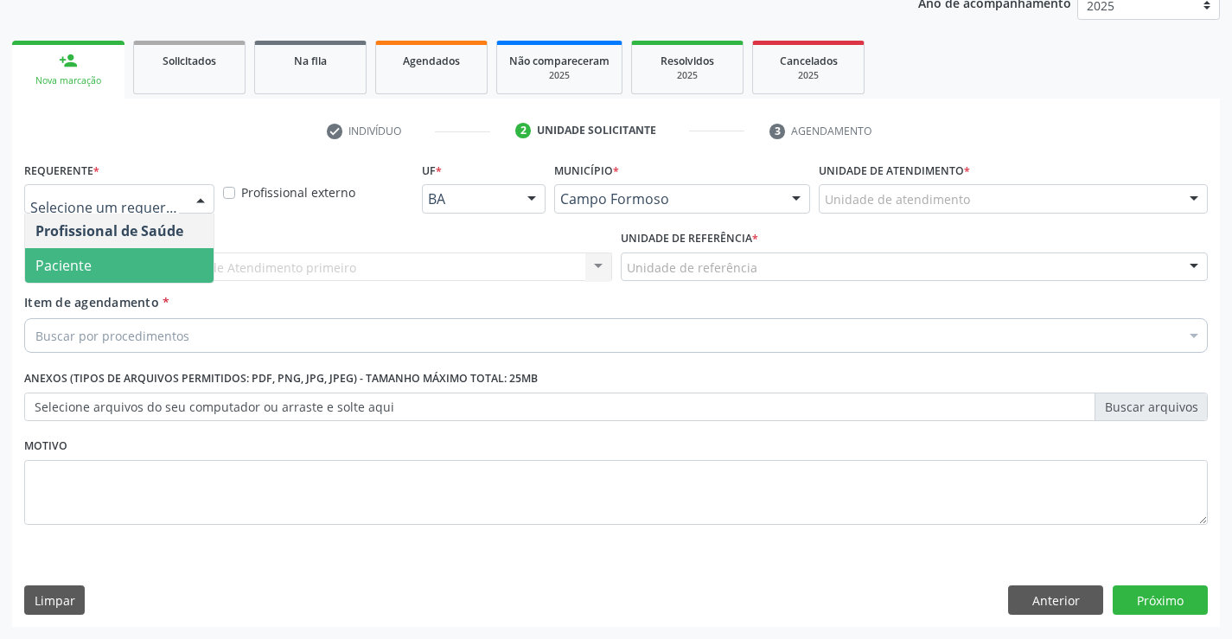
click at [119, 274] on span "Paciente" at bounding box center [119, 265] width 188 height 35
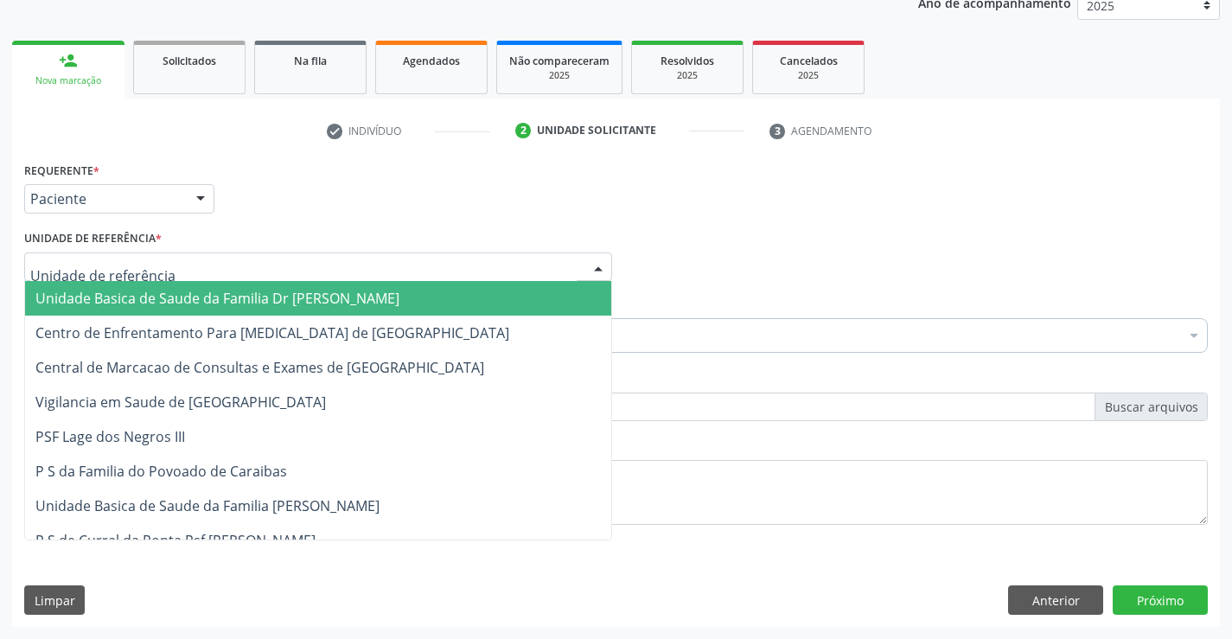
drag, startPoint x: 174, startPoint y: 264, endPoint x: 173, endPoint y: 329, distance: 65.7
click at [173, 264] on div at bounding box center [318, 266] width 588 height 29
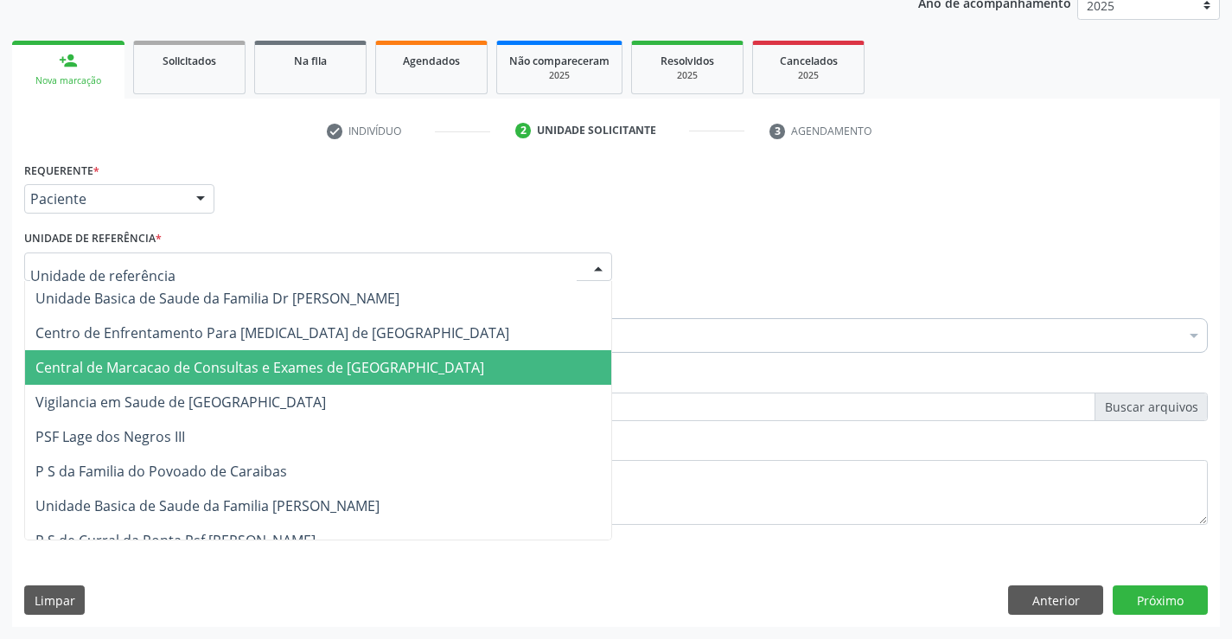
click at [169, 362] on span "Central de Marcacao de Consultas e Exames de [GEOGRAPHIC_DATA]" at bounding box center [259, 367] width 449 height 19
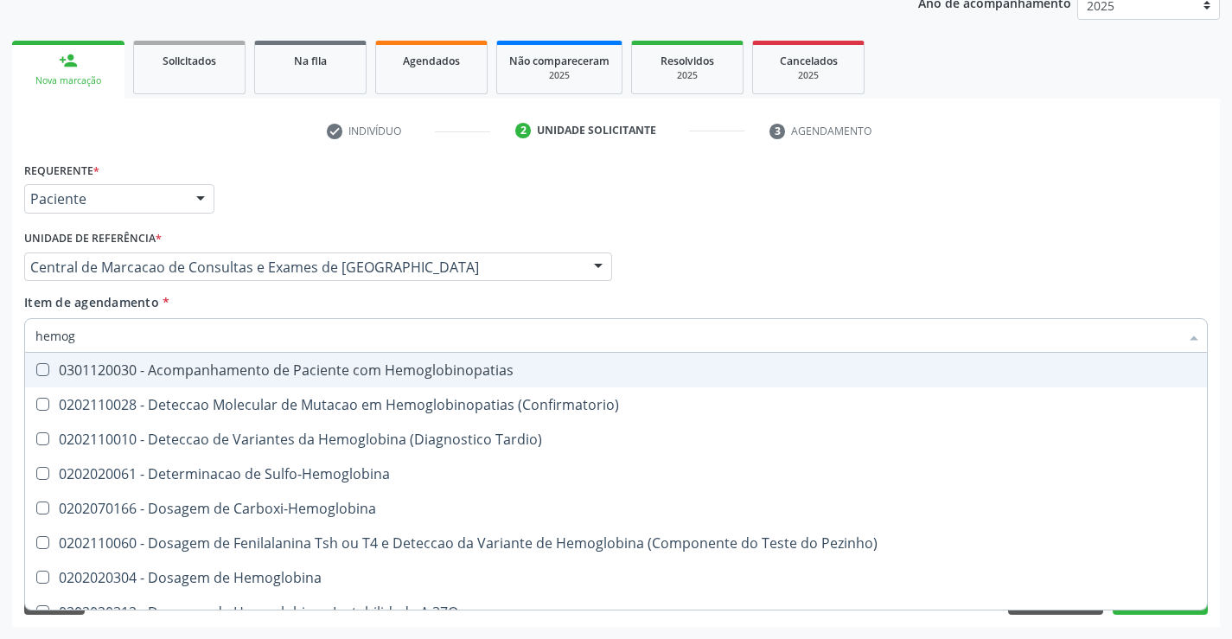
type input "hemogr"
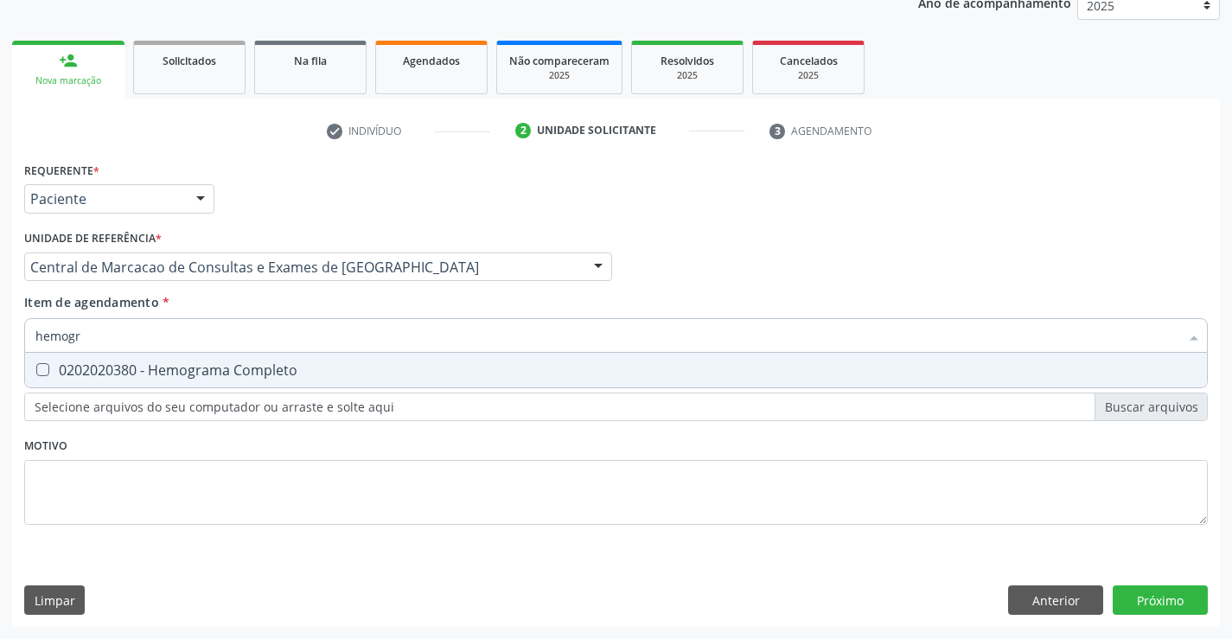
click at [136, 379] on span "0202020380 - Hemograma Completo" at bounding box center [615, 370] width 1181 height 35
checkbox Completo "true"
click at [151, 339] on input "hemogr" at bounding box center [606, 335] width 1143 height 35
type input "p"
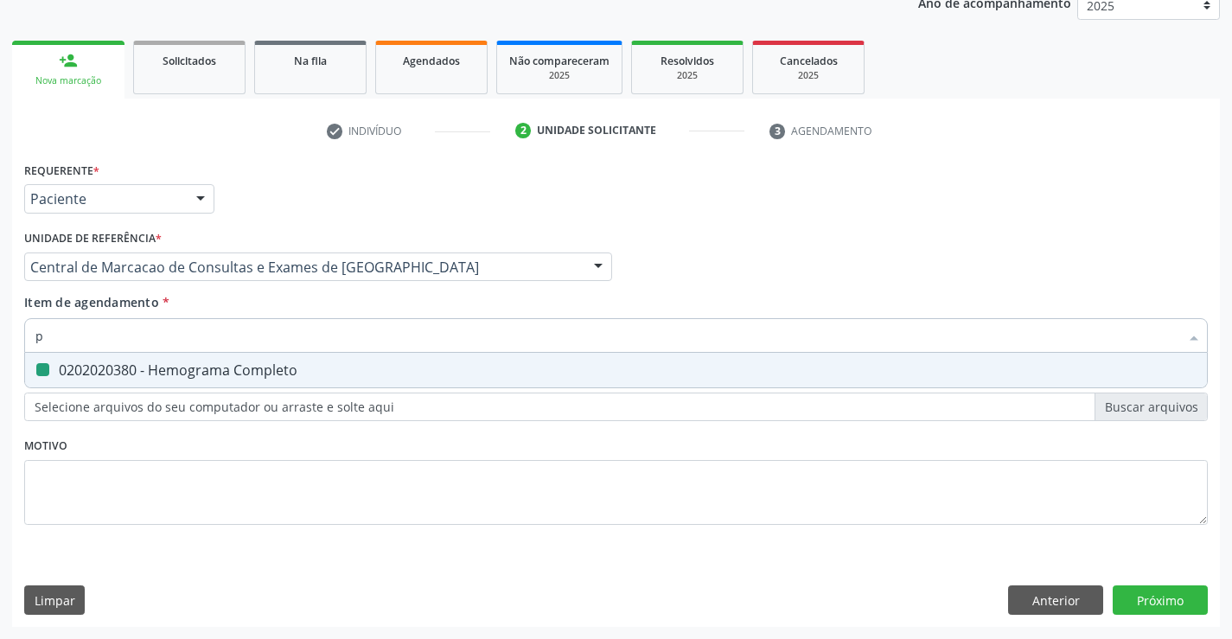
checkbox Completo "false"
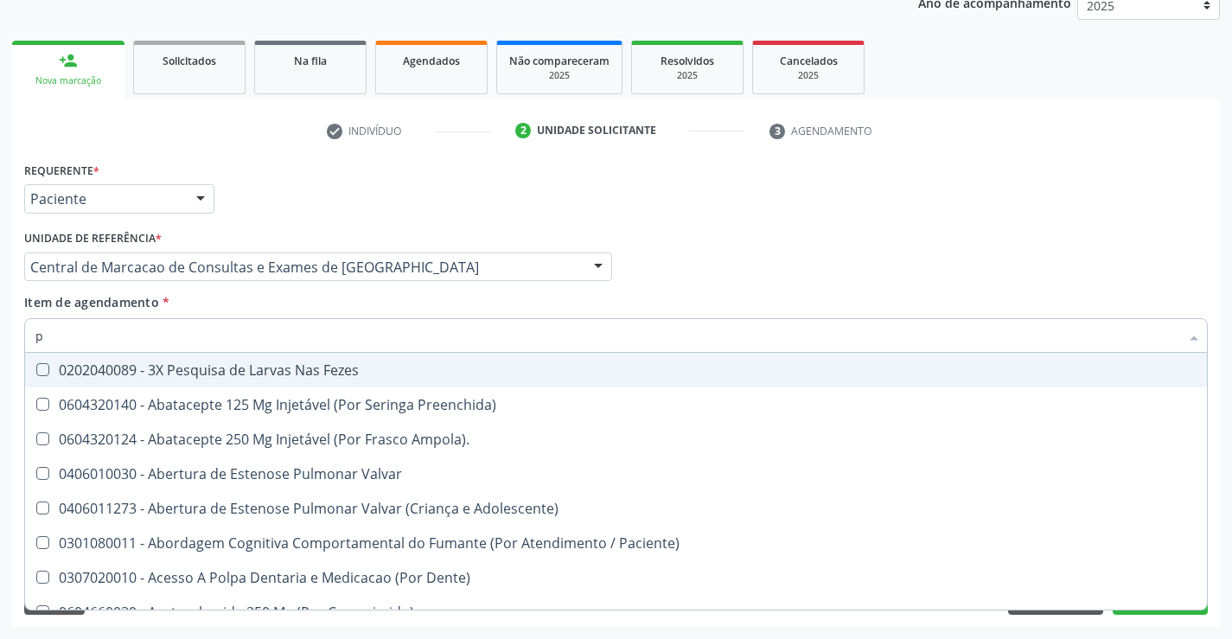
type input "pl"
checkbox Parcial "true"
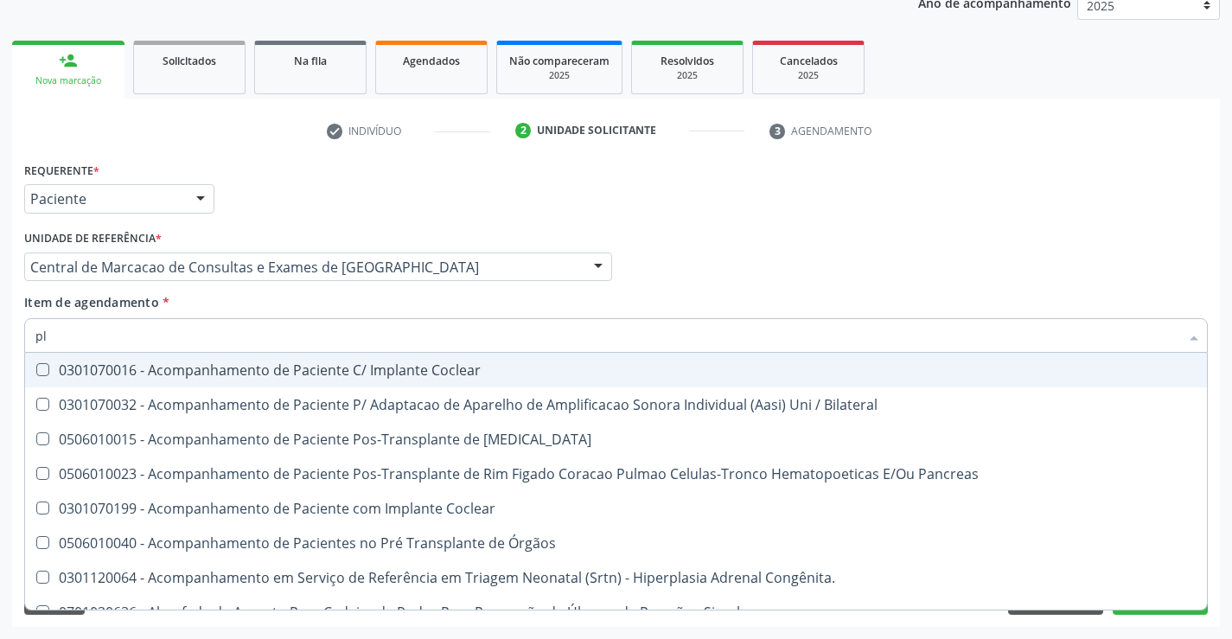
type input "pla"
checkbox Completo "false"
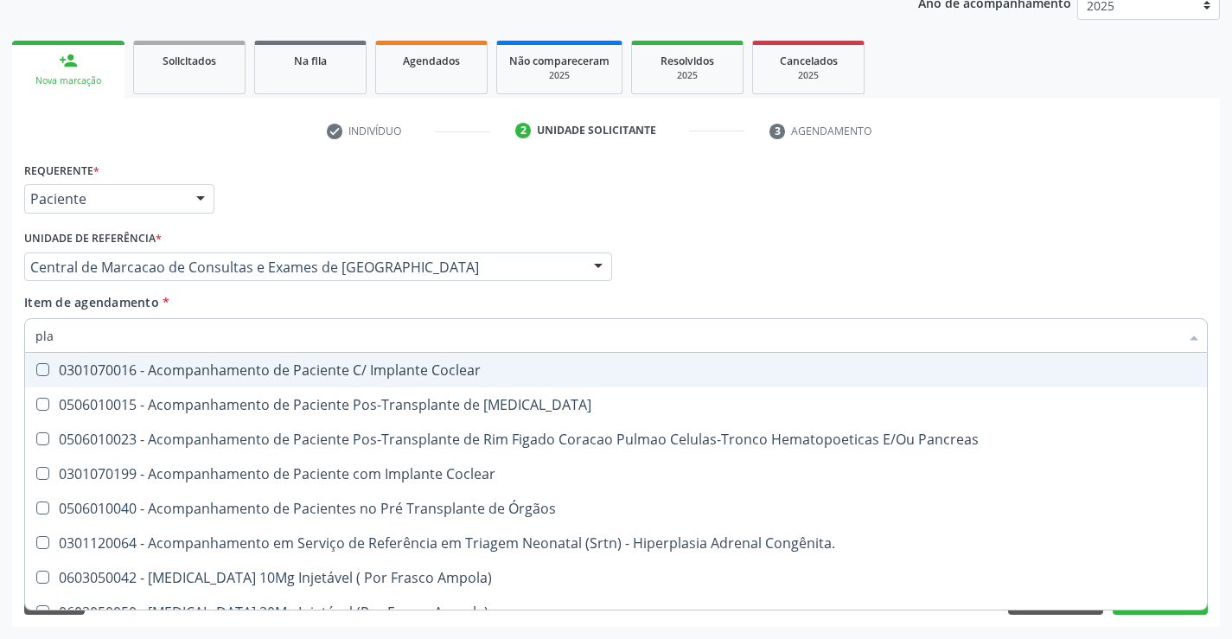
type input "plaq"
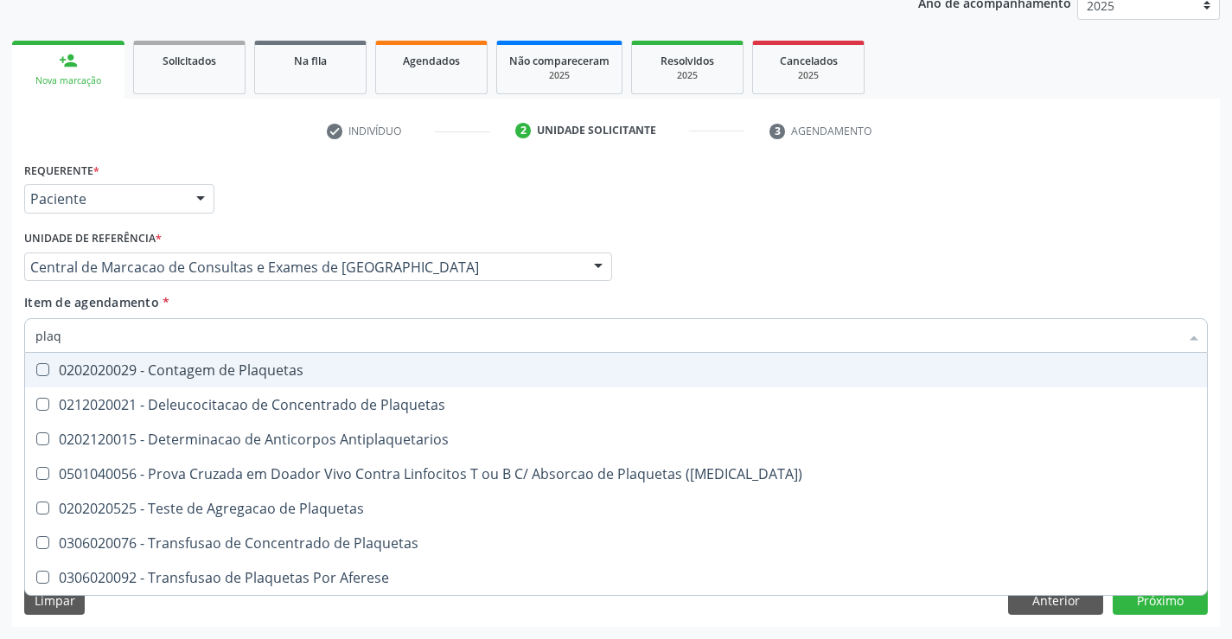
click at [143, 379] on span "0202020029 - Contagem de Plaquetas" at bounding box center [615, 370] width 1181 height 35
checkbox Plaquetas "true"
click at [156, 339] on input "plaq" at bounding box center [606, 335] width 1143 height 35
type input "c"
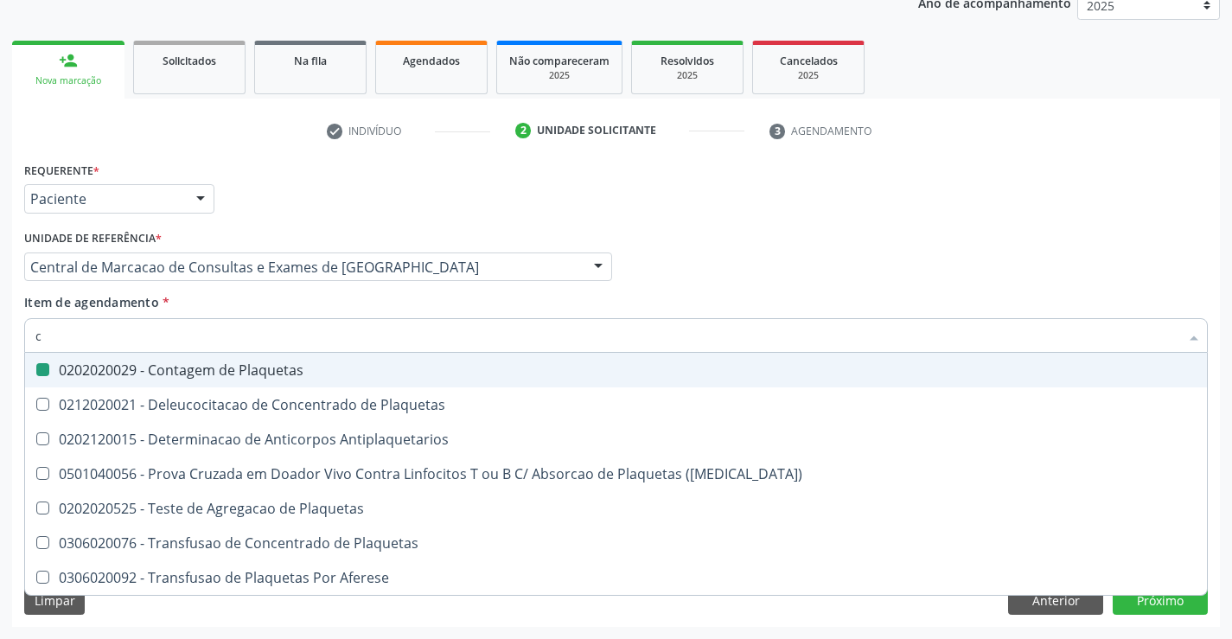
checkbox Plaquetas "false"
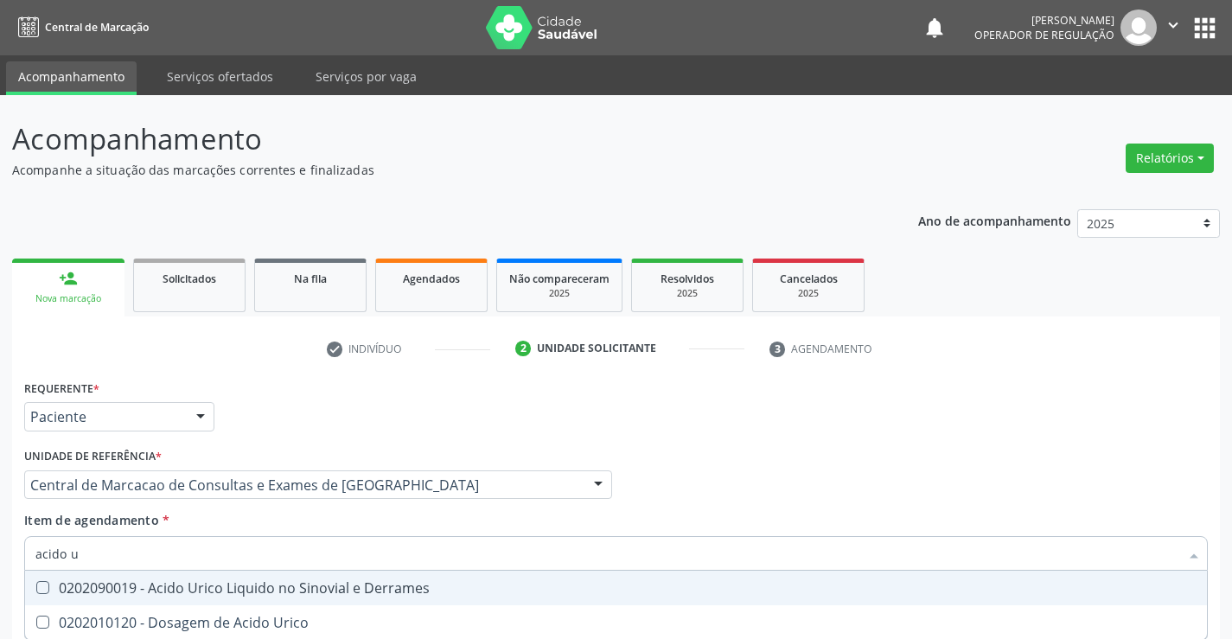
scroll to position [218, 0]
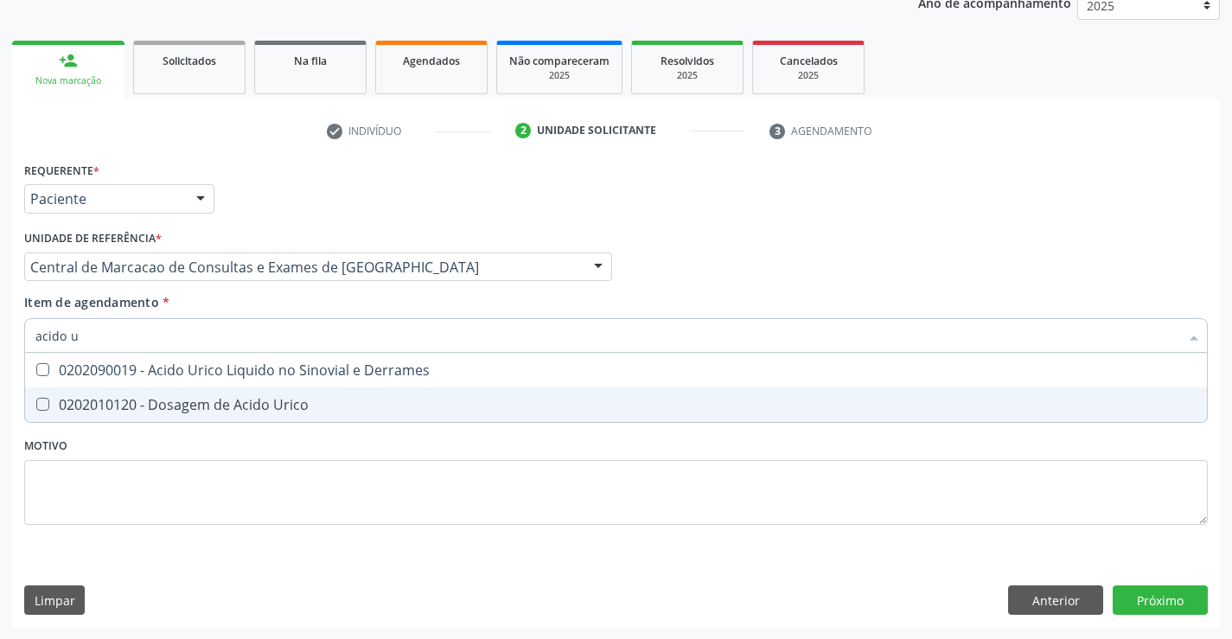
click at [171, 409] on div "0202010120 - Dosagem de Acido Urico" at bounding box center [615, 405] width 1161 height 14
checkbox Urico "true"
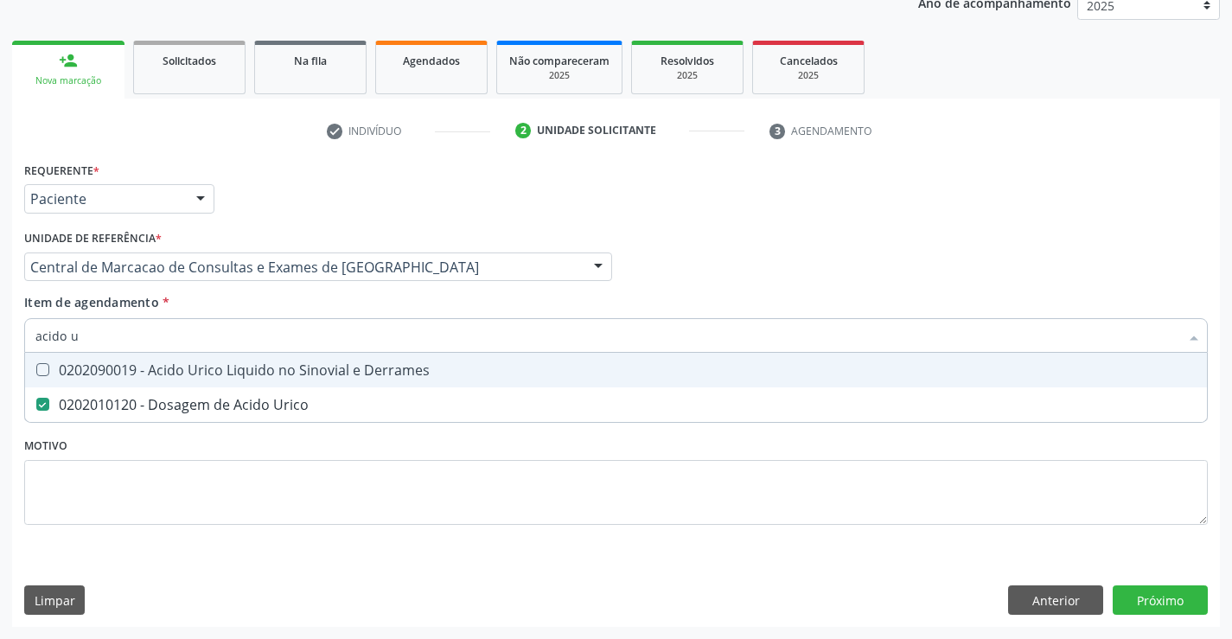
click at [162, 338] on input "acido u" at bounding box center [606, 335] width 1143 height 35
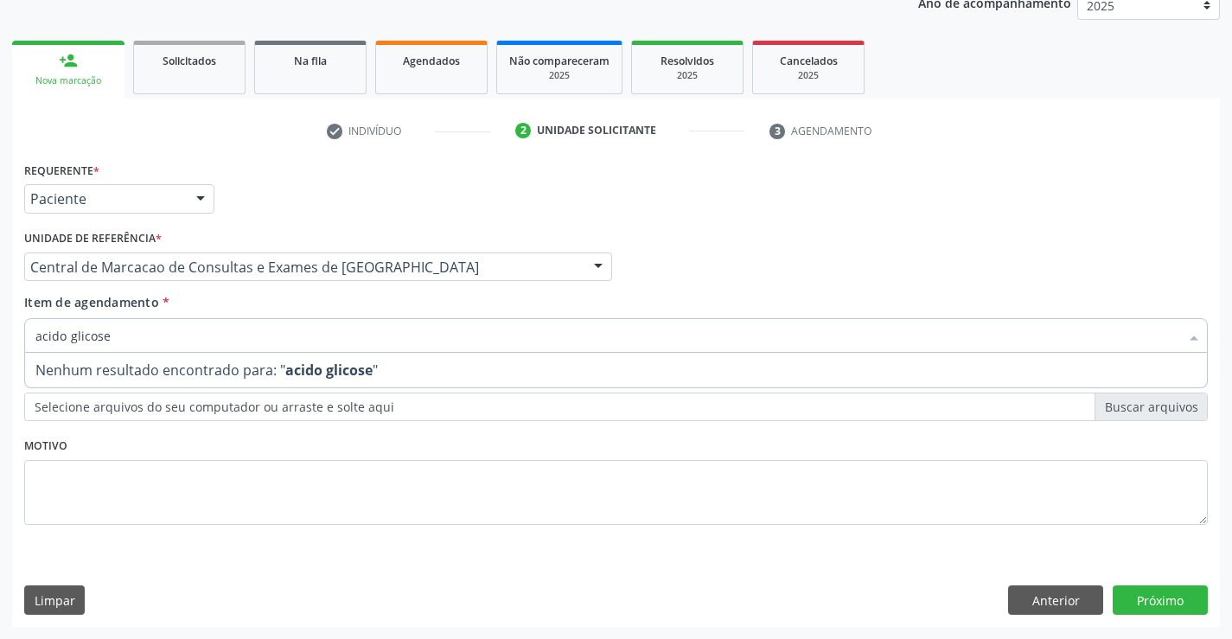
click at [162, 338] on input "acido glicose" at bounding box center [606, 335] width 1143 height 35
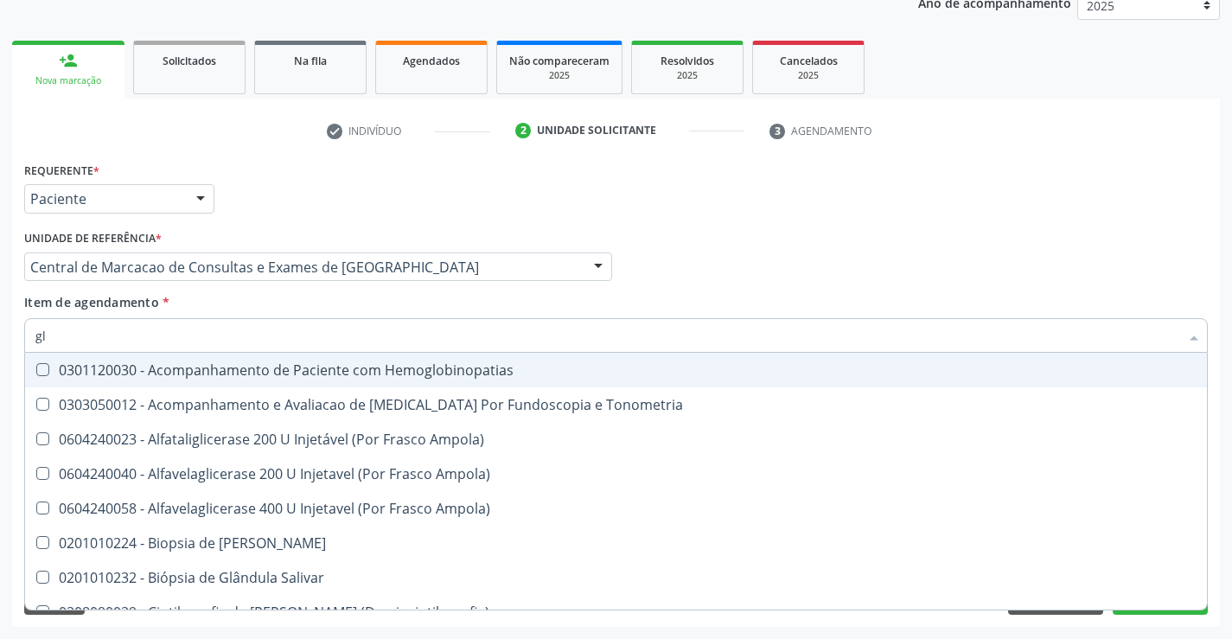
type input "gli"
checkbox Dosagens\) "true"
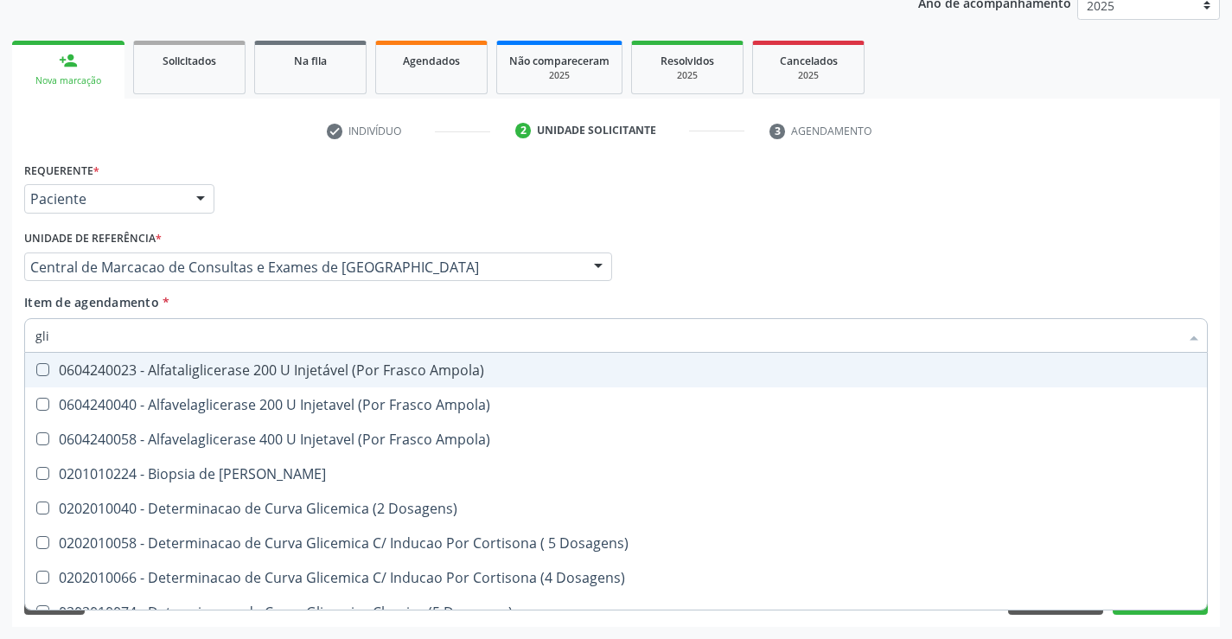
type input "glic"
checkbox Glicosilada "true"
checkbox Triglicerideos "false"
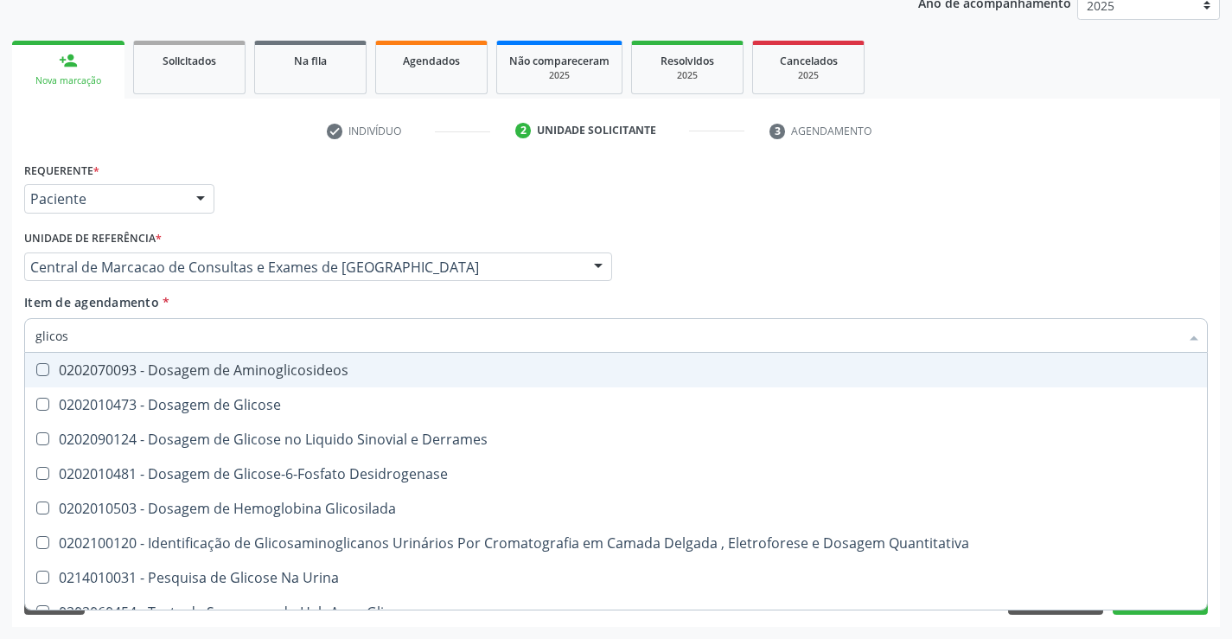
type input "glicose"
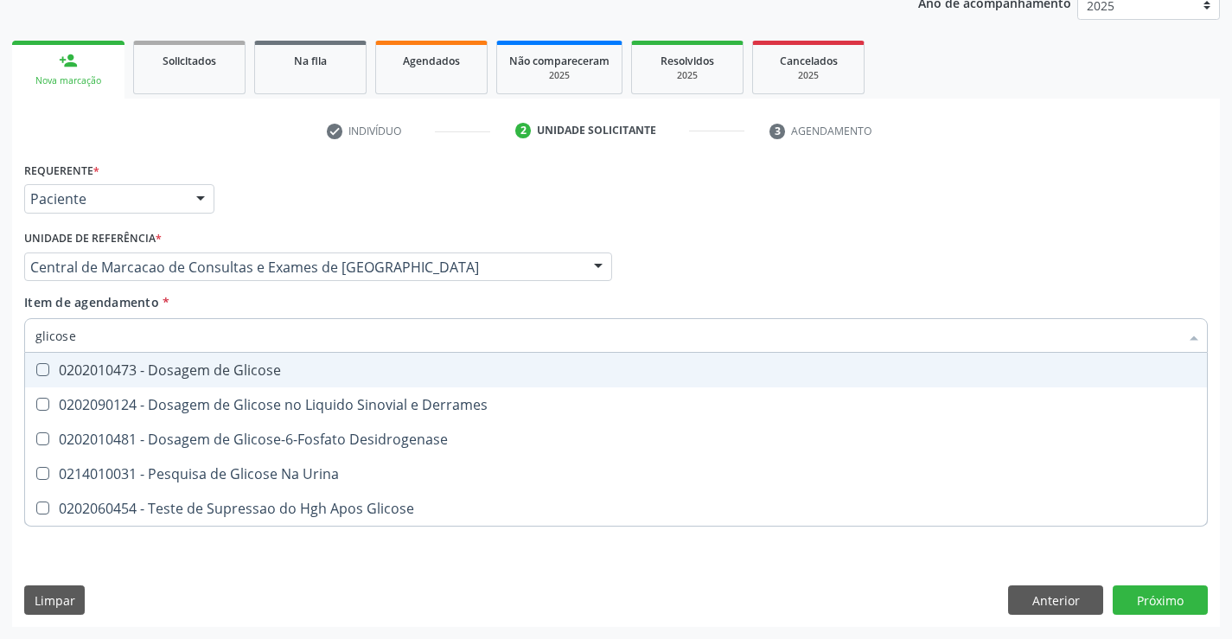
click at [159, 375] on div "0202010473 - Dosagem de Glicose" at bounding box center [615, 370] width 1161 height 14
checkbox Glicose "true"
click at [157, 341] on input "glicose" at bounding box center [606, 335] width 1143 height 35
type input "f"
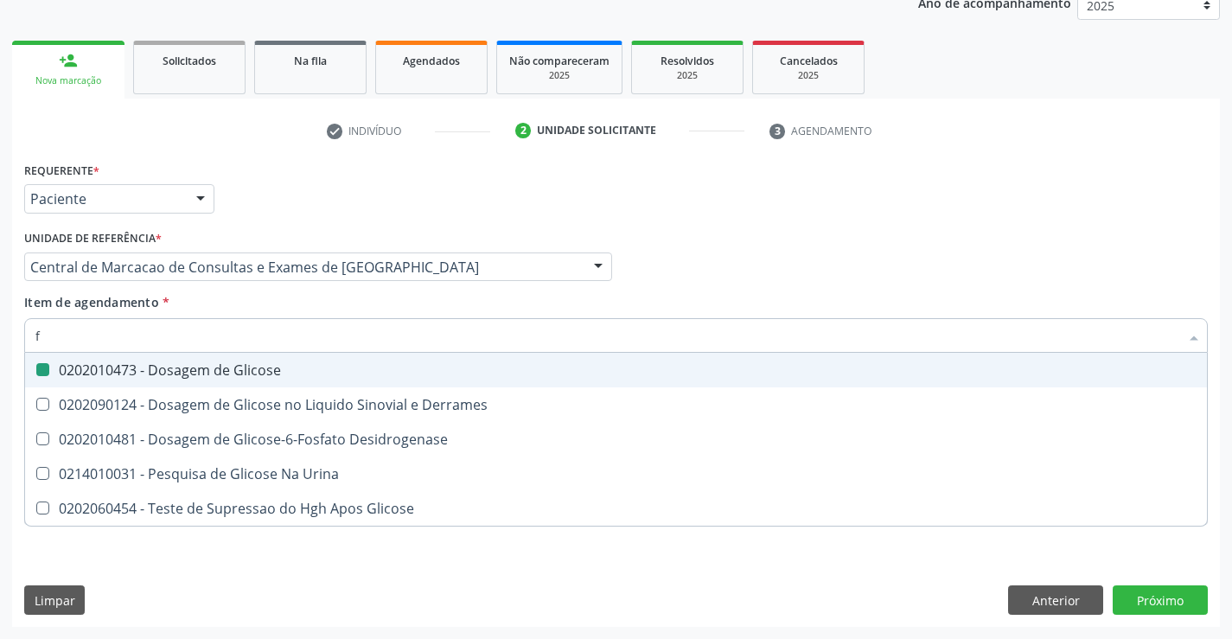
checkbox Glicose "false"
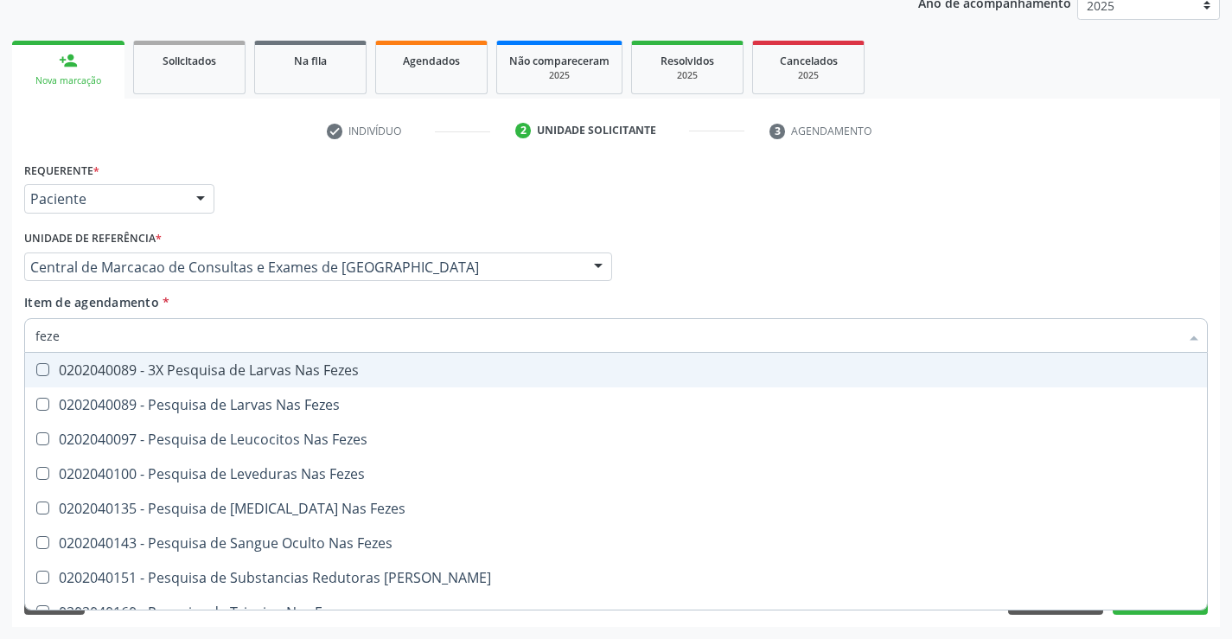
type input "fezes"
click at [159, 372] on div "0202040089 - 3X Pesquisa de Larvas Nas Fezes" at bounding box center [615, 370] width 1161 height 14
checkbox Fezes "true"
click at [164, 330] on input "fezes" at bounding box center [606, 335] width 1143 height 35
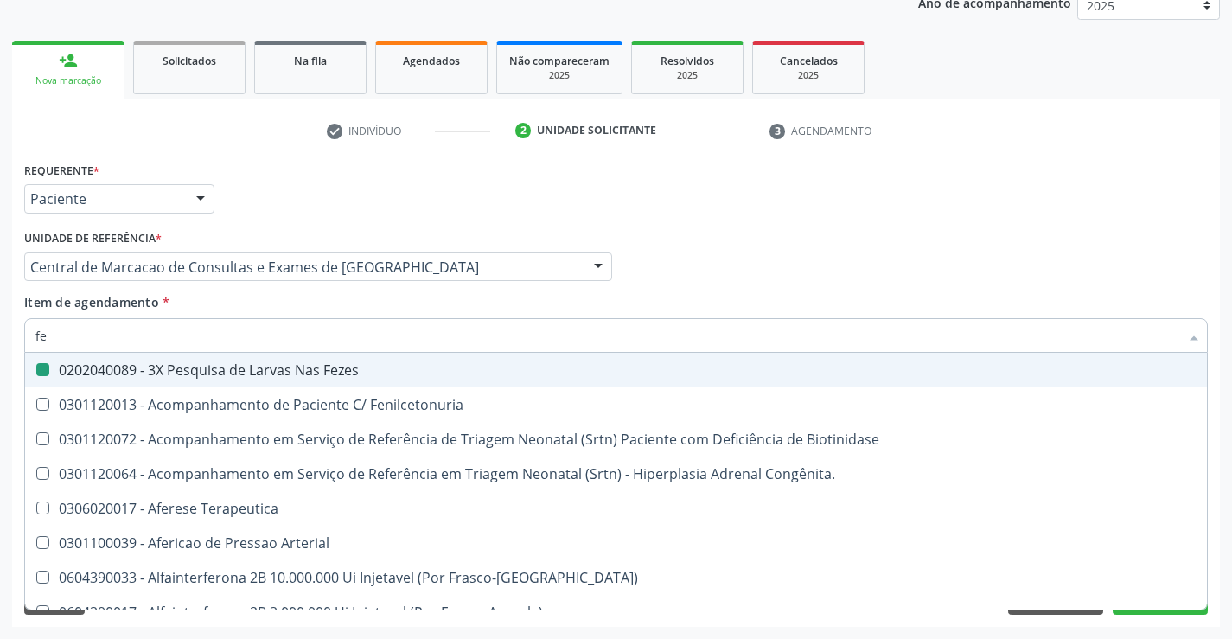
type input "fer"
checkbox Fezes "false"
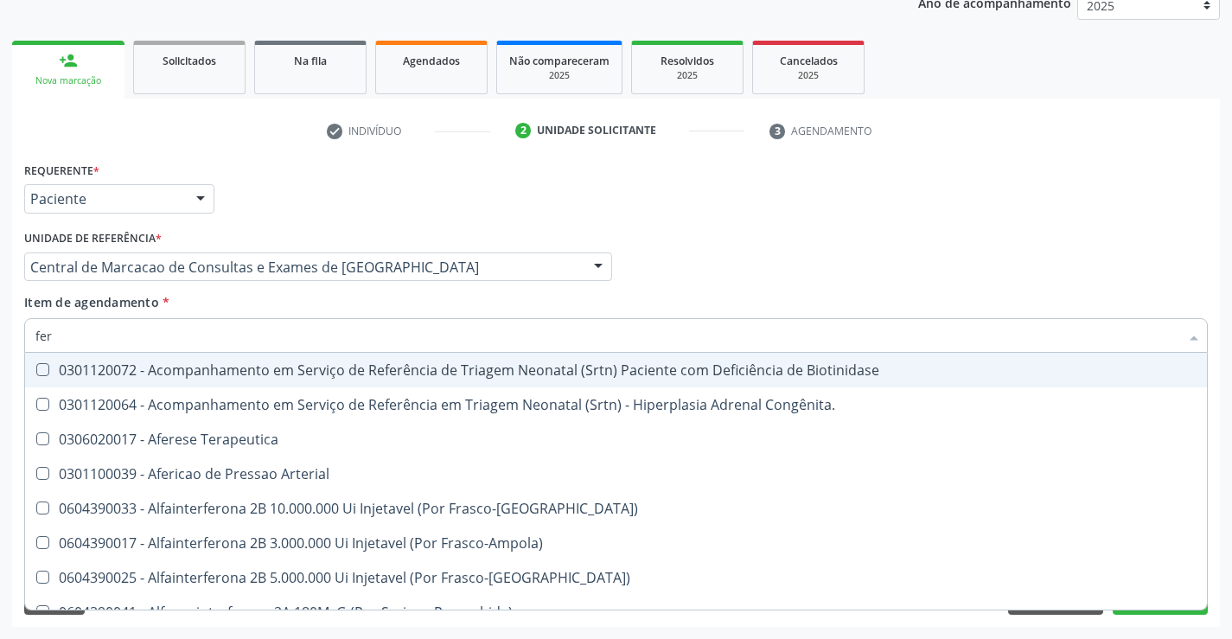
type input "ferr"
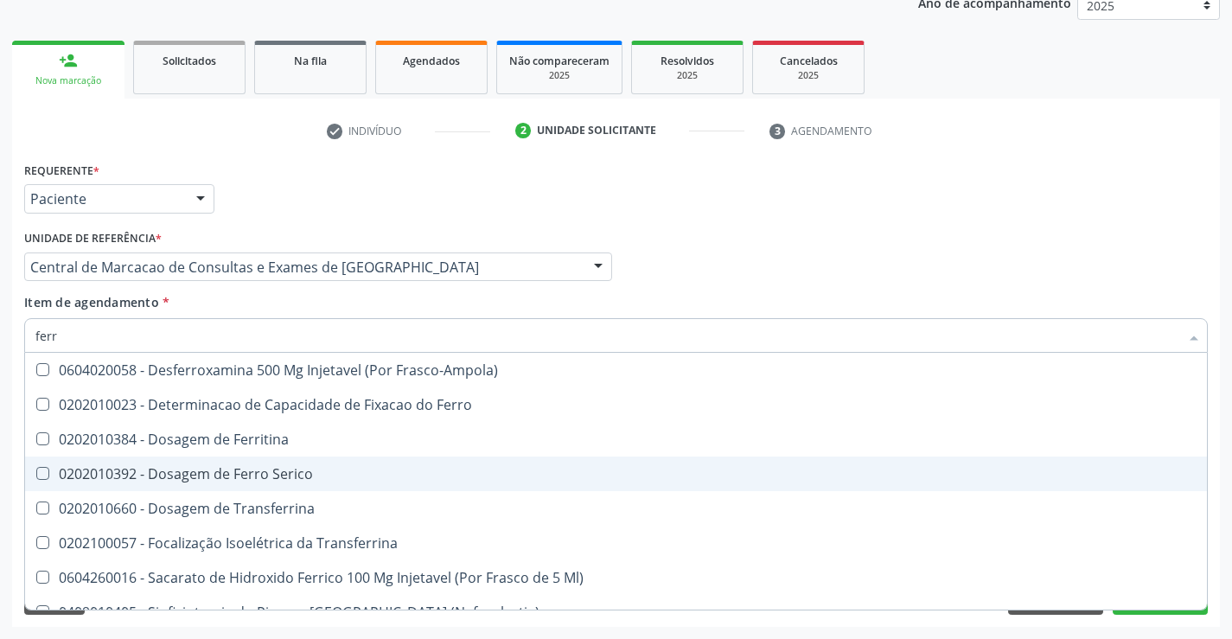
click at [209, 467] on div "0202010392 - Dosagem de Ferro Serico" at bounding box center [615, 474] width 1161 height 14
checkbox Serico "true"
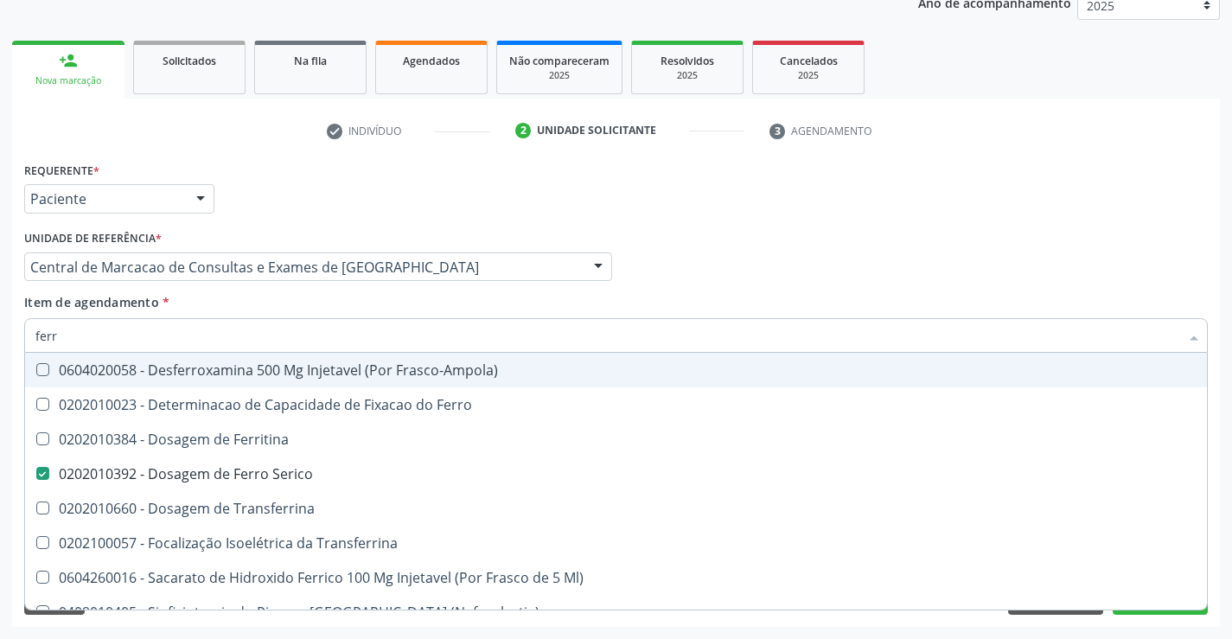
click at [1014, 249] on div "Profissional Solicitante Por favor, selecione a Unidade de Atendimento primeiro…" at bounding box center [616, 259] width 1192 height 67
checkbox Ferro "true"
checkbox Ferritina "true"
checkbox Transferrina "true"
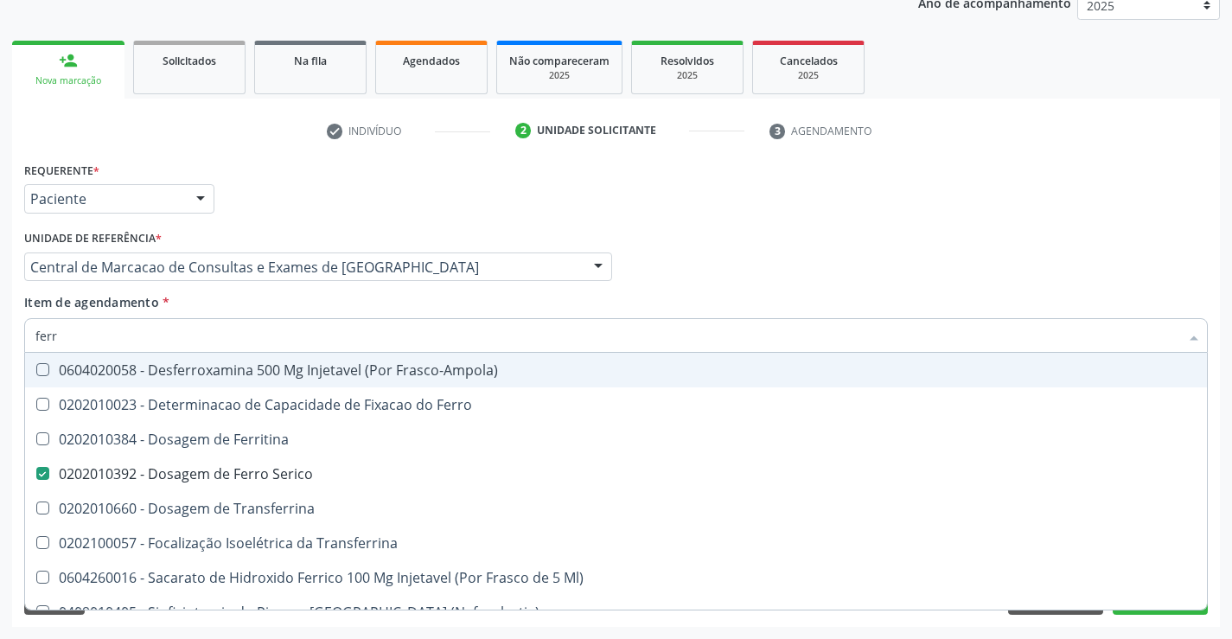
checkbox Ml\) "true"
checkbox \(Nefroplastia\) "true"
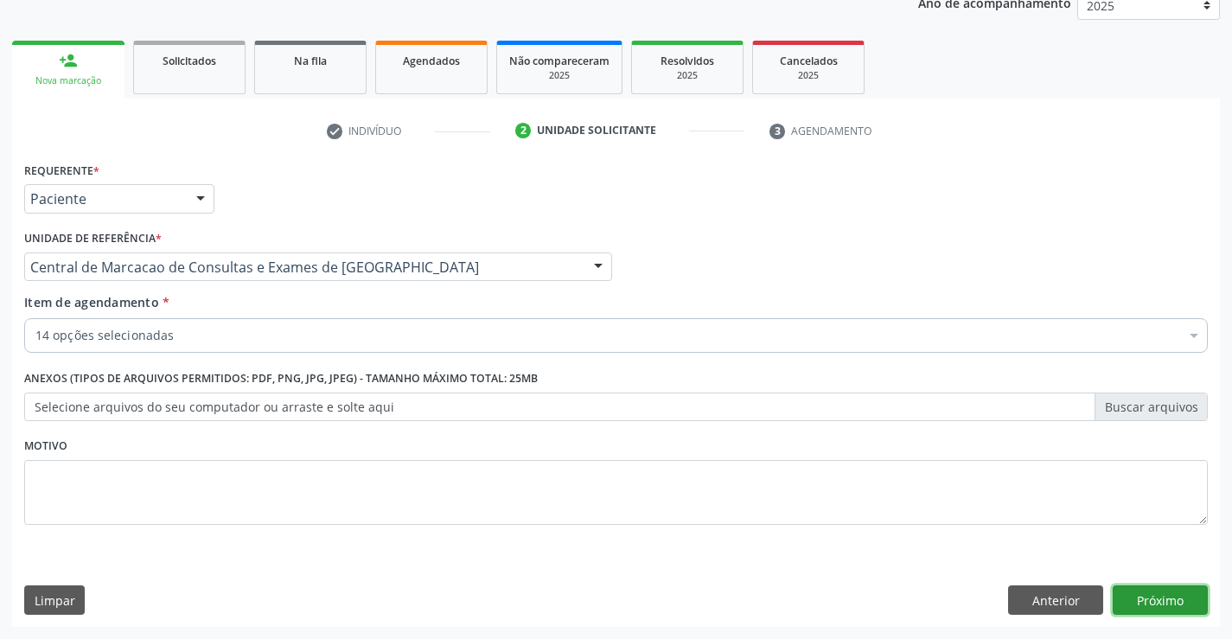
click at [1128, 597] on button "Próximo" at bounding box center [1159, 599] width 95 height 29
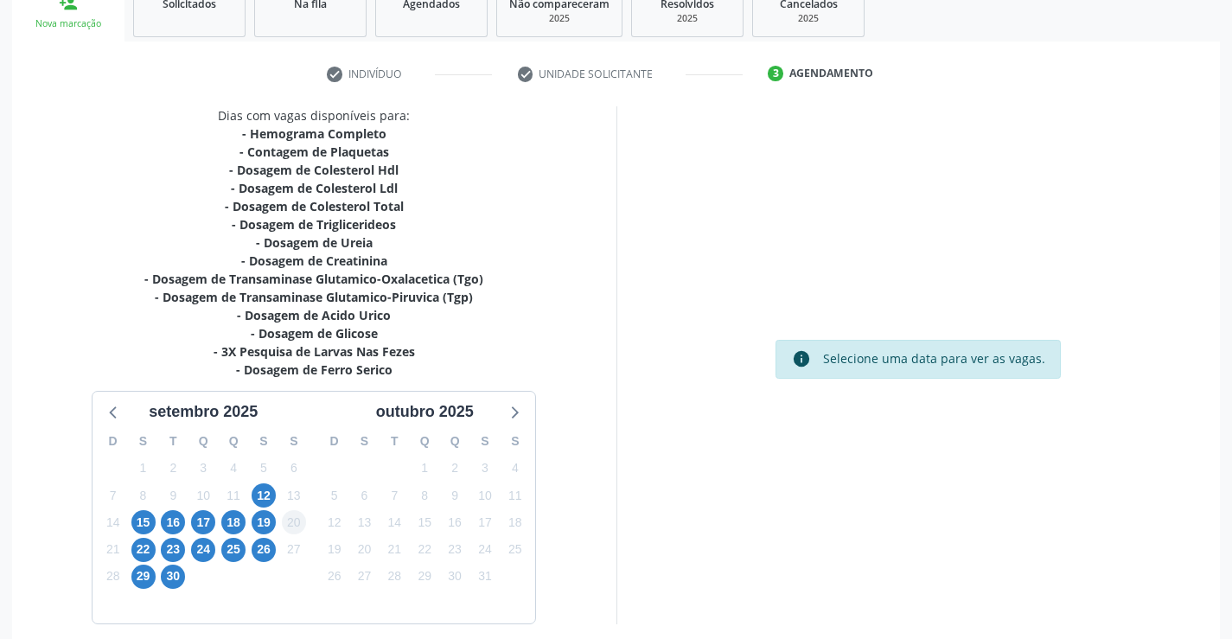
scroll to position [304, 0]
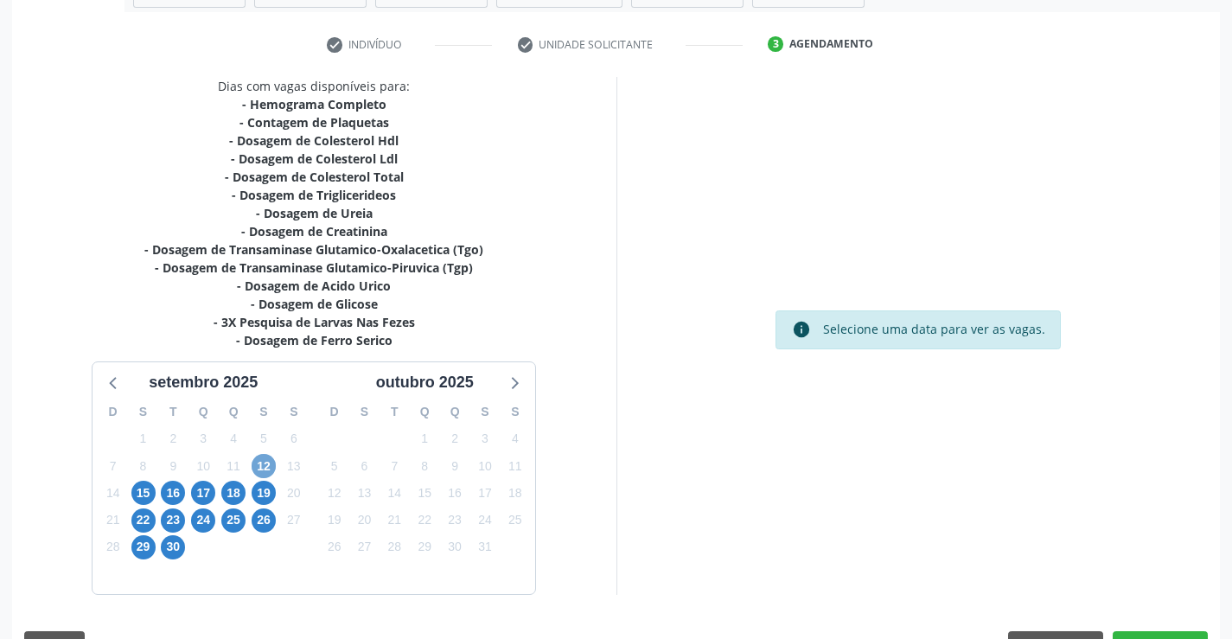
click at [266, 455] on span "12" at bounding box center [263, 466] width 24 height 24
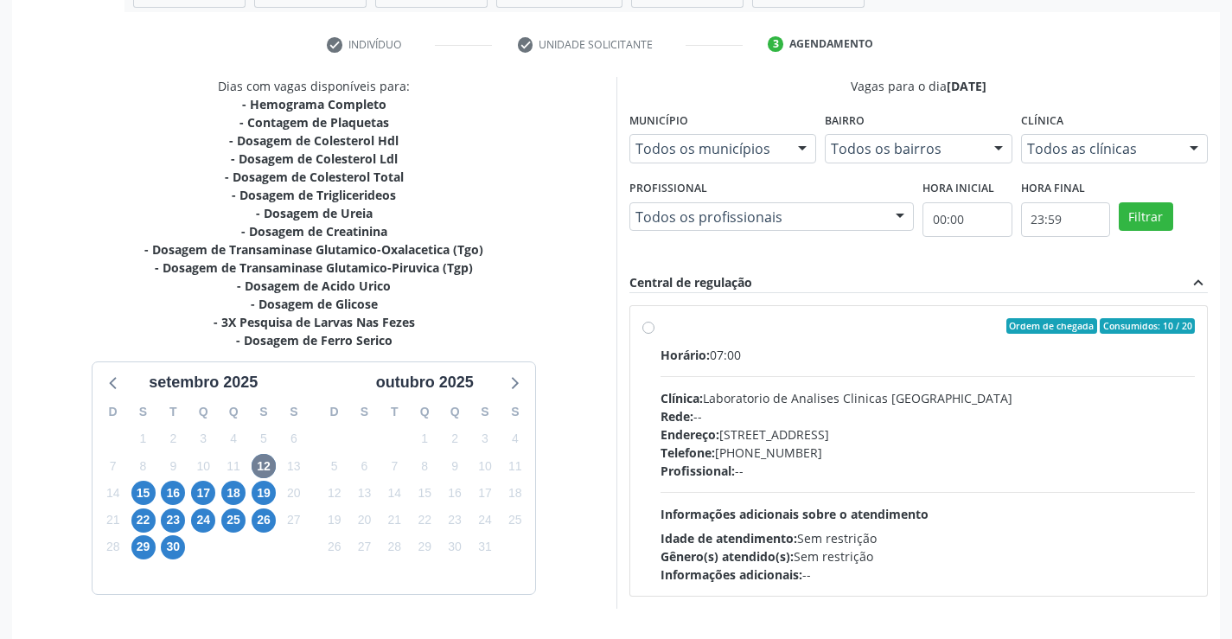
click at [918, 367] on div "Horário: 07:00 Clínica: Laboratorio de Analises Clinicas Sao Francisco Rede: --…" at bounding box center [927, 465] width 535 height 238
click at [654, 334] on input "Ordem de chegada Consumidos: 10 / 20 Horário: 07:00 Clínica: Laboratorio de Ana…" at bounding box center [648, 326] width 12 height 16
radio input "true"
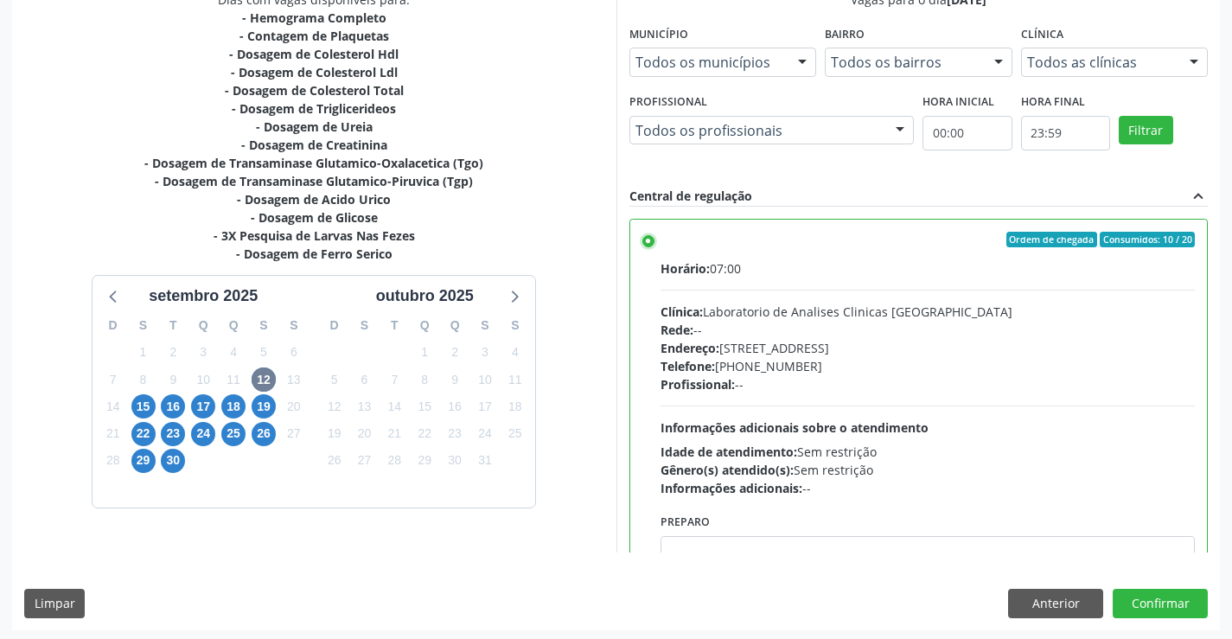
scroll to position [394, 0]
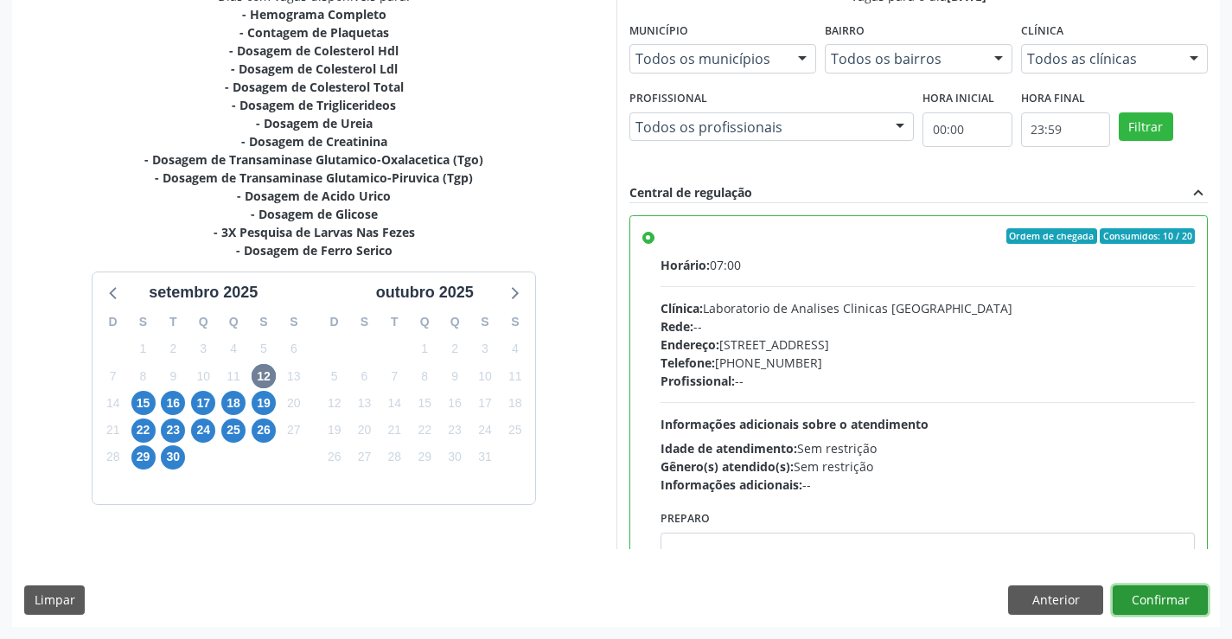
click at [1143, 588] on button "Confirmar" at bounding box center [1159, 599] width 95 height 29
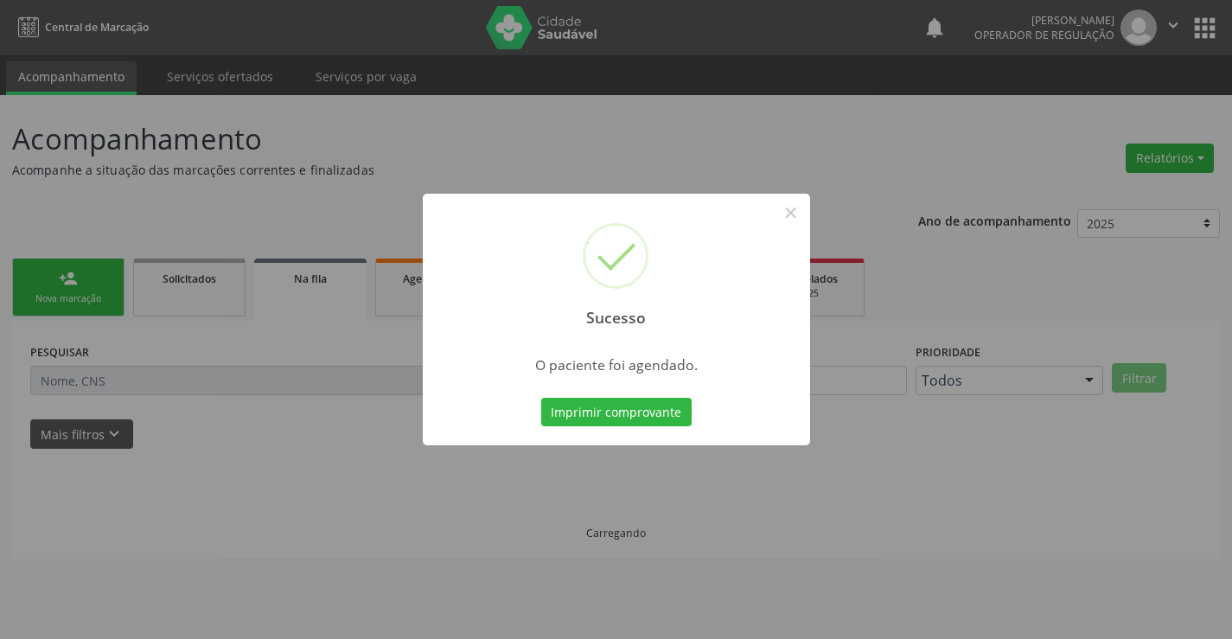
scroll to position [0, 0]
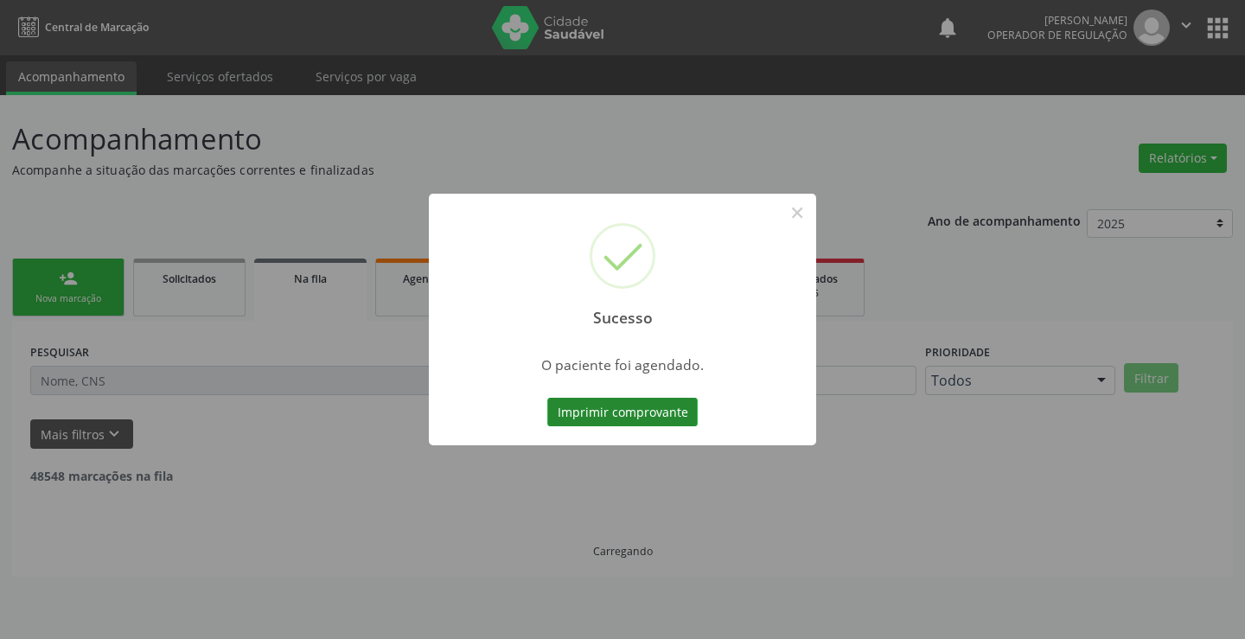
click at [547, 398] on button "Imprimir comprovante" at bounding box center [622, 412] width 150 height 29
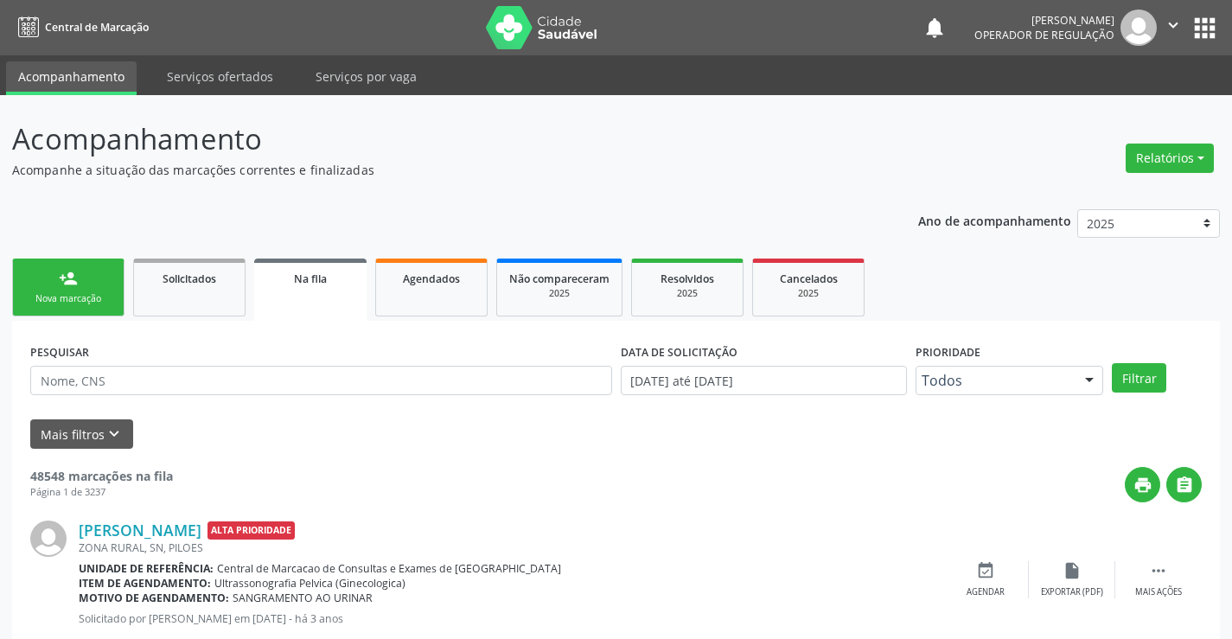
click at [73, 272] on div "person_add" at bounding box center [68, 278] width 19 height 19
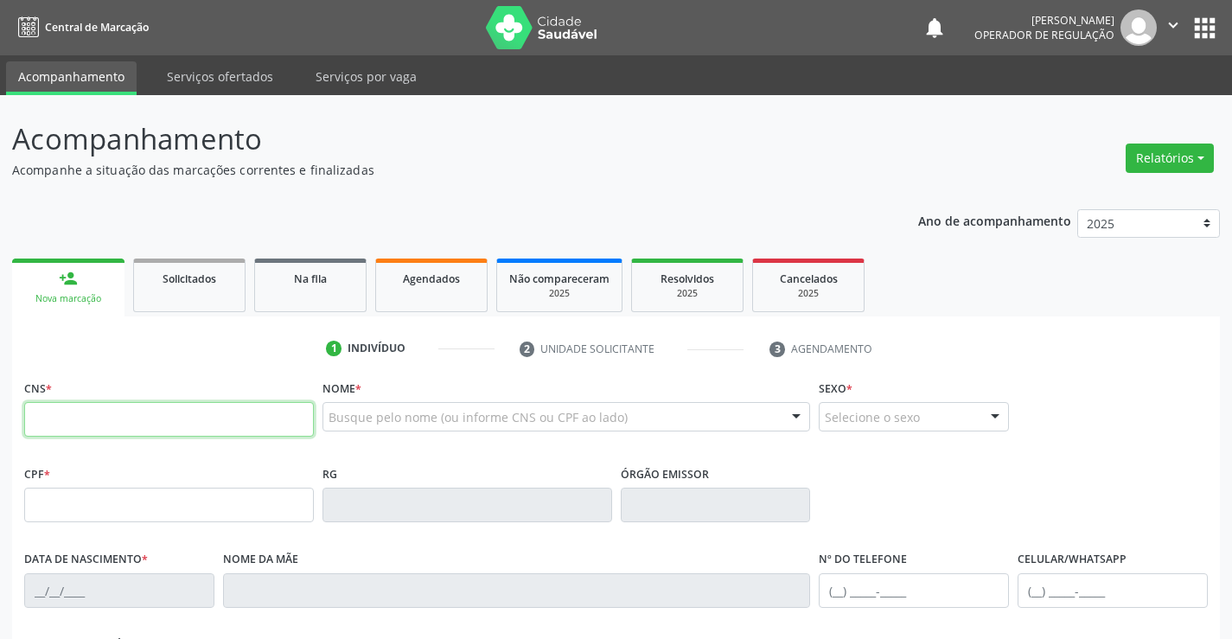
click at [86, 419] on input "text" at bounding box center [169, 419] width 290 height 35
paste input "707 8006 2469 7317"
type input "707 8006 2469 7317"
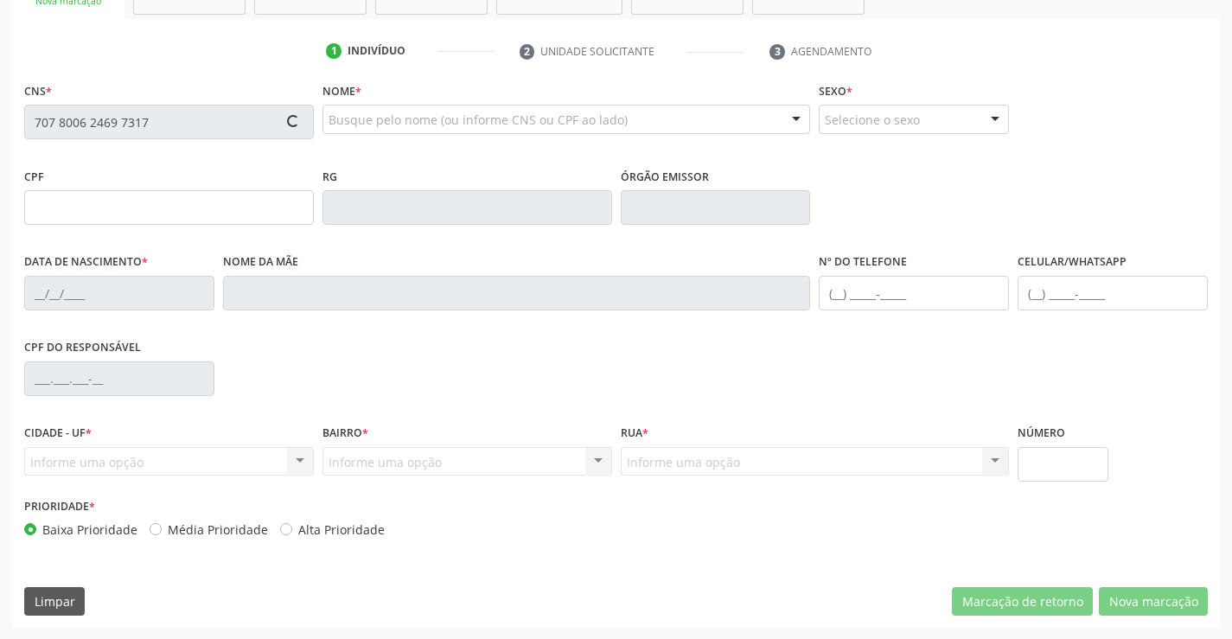
scroll to position [298, 0]
type input "1691595722"
type input "[DATE]"
type input "[PHONE_NUMBER]"
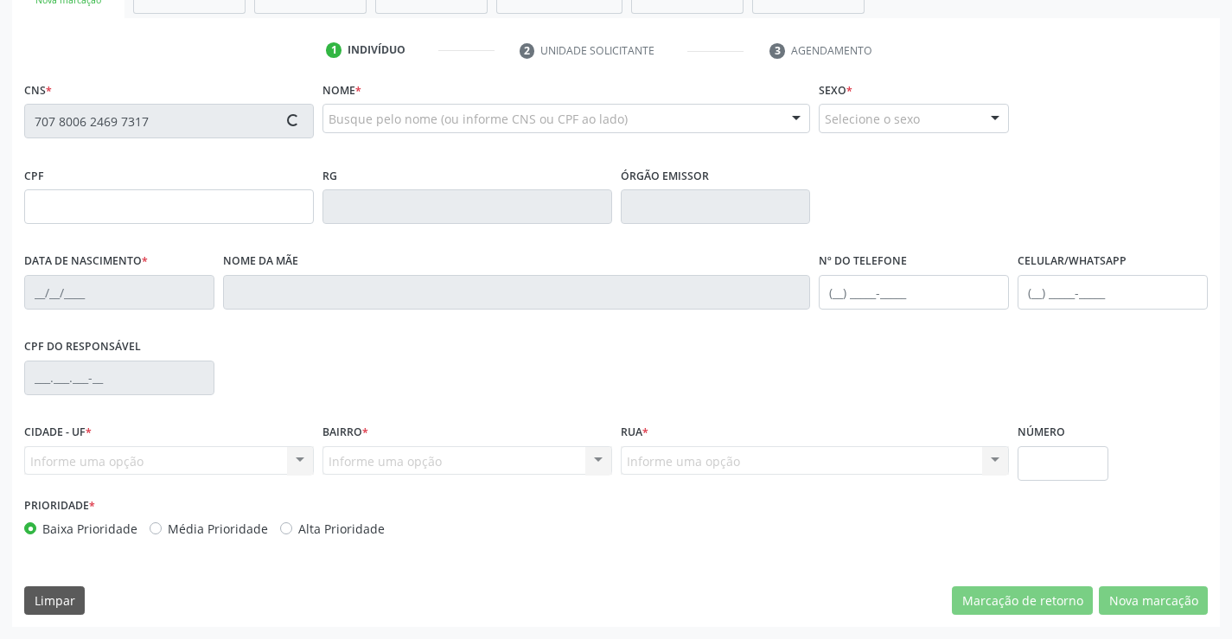
type input "084.204.614-31"
type input "S/N"
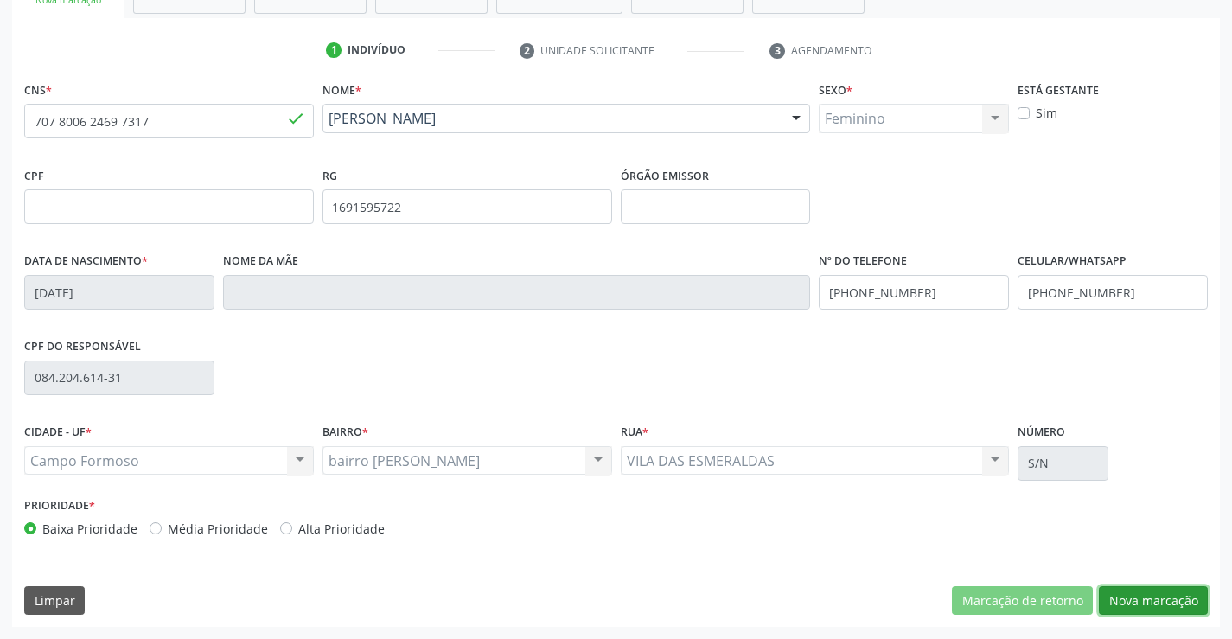
click at [1149, 603] on button "Nova marcação" at bounding box center [1152, 600] width 109 height 29
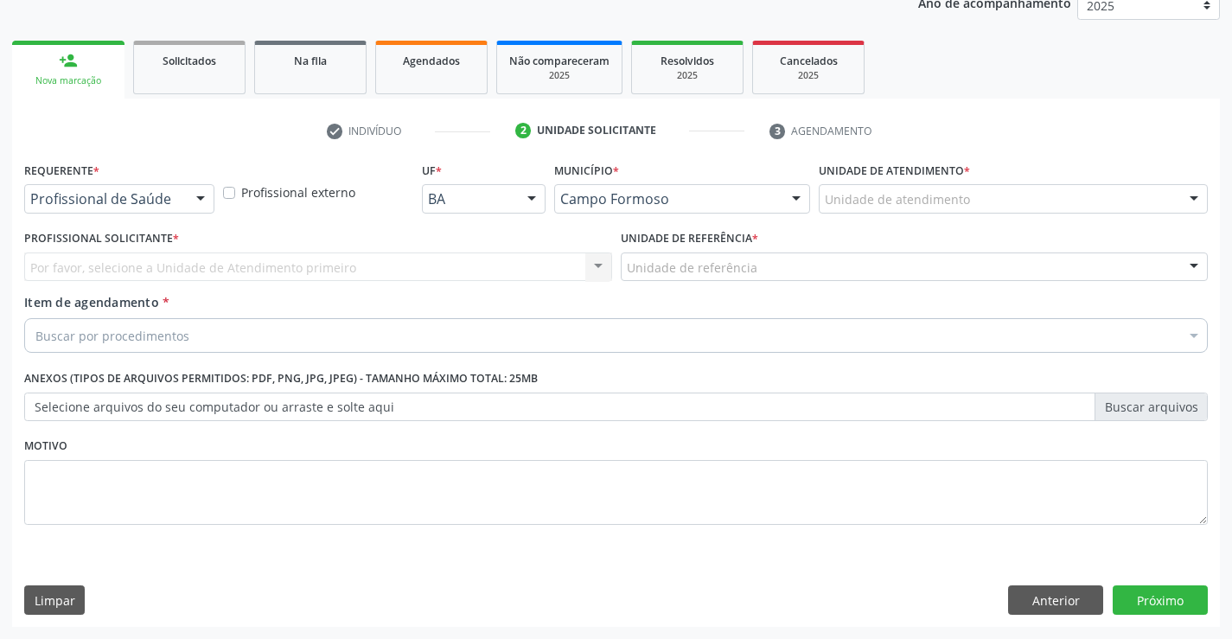
scroll to position [218, 0]
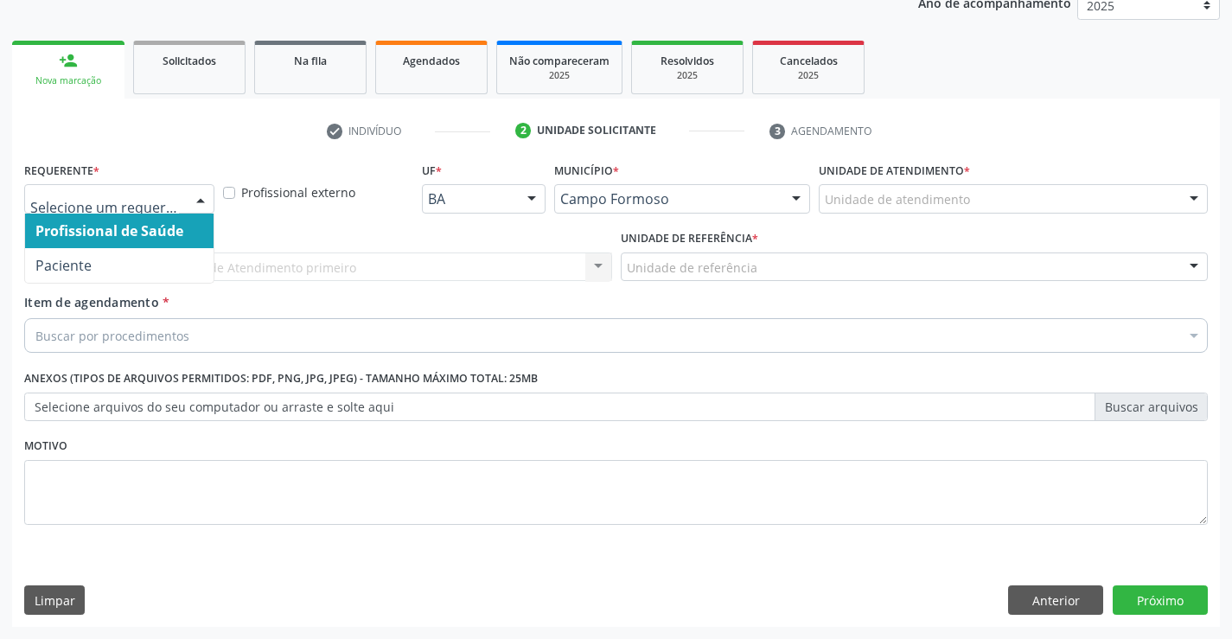
click at [186, 201] on div "Profissional de Saúde Paciente Nenhum resultado encontrado para: " " Não há nen…" at bounding box center [119, 198] width 190 height 29
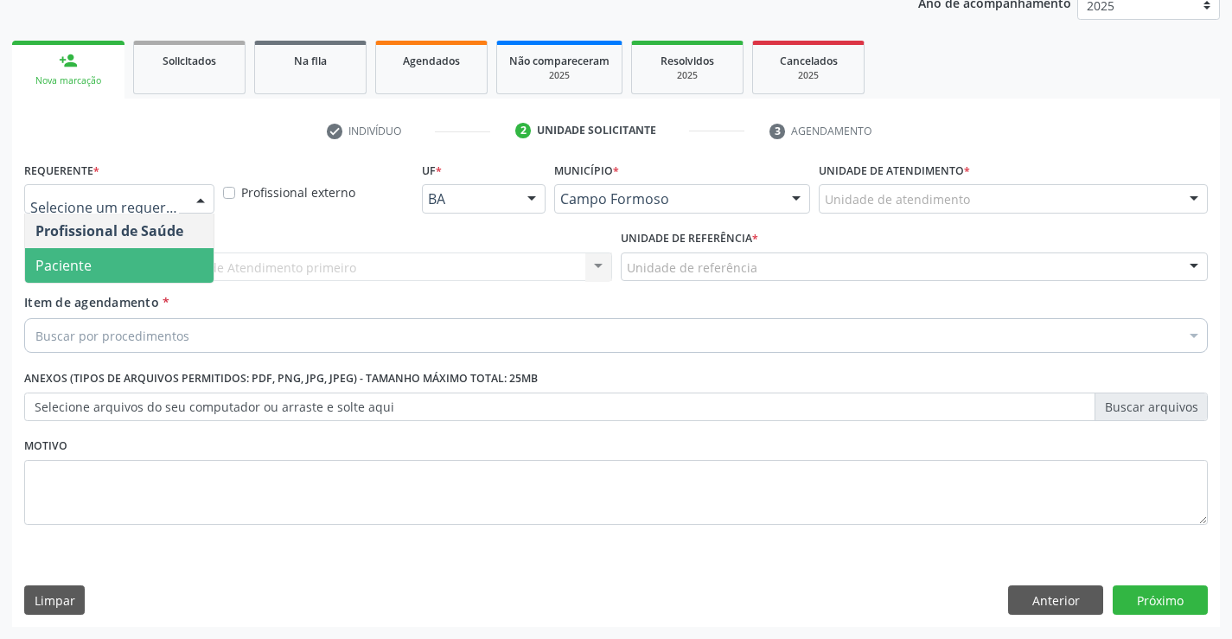
click at [137, 259] on span "Paciente" at bounding box center [119, 265] width 188 height 35
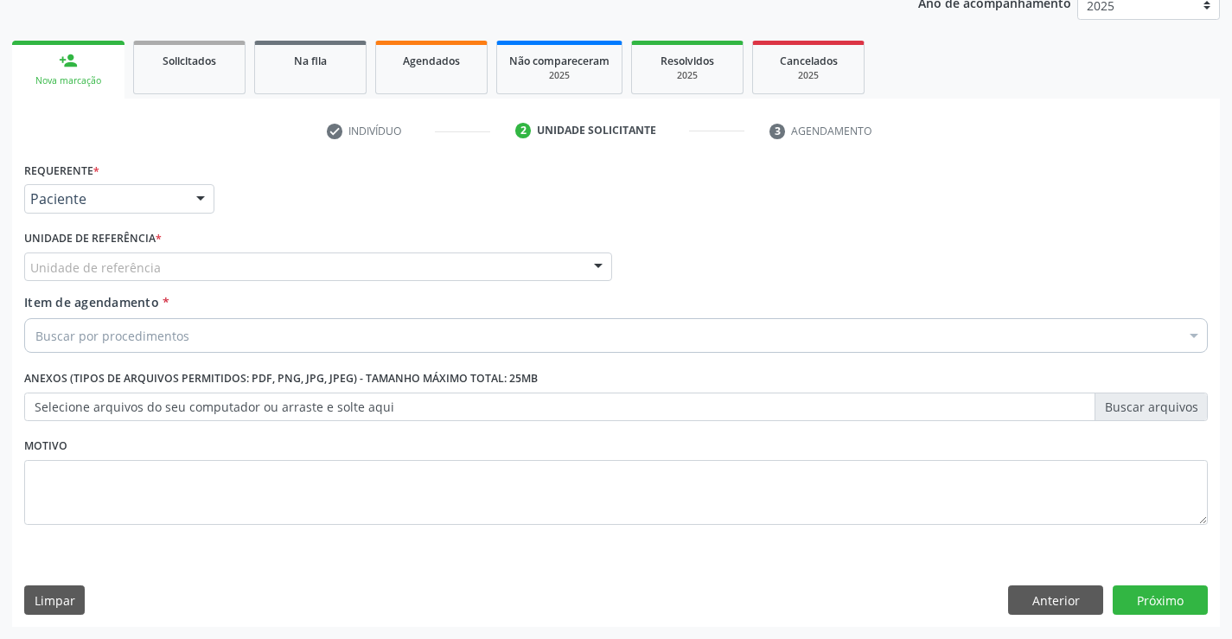
click at [201, 252] on div "Unidade de referência" at bounding box center [318, 266] width 588 height 29
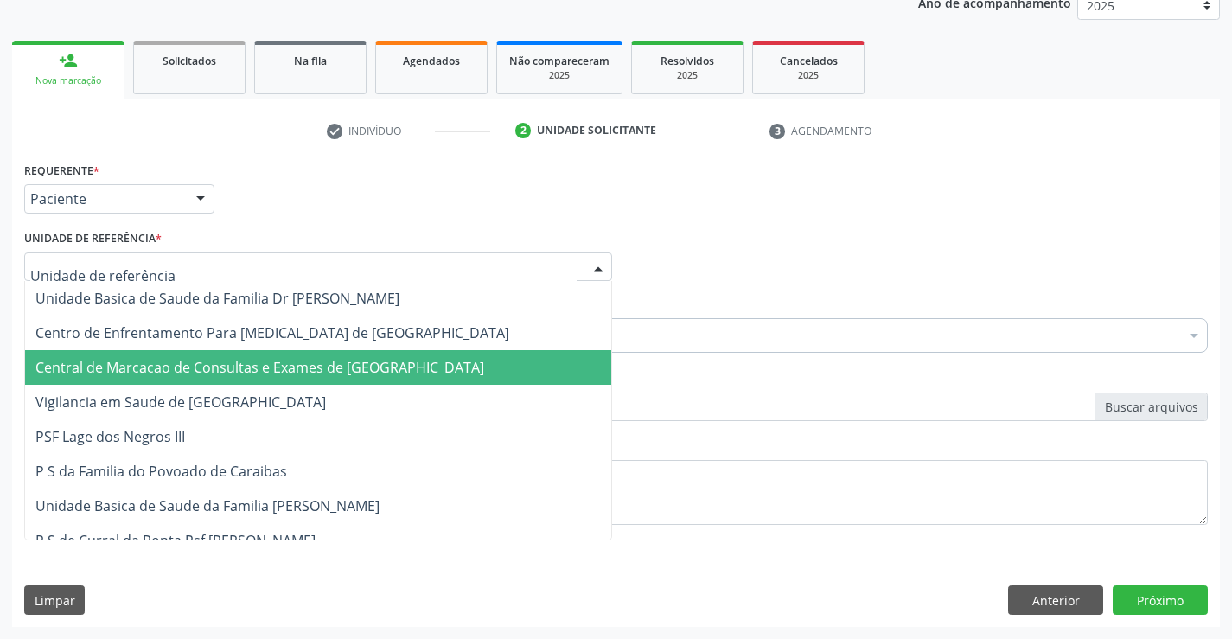
click at [193, 361] on span "Central de Marcacao de Consultas e Exames de [GEOGRAPHIC_DATA]" at bounding box center [259, 367] width 449 height 19
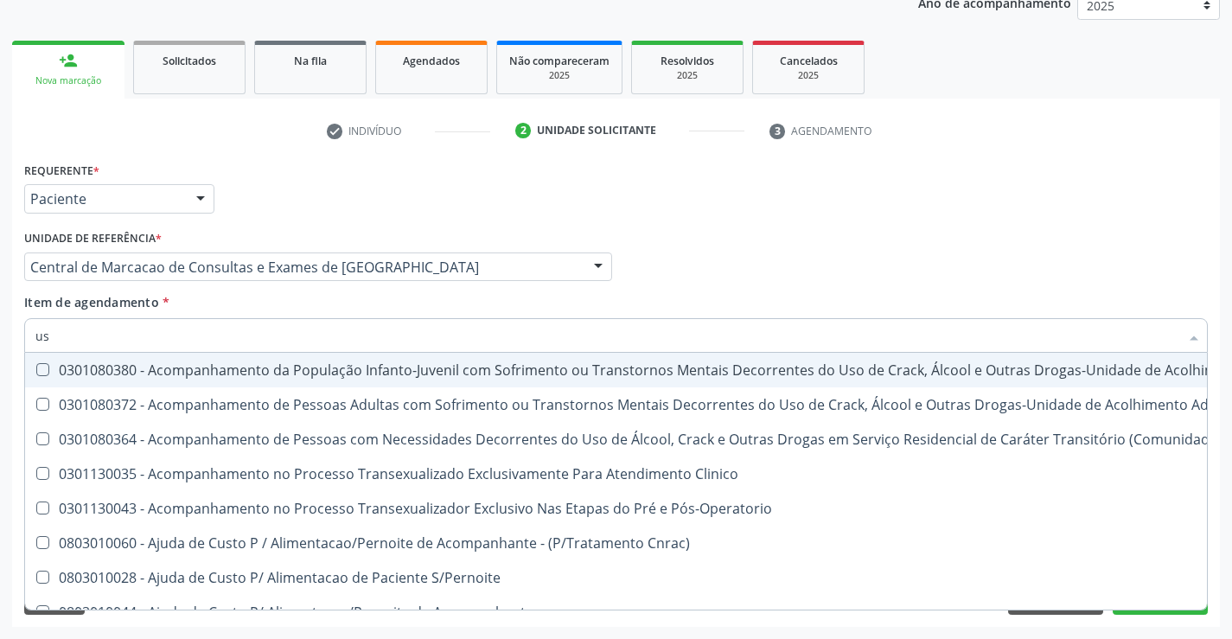
type input "usg"
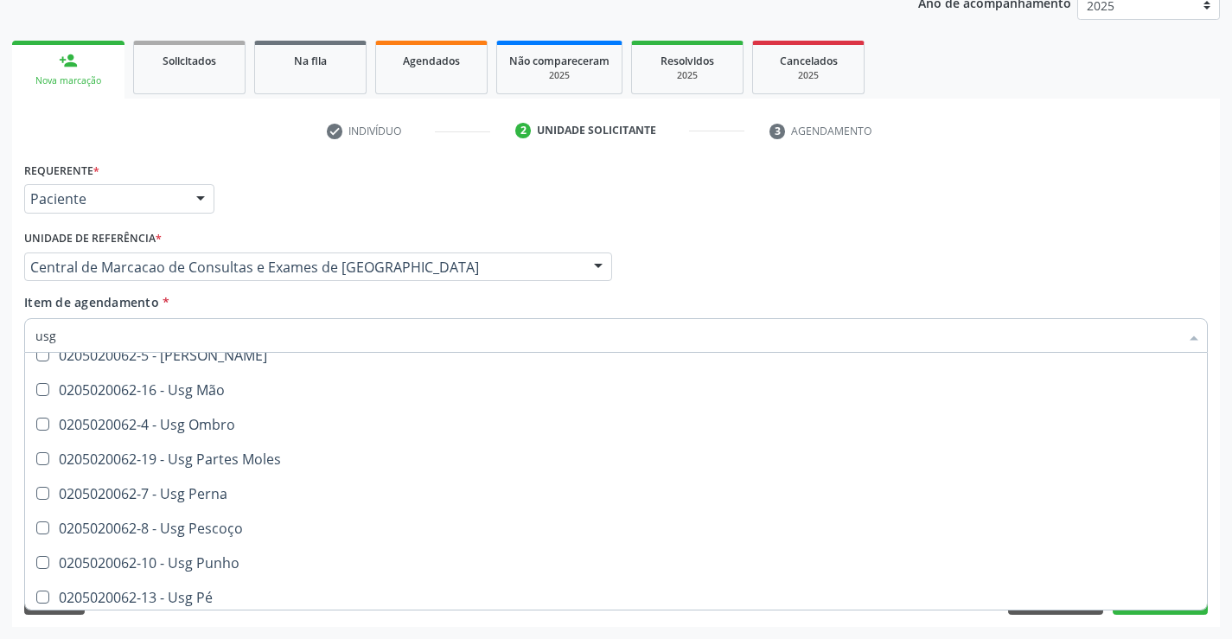
scroll to position [259, 0]
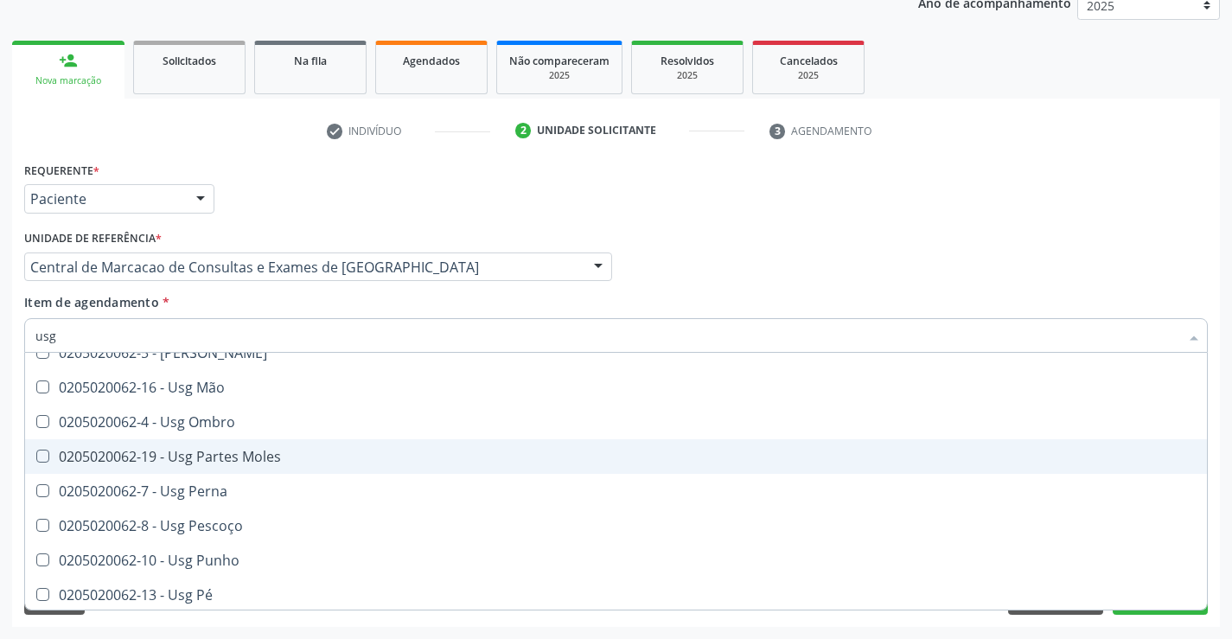
click at [201, 449] on div "0205020062-19 - Usg Partes Moles" at bounding box center [615, 456] width 1161 height 14
checkbox Moles "true"
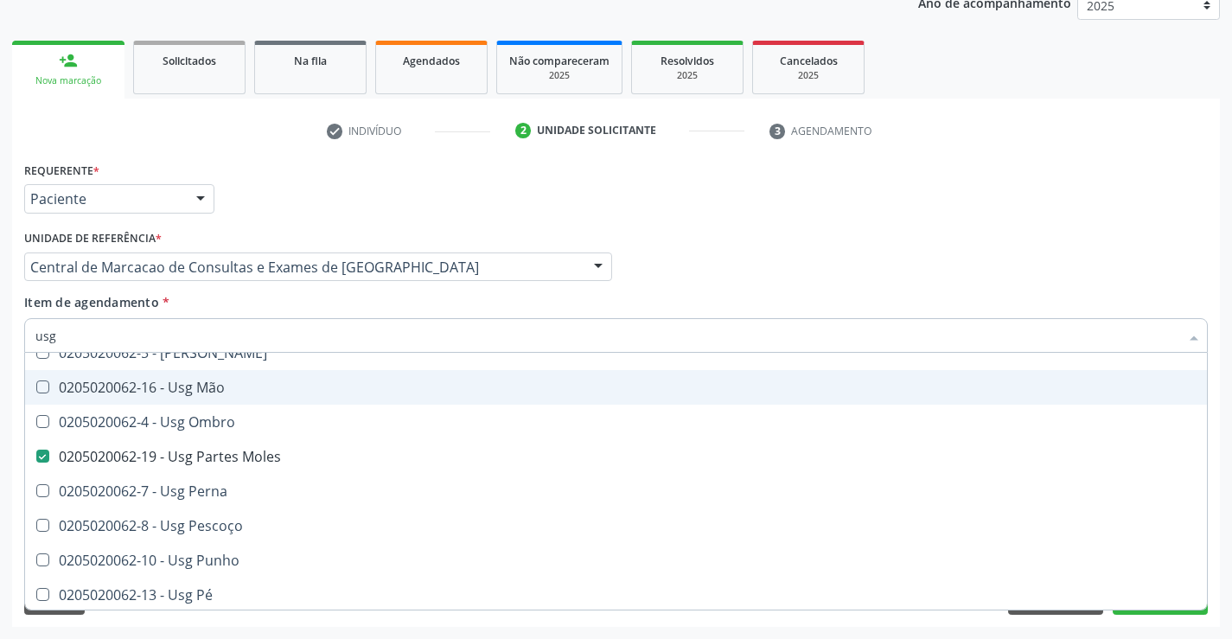
click at [176, 324] on input "usg" at bounding box center [606, 335] width 1143 height 35
type input "u"
checkbox Moles "false"
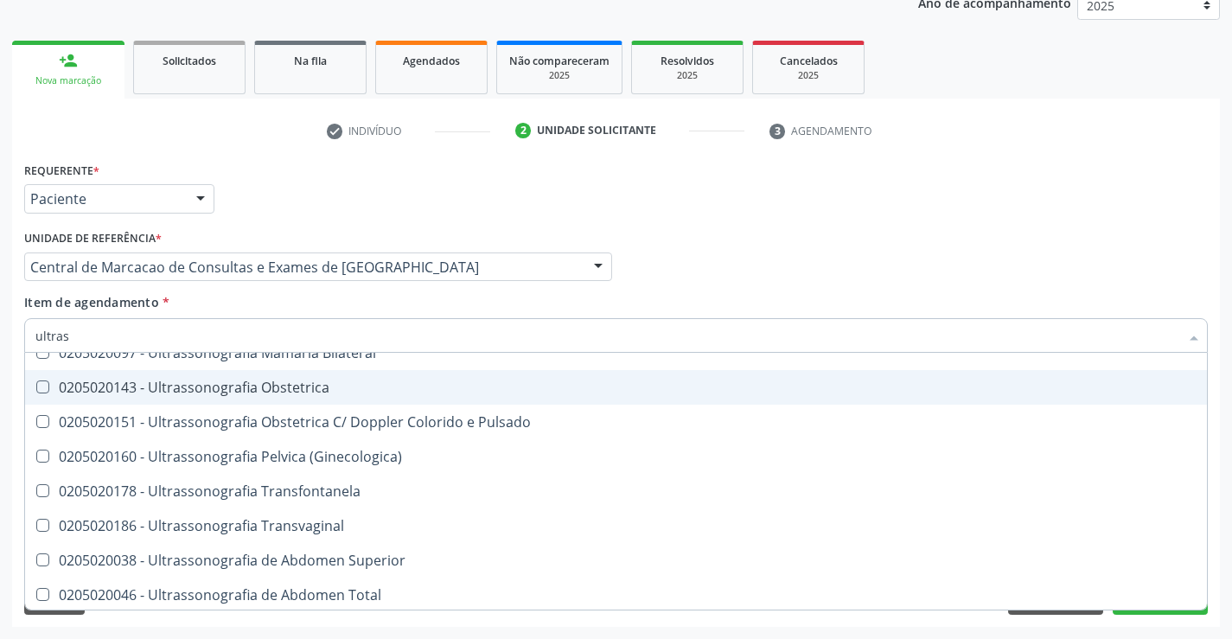
type input "ultrass"
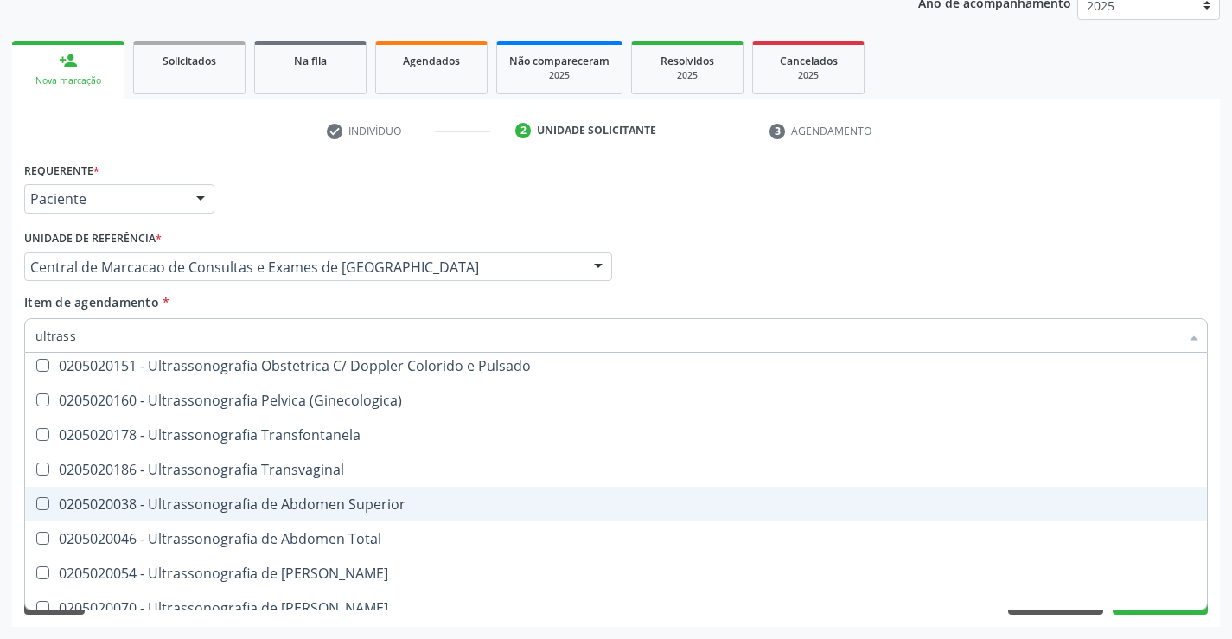
scroll to position [346, 0]
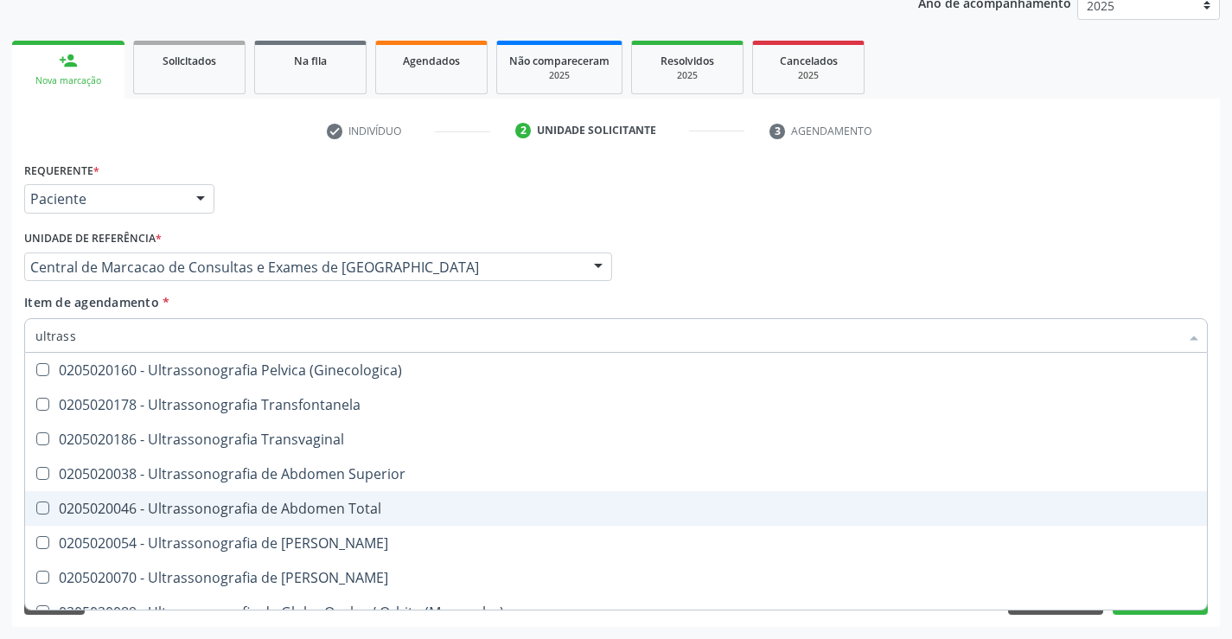
click at [300, 498] on span "0205020046 - Ultrassonografia de Abdomen Total" at bounding box center [615, 508] width 1181 height 35
checkbox Total "true"
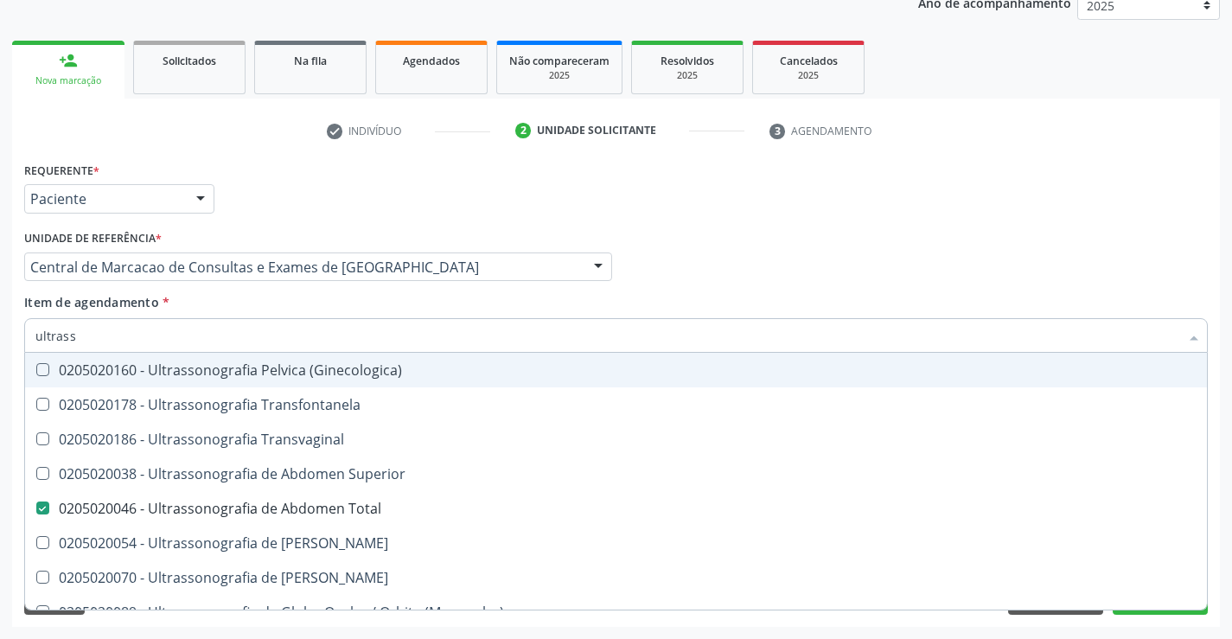
click at [233, 338] on input "ultrass" at bounding box center [606, 335] width 1143 height 35
type input "ele"
checkbox Total "false"
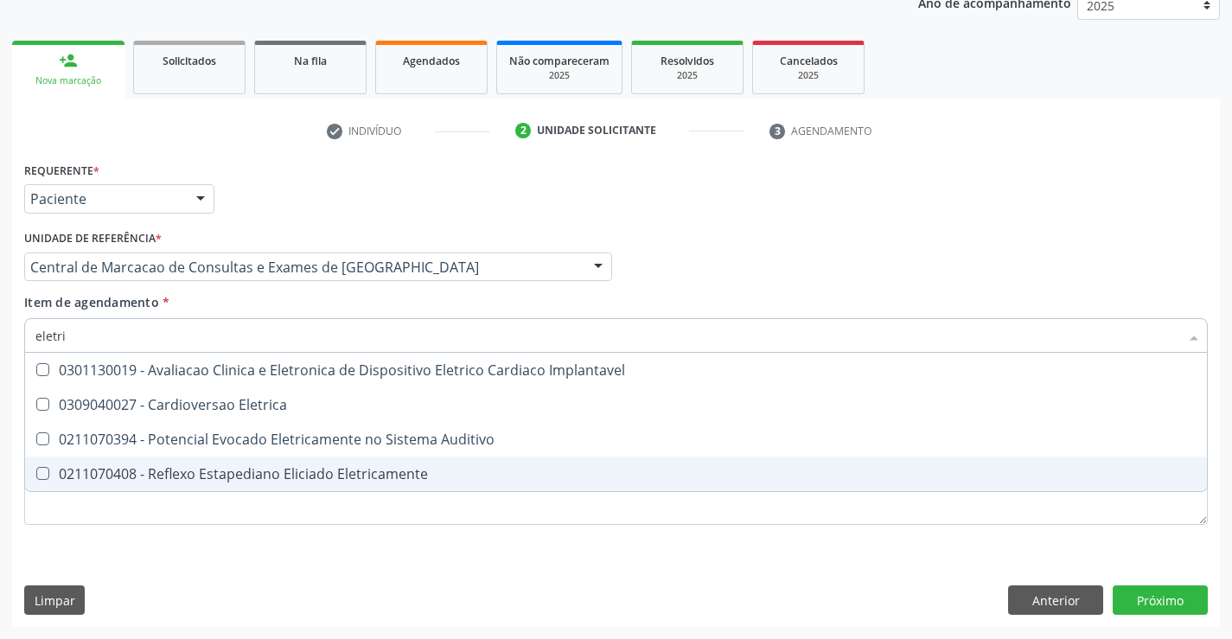
scroll to position [0, 0]
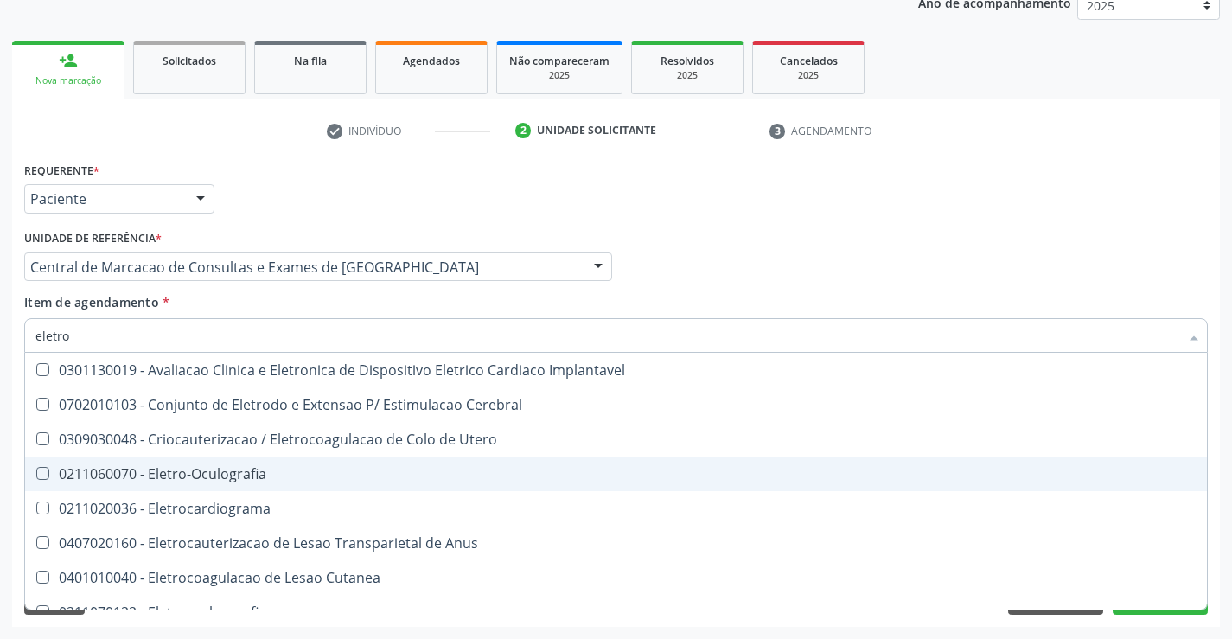
type input "eletroc"
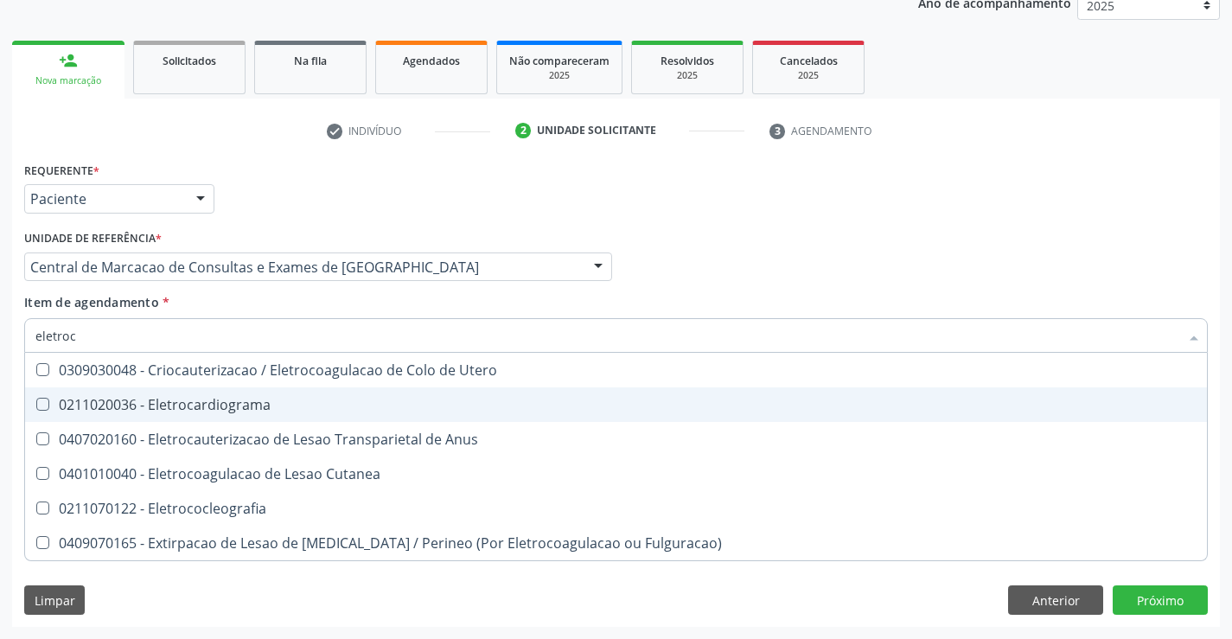
click at [229, 398] on div "0211020036 - Eletrocardiograma" at bounding box center [615, 405] width 1161 height 14
checkbox Eletrocardiograma "true"
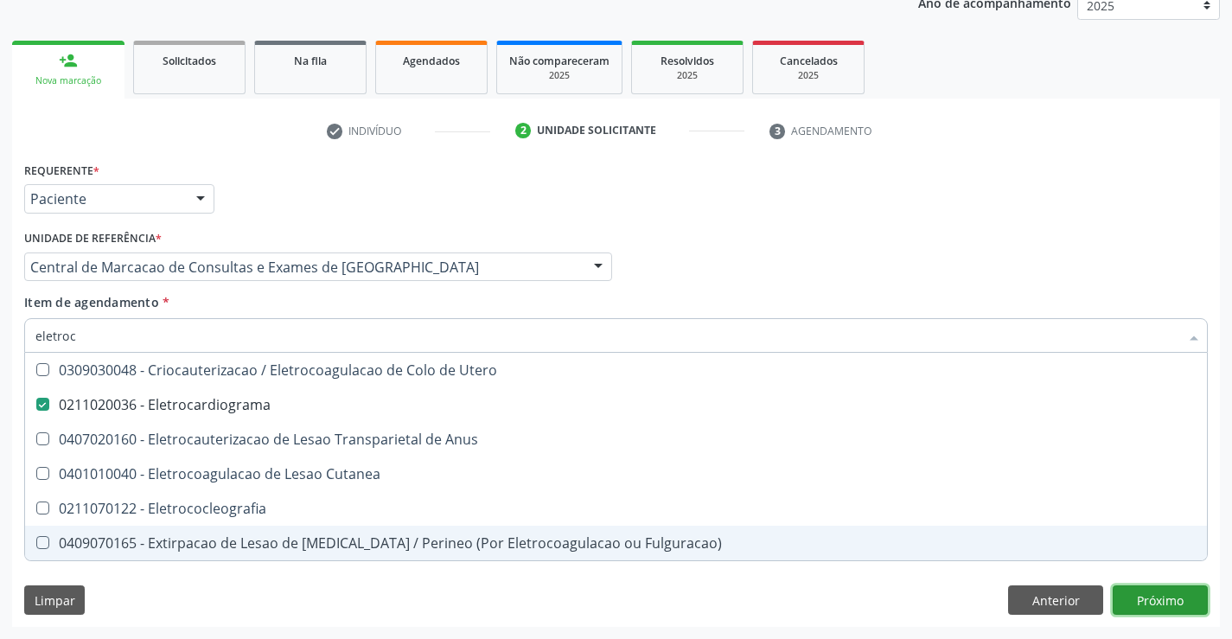
click at [1150, 591] on div "Requerente * Paciente Profissional de Saúde Paciente Nenhum resultado encontrad…" at bounding box center [615, 391] width 1207 height 469
checkbox Anus "true"
checkbox Cutanea "true"
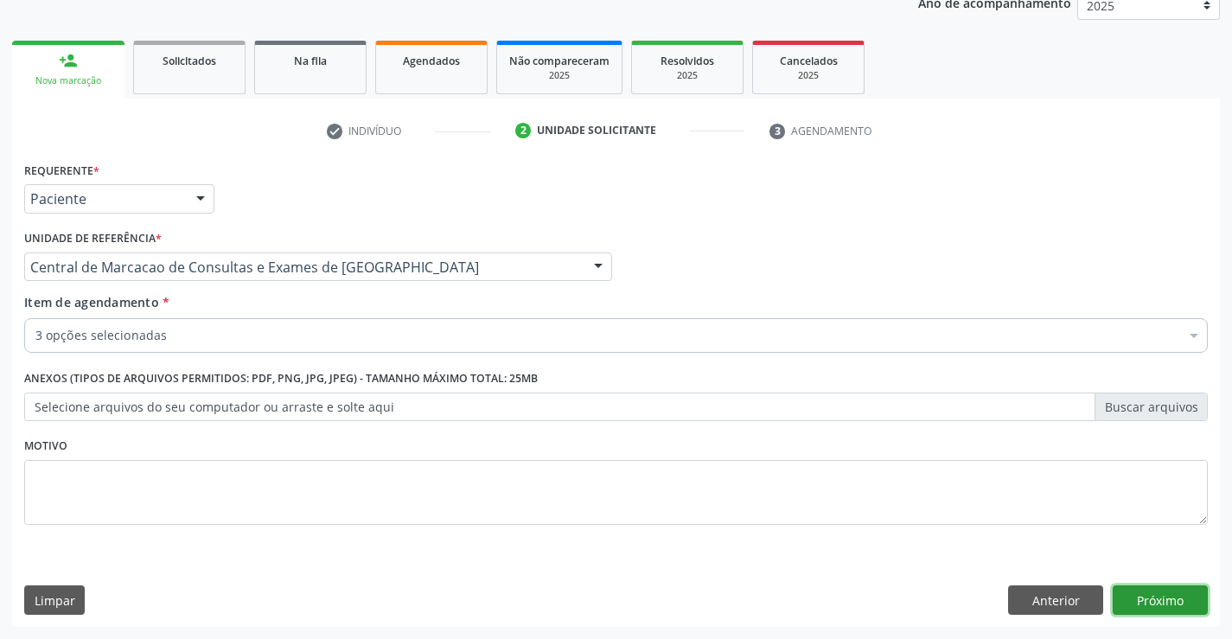
click at [1146, 604] on button "Próximo" at bounding box center [1159, 599] width 95 height 29
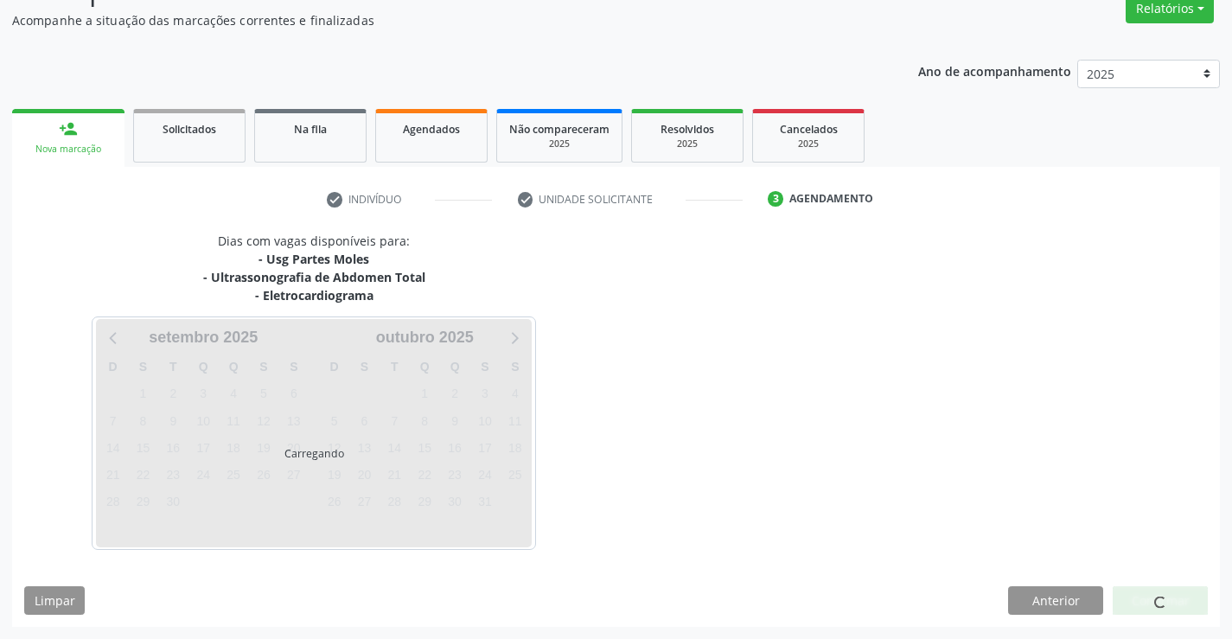
scroll to position [201, 0]
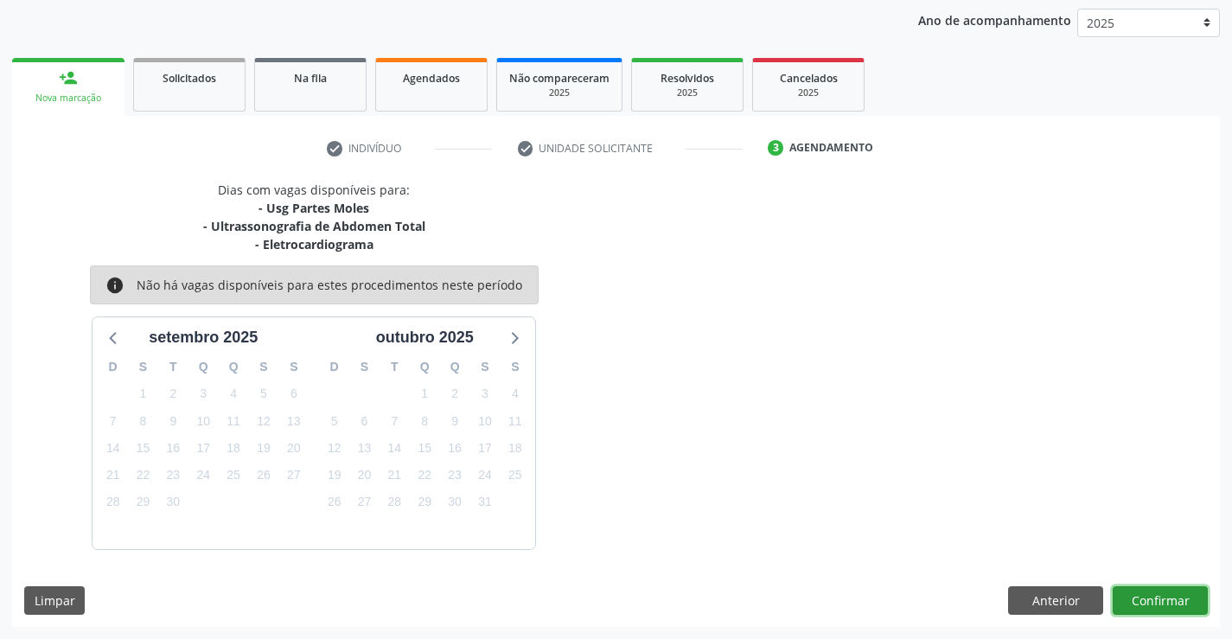
click at [1150, 596] on button "Confirmar" at bounding box center [1159, 600] width 95 height 29
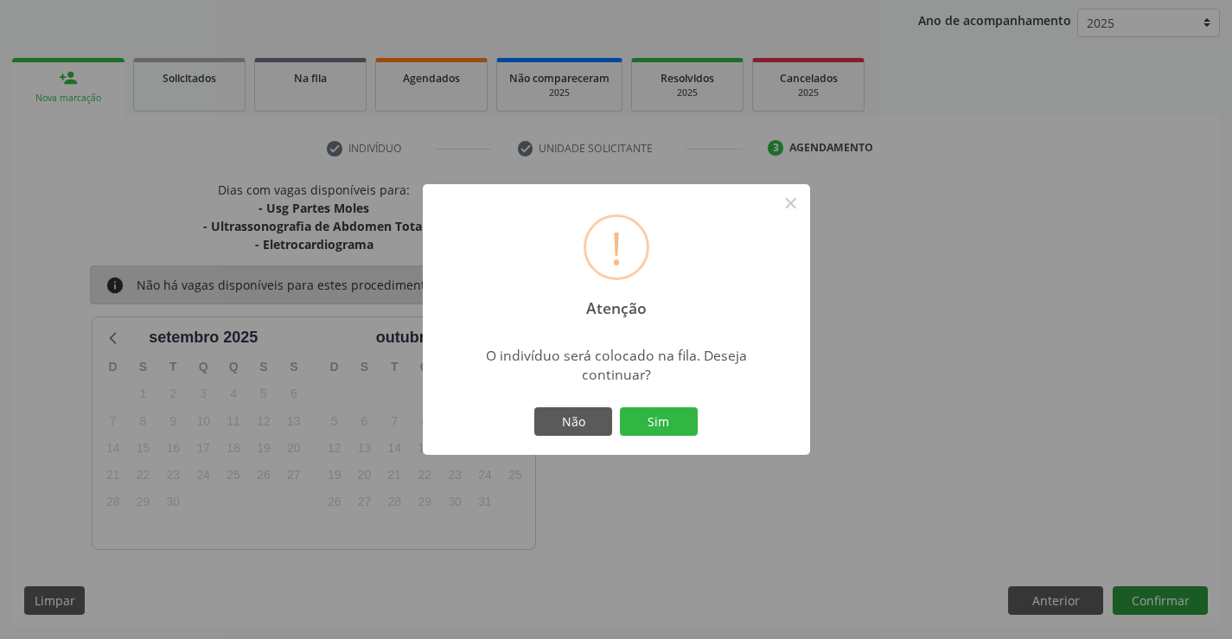
click at [620, 407] on button "Sim" at bounding box center [659, 421] width 78 height 29
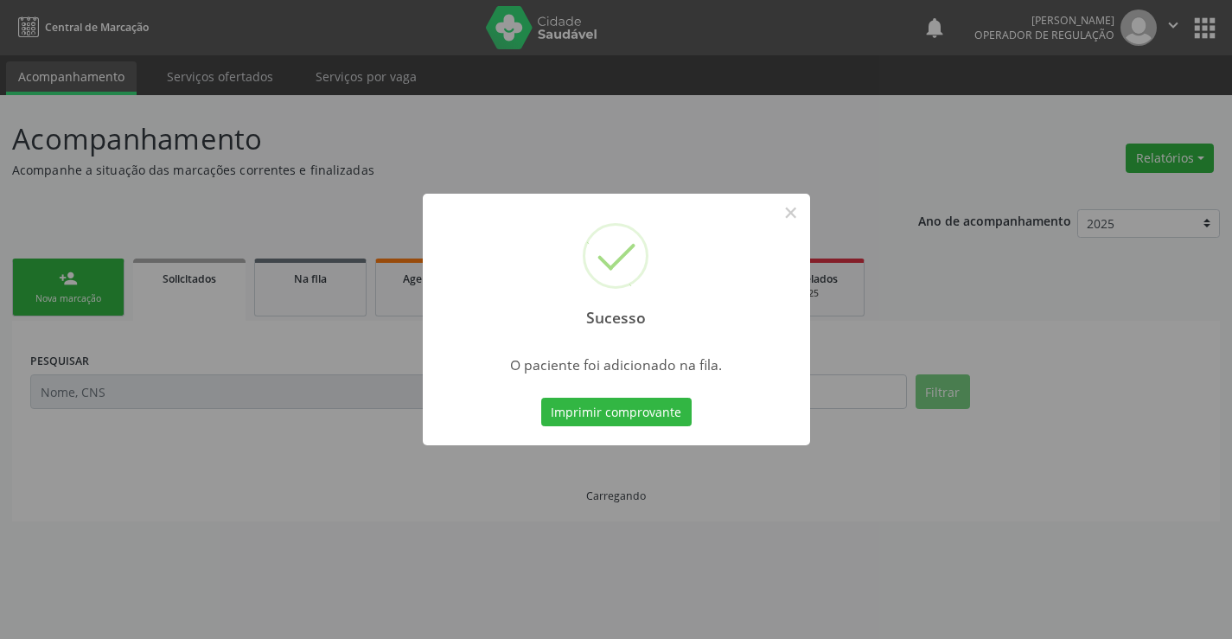
scroll to position [0, 0]
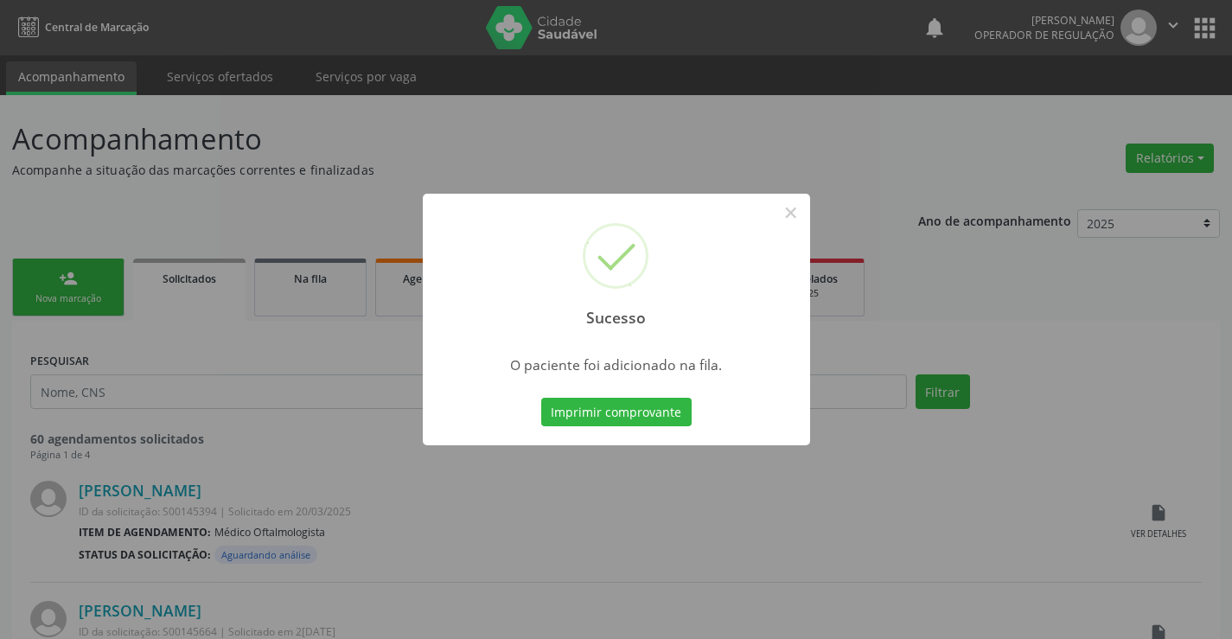
click at [541, 398] on button "Imprimir comprovante" at bounding box center [616, 412] width 150 height 29
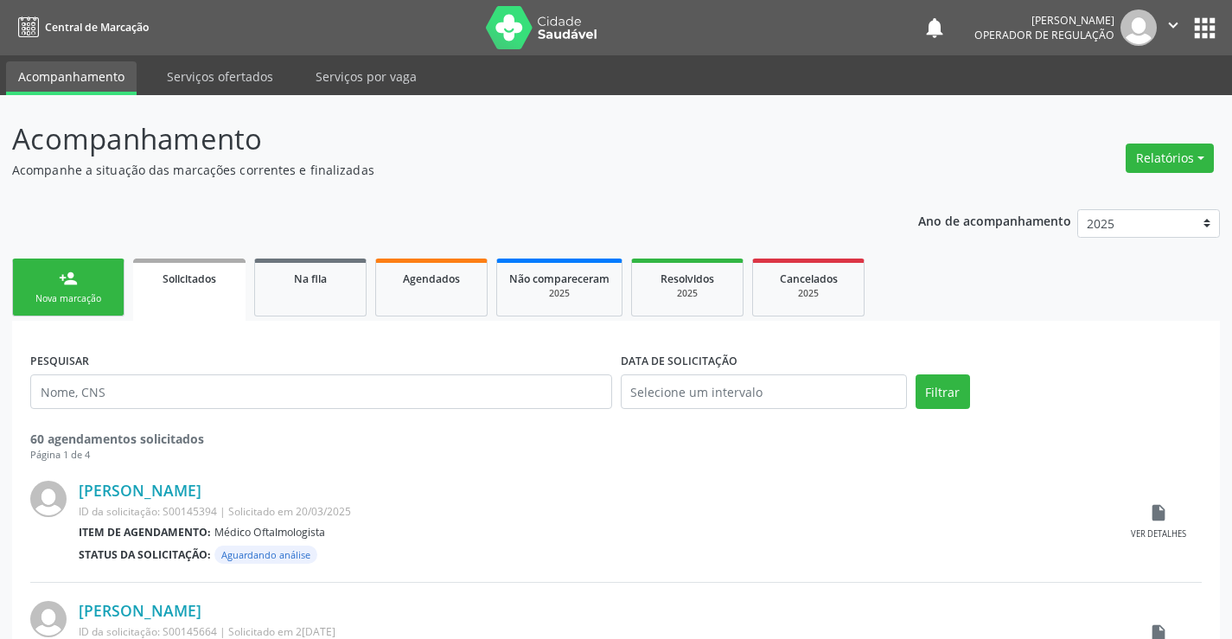
click at [1176, 23] on icon "" at bounding box center [1172, 25] width 19 height 19
click at [1108, 104] on link "Sair" at bounding box center [1128, 105] width 119 height 24
